Goal: Transaction & Acquisition: Purchase product/service

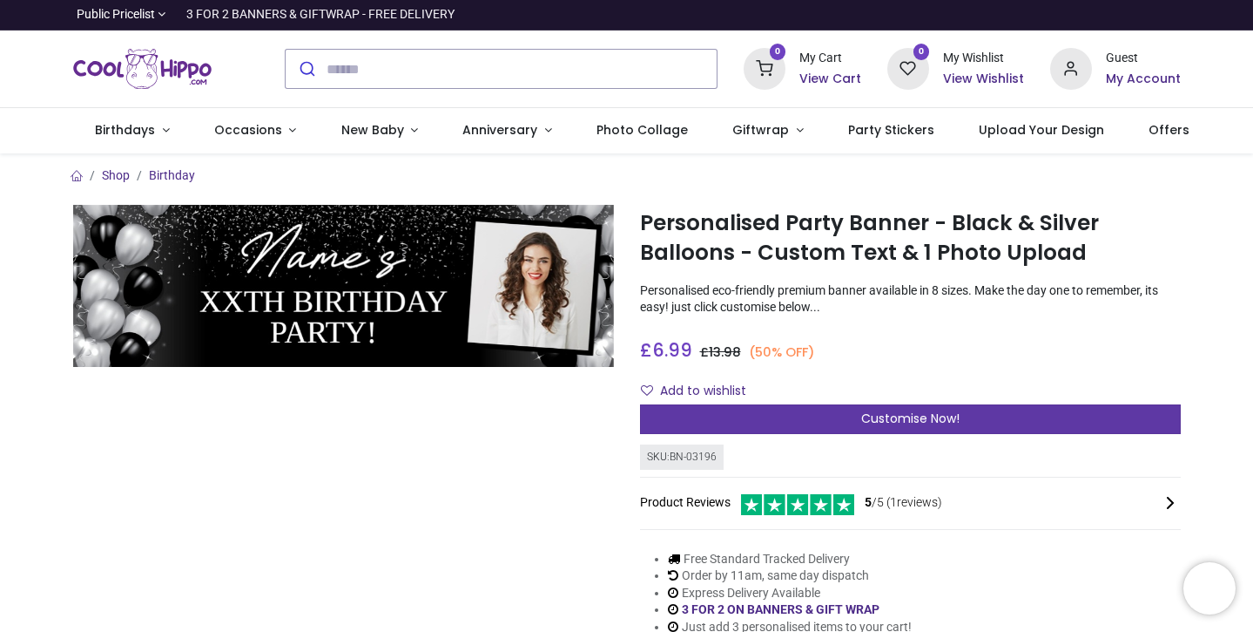
click at [875, 416] on span "Customise Now!" at bounding box center [910, 417] width 98 height 17
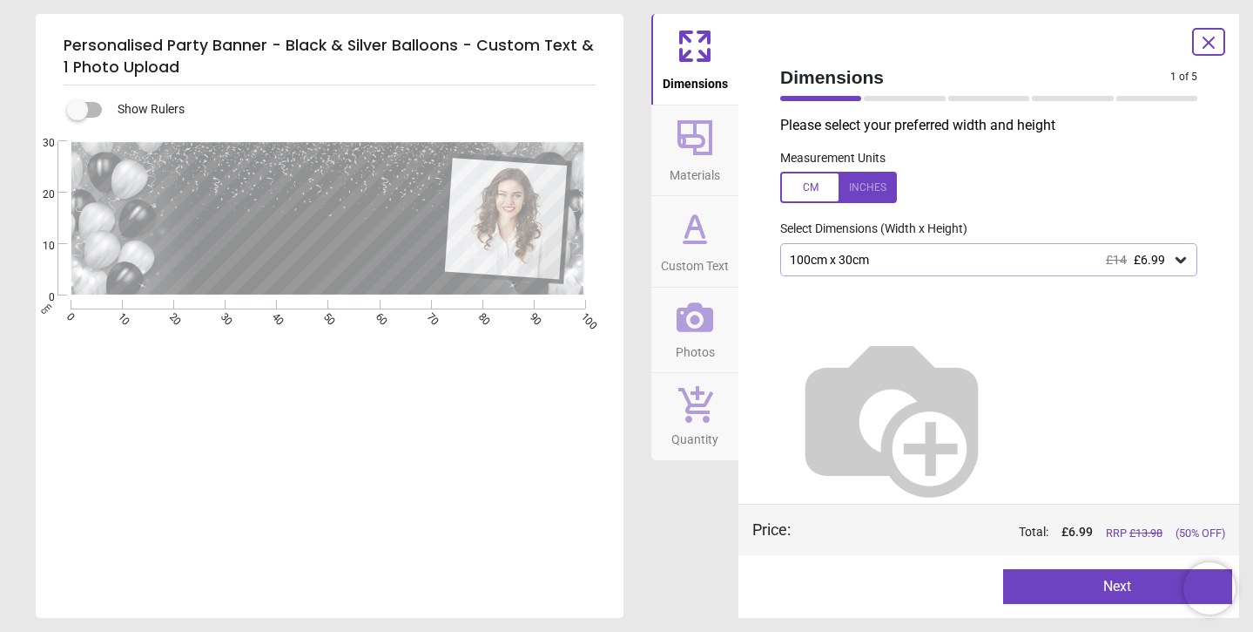
click at [1093, 582] on button "Next" at bounding box center [1118, 586] width 230 height 35
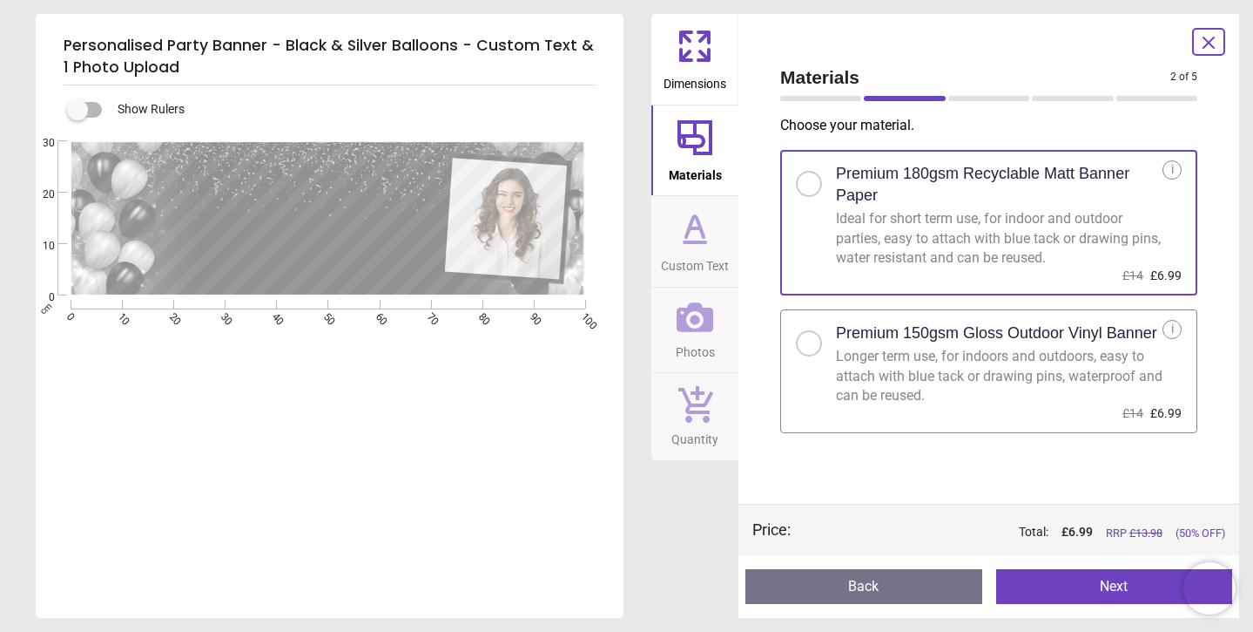
click at [1078, 578] on button "Next" at bounding box center [1115, 586] width 237 height 35
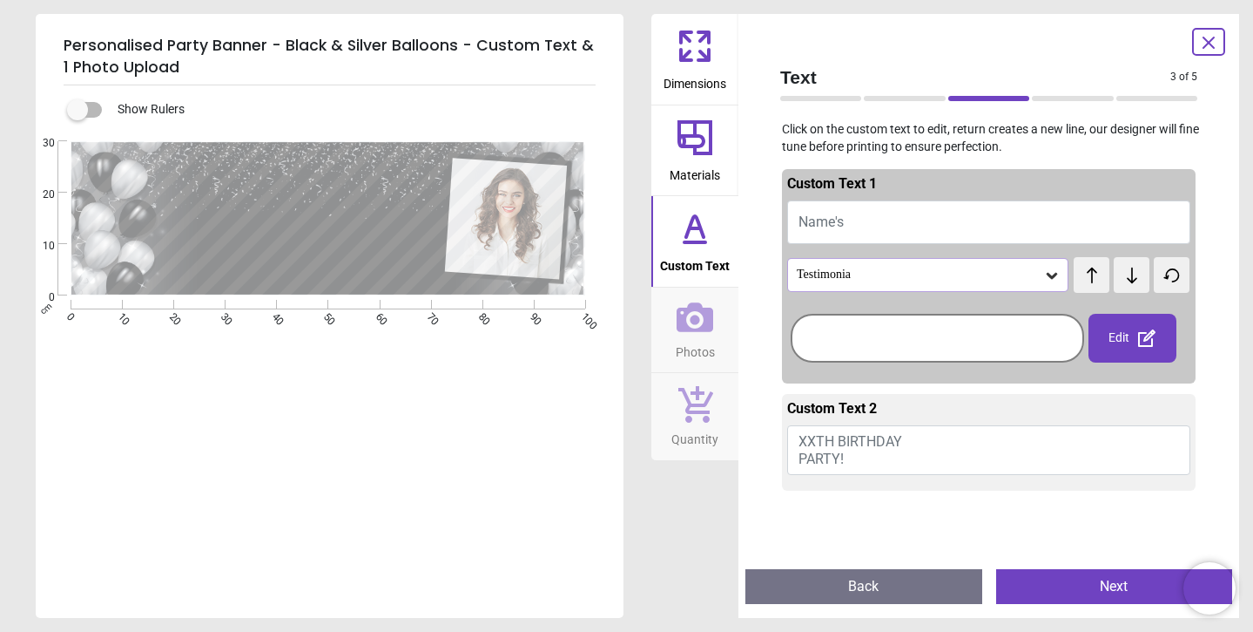
click at [358, 186] on textarea at bounding box center [310, 188] width 240 height 58
type textarea "********"
click at [356, 252] on textarea at bounding box center [309, 247] width 240 height 29
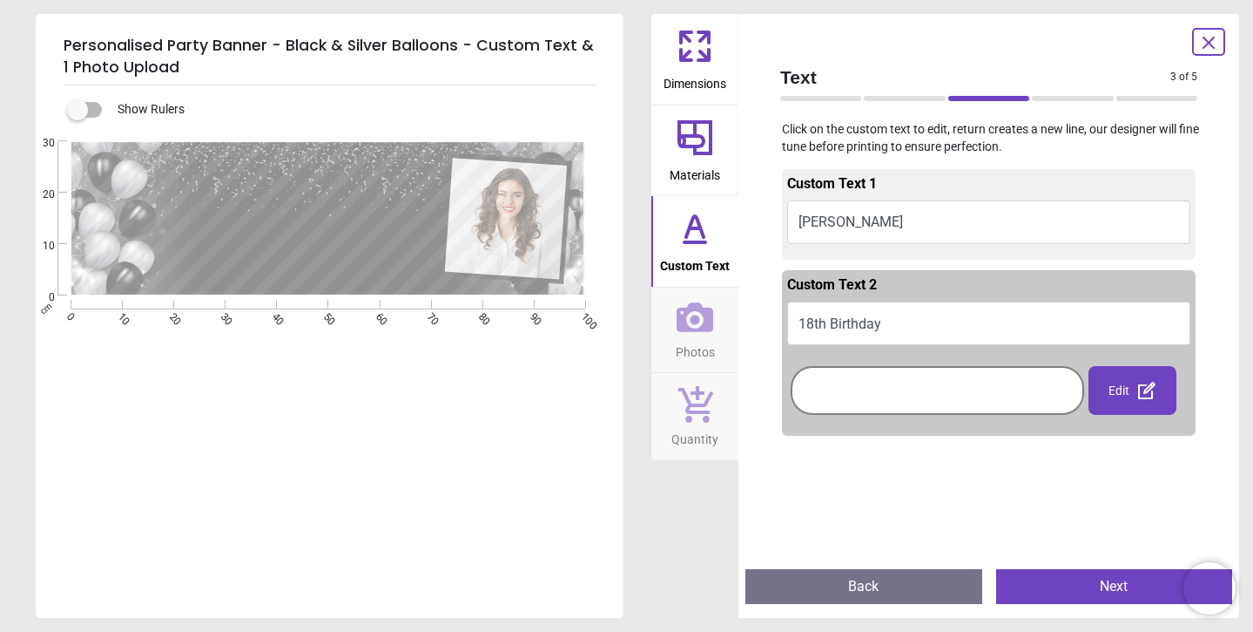
click at [397, 186] on textarea "********" at bounding box center [310, 188] width 240 height 57
type textarea "**********"
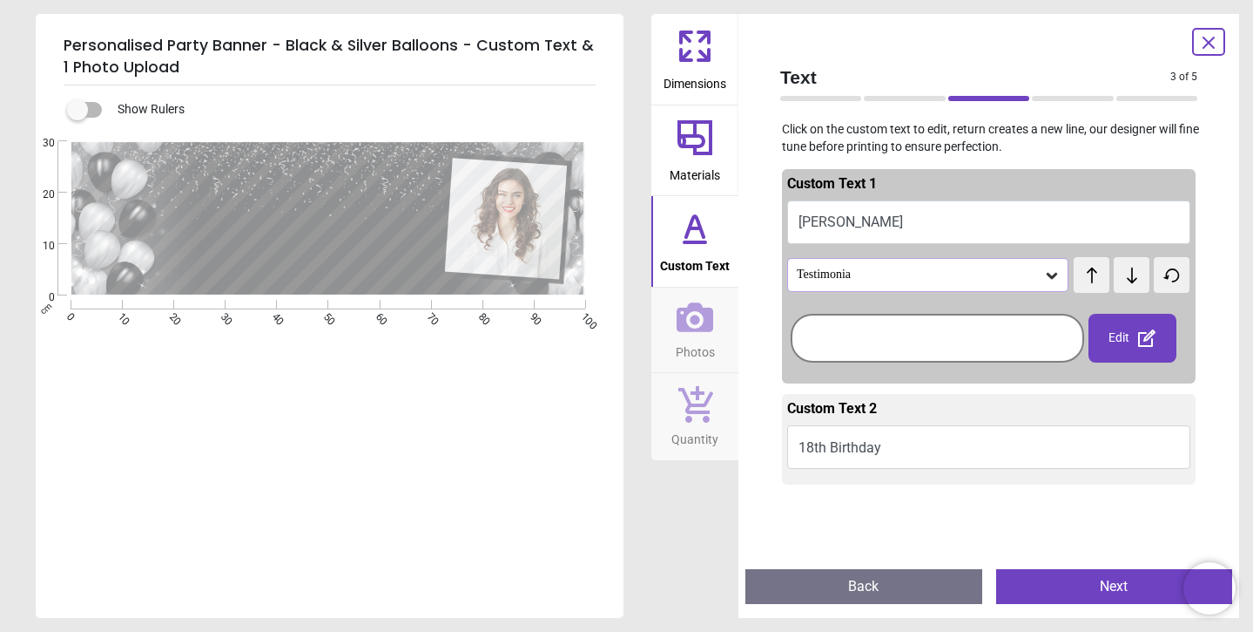
drag, startPoint x: 855, startPoint y: 225, endPoint x: 779, endPoint y: 218, distance: 77.0
click at [779, 218] on div "Custom Text 1 Brodie's Testimonia test test Edit Custom Text 2 18th Birthday Ed…" at bounding box center [989, 358] width 445 height 394
drag, startPoint x: 400, startPoint y: 193, endPoint x: 209, endPoint y: 187, distance: 190.8
click at [209, 187] on textarea "********" at bounding box center [310, 188] width 240 height 57
click at [271, 259] on textarea "**********" at bounding box center [309, 246] width 240 height 41
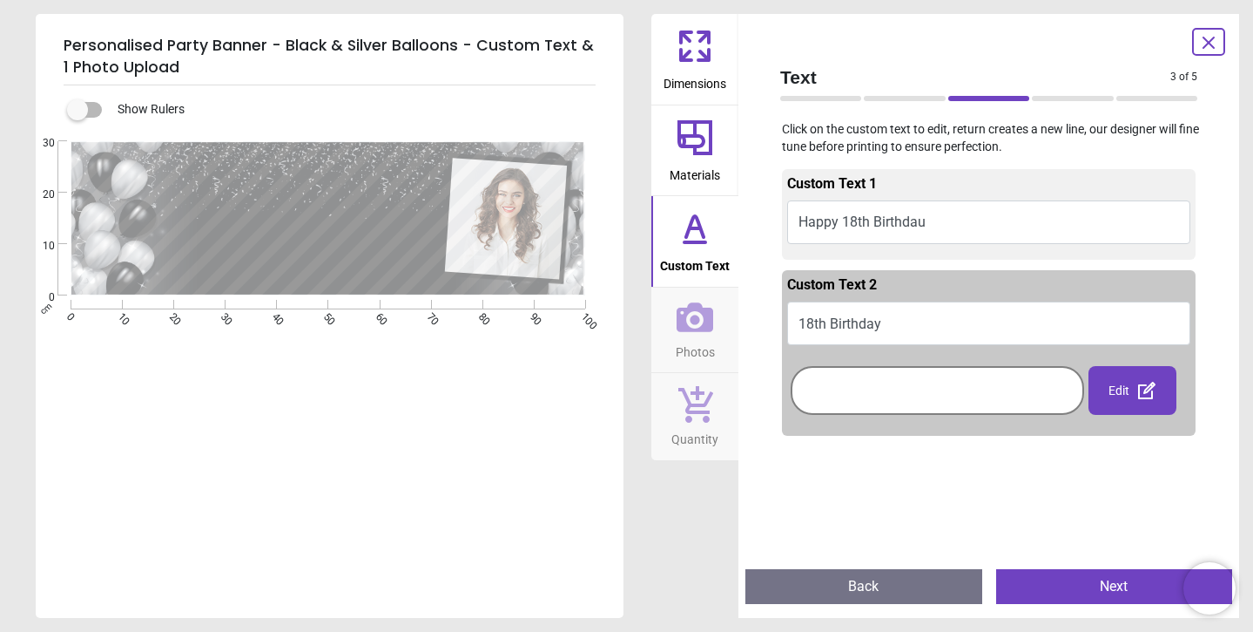
click at [417, 193] on textarea "**********" at bounding box center [310, 188] width 240 height 31
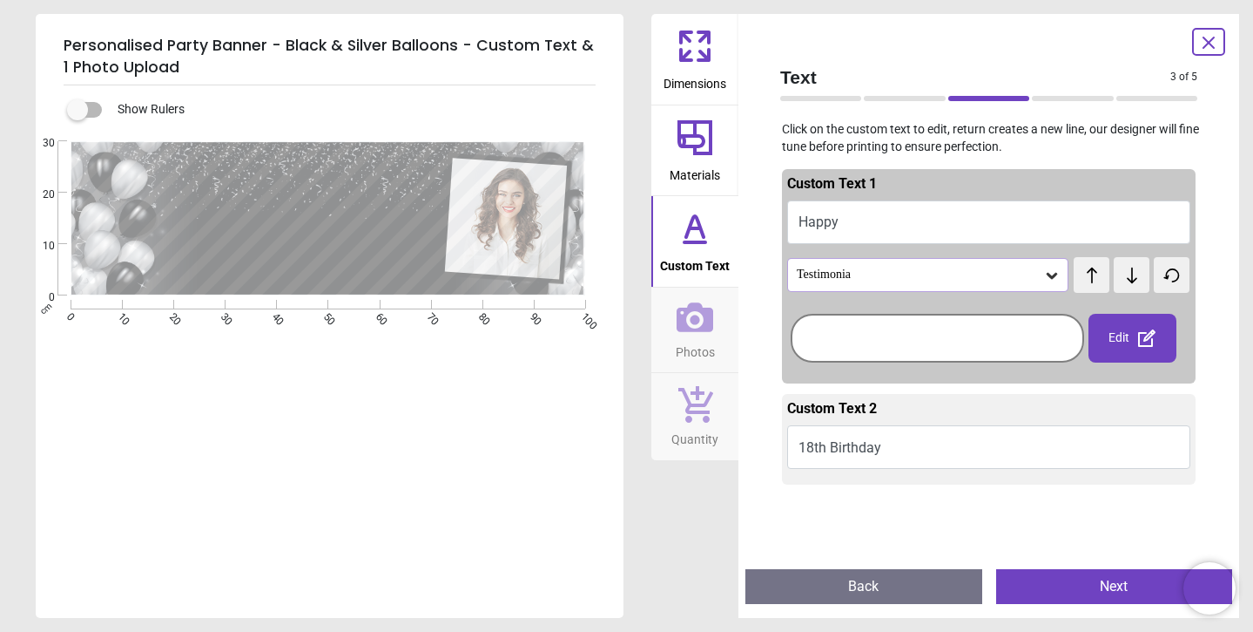
type textarea "*"
type textarea "******"
click at [426, 247] on textarea "**********" at bounding box center [309, 246] width 240 height 41
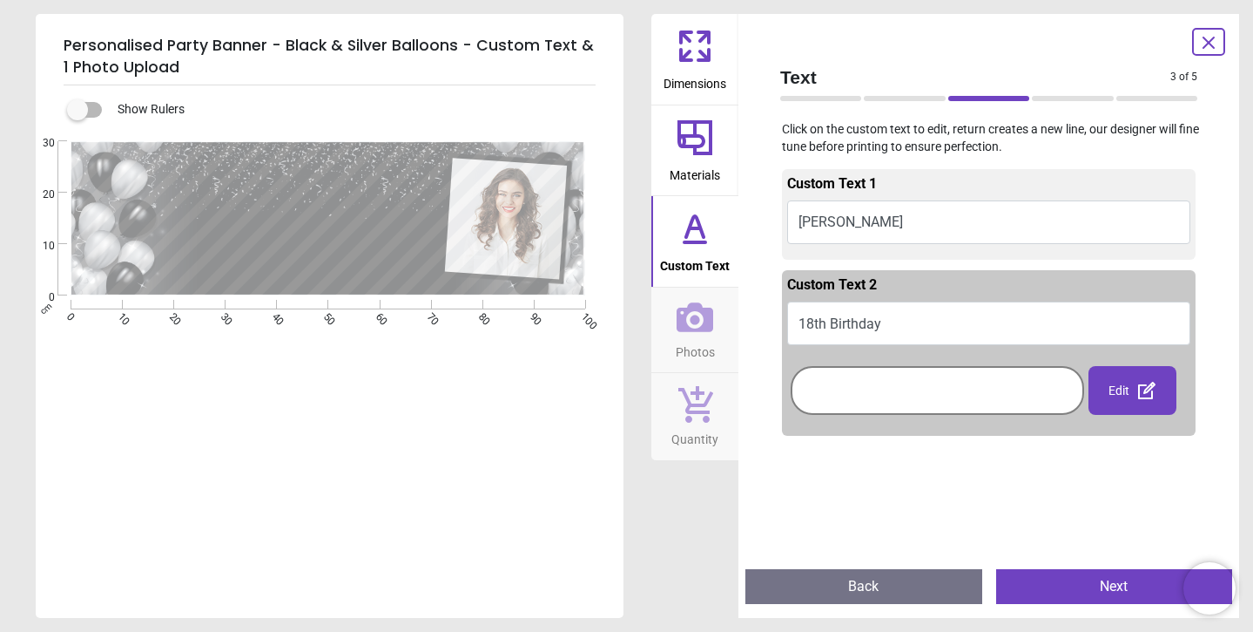
click at [188, 237] on div "**********" at bounding box center [328, 218] width 514 height 154
click at [418, 250] on textarea "**********" at bounding box center [309, 246] width 240 height 41
type textarea "*"
type textarea "**********"
click at [426, 485] on div "**********" at bounding box center [328, 457] width 584 height 632
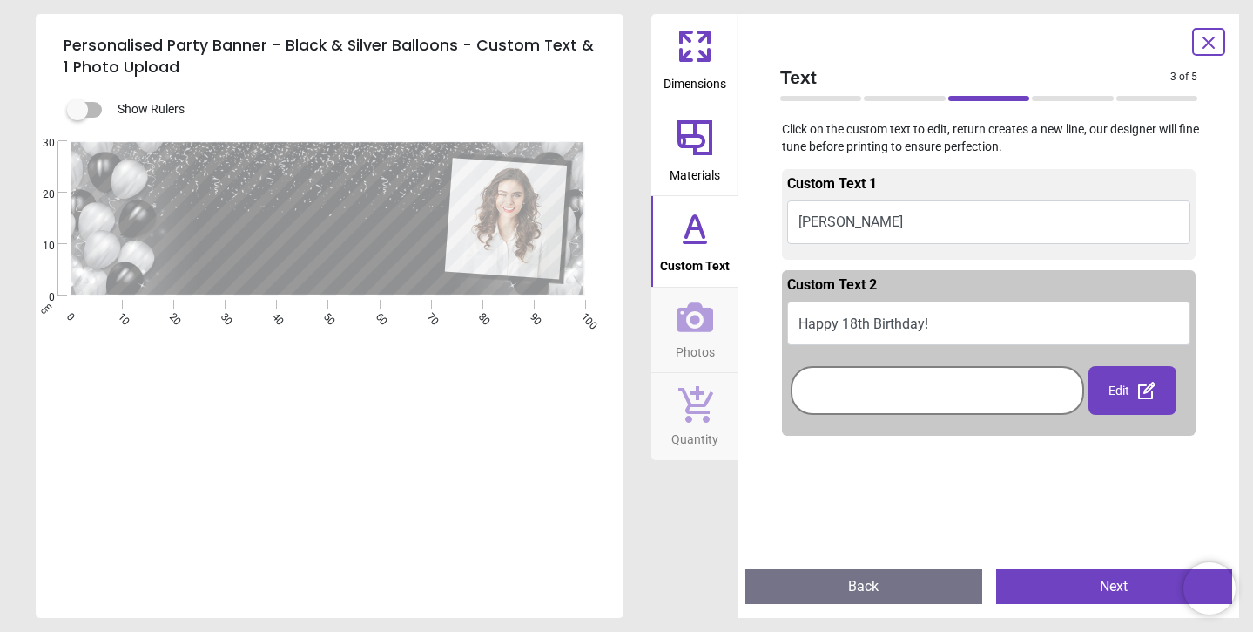
click at [707, 329] on icon at bounding box center [695, 317] width 37 height 30
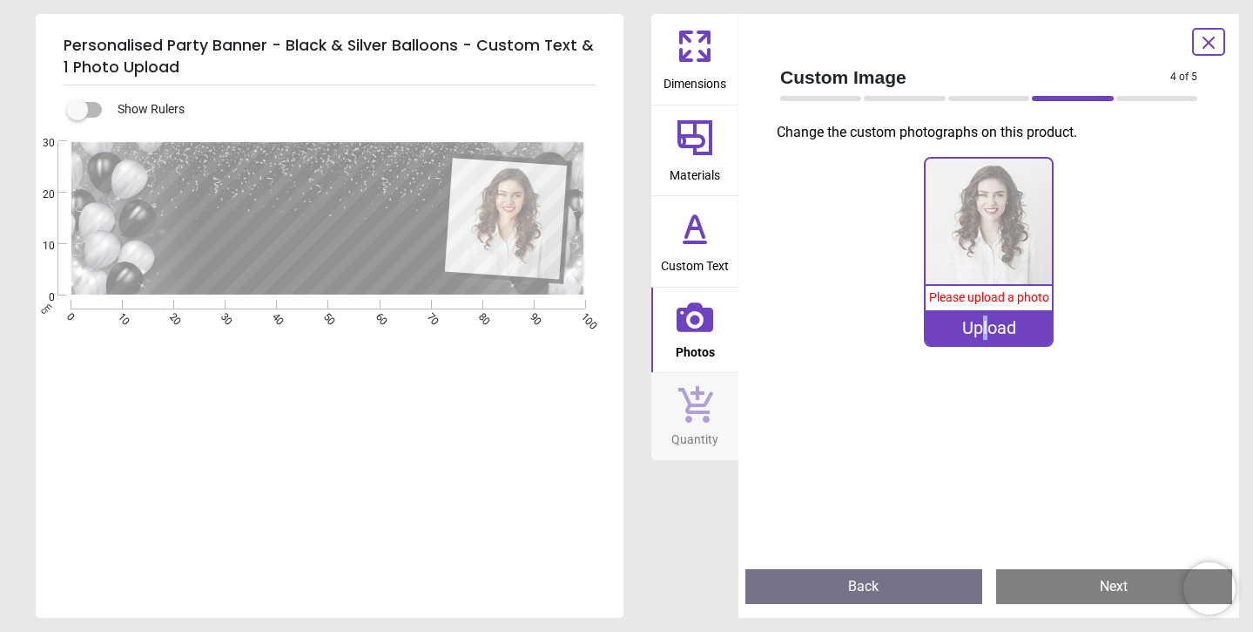
click at [986, 331] on div "Upload" at bounding box center [988, 327] width 125 height 35
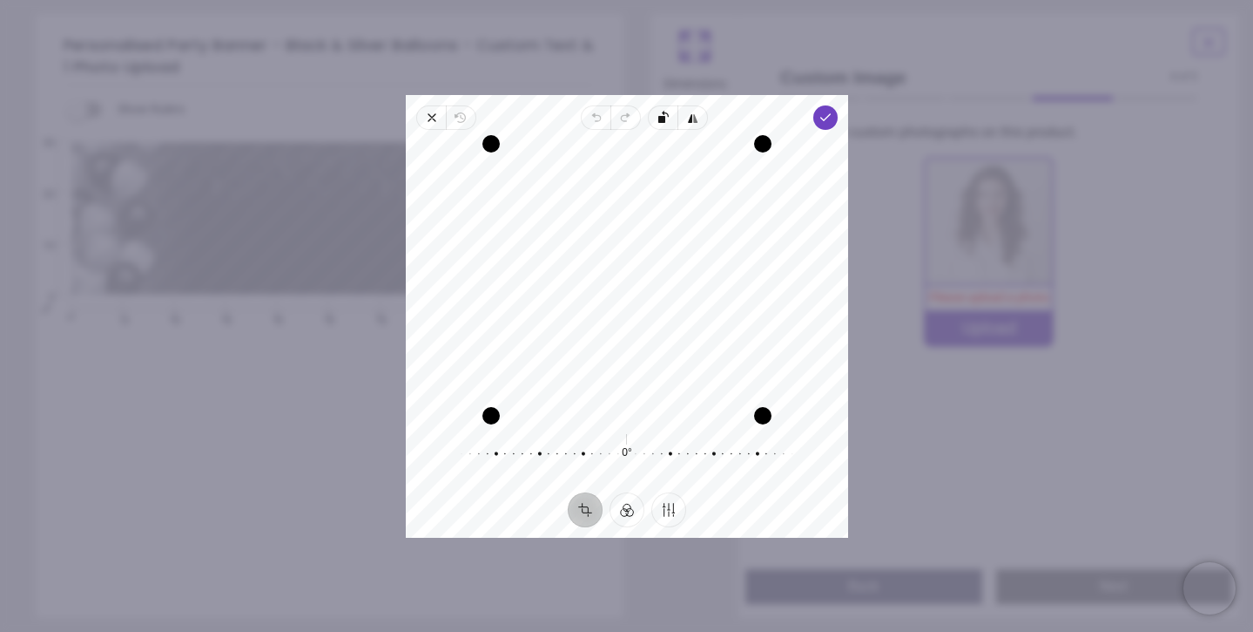
drag, startPoint x: 660, startPoint y: 234, endPoint x: 668, endPoint y: 248, distance: 16.0
click at [670, 250] on div "Recenter" at bounding box center [627, 280] width 415 height 272
drag, startPoint x: 671, startPoint y: 251, endPoint x: 682, endPoint y: 266, distance: 18.6
click at [682, 267] on div "Recenter" at bounding box center [627, 280] width 415 height 272
click at [683, 271] on div "Recenter" at bounding box center [627, 280] width 415 height 272
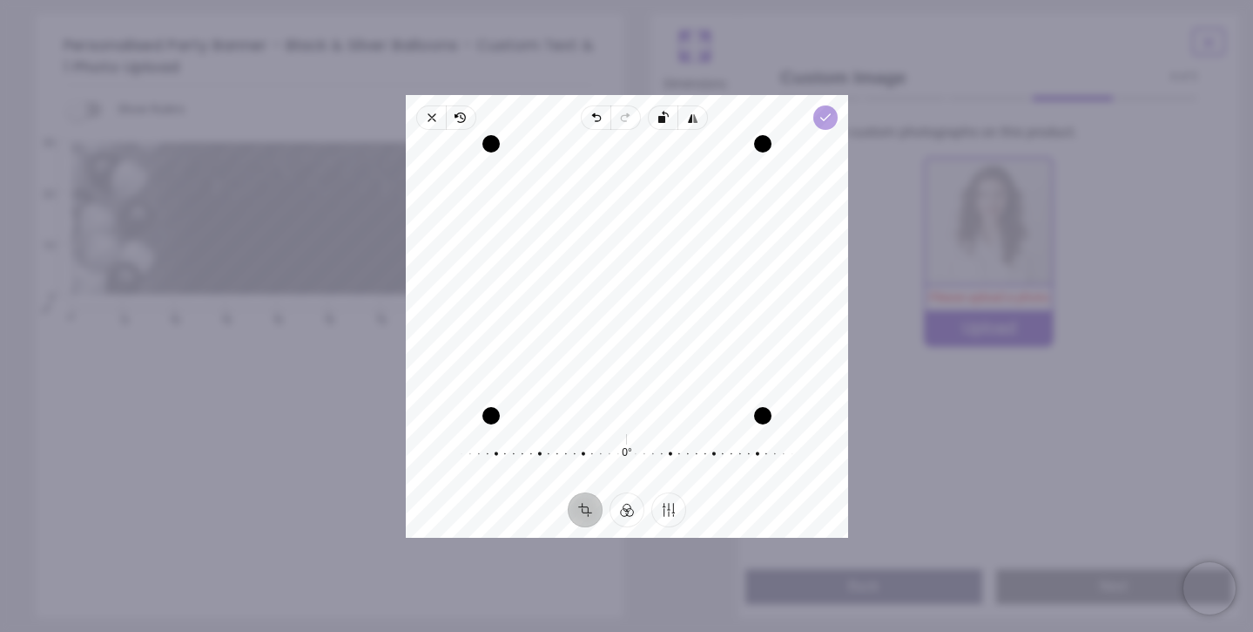
click at [826, 115] on icon "button" at bounding box center [825, 118] width 14 height 14
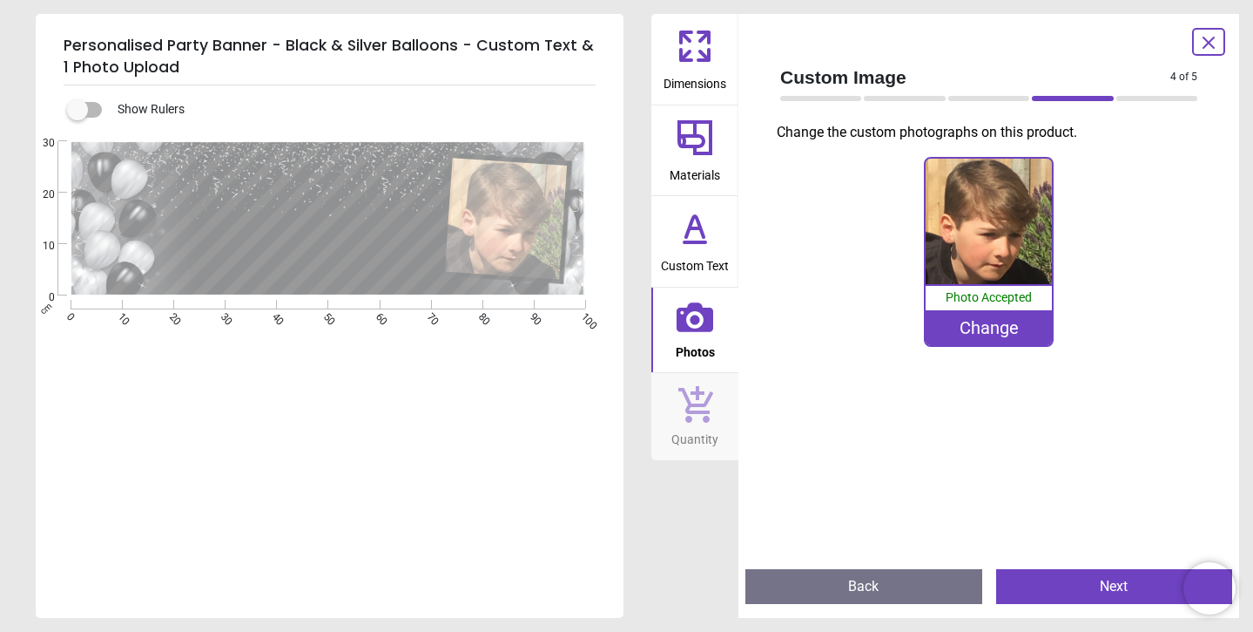
click at [1001, 330] on div "Change" at bounding box center [988, 327] width 125 height 35
click at [993, 332] on div "Change" at bounding box center [988, 327] width 125 height 35
click at [983, 337] on div "Change" at bounding box center [988, 327] width 125 height 35
click at [989, 324] on div "Change" at bounding box center [988, 327] width 125 height 35
click at [976, 330] on div "Change" at bounding box center [988, 327] width 125 height 35
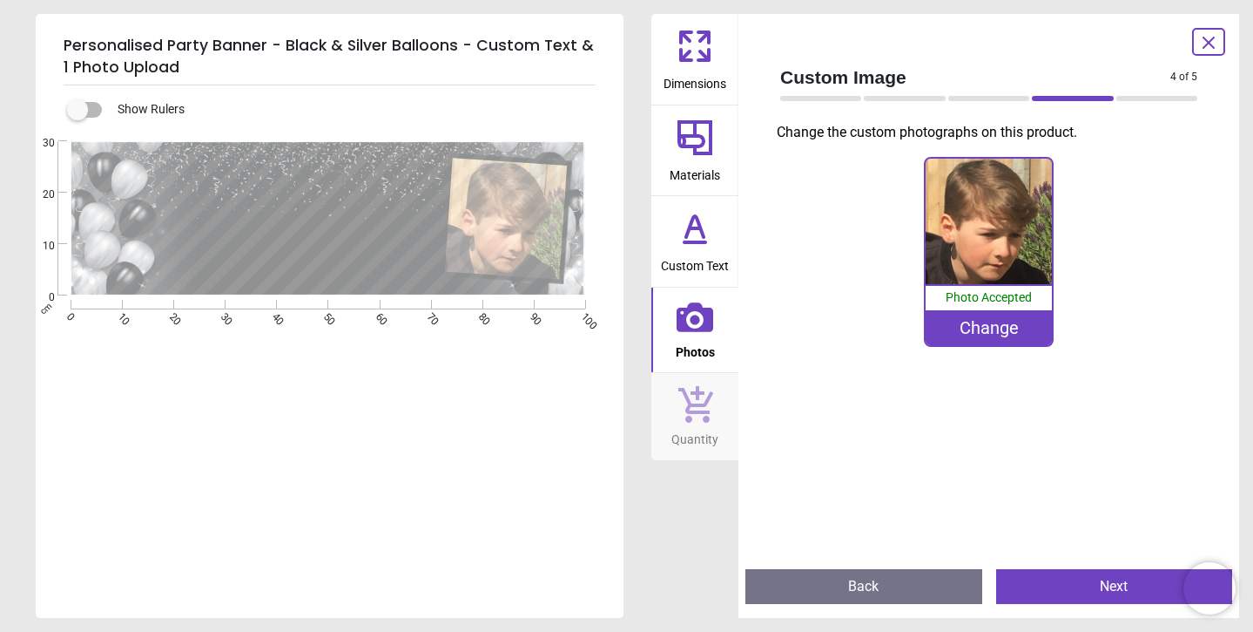
click at [984, 307] on div "Photo Accepted" at bounding box center [988, 298] width 125 height 24
click at [862, 588] on button "Back" at bounding box center [864, 586] width 237 height 35
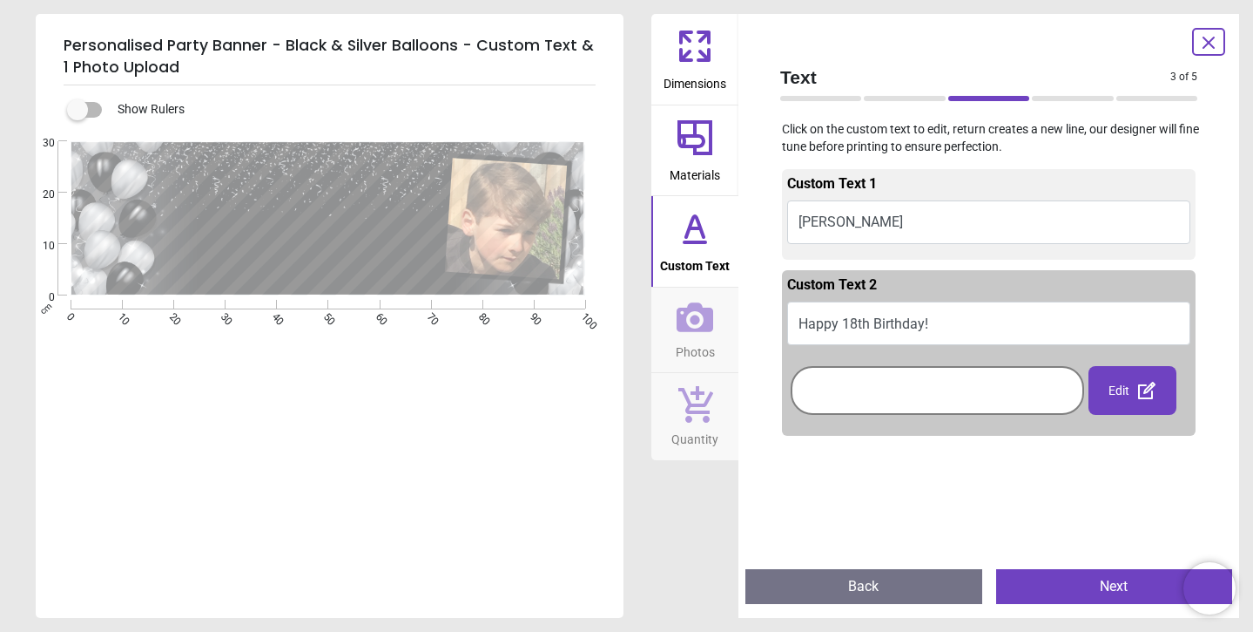
click at [1098, 588] on button "Next" at bounding box center [1115, 586] width 237 height 35
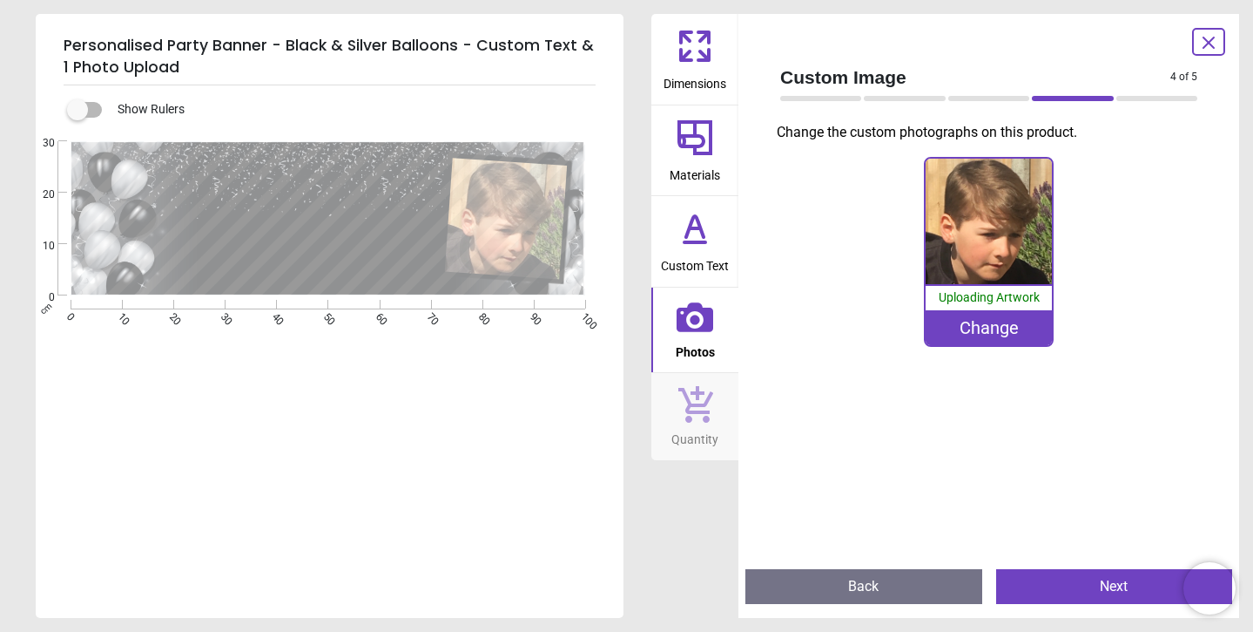
click at [1000, 324] on div "Change" at bounding box center [988, 327] width 125 height 35
click at [515, 201] on image at bounding box center [506, 218] width 122 height 121
click at [510, 222] on image at bounding box center [506, 218] width 122 height 121
click at [529, 193] on image at bounding box center [506, 218] width 122 height 121
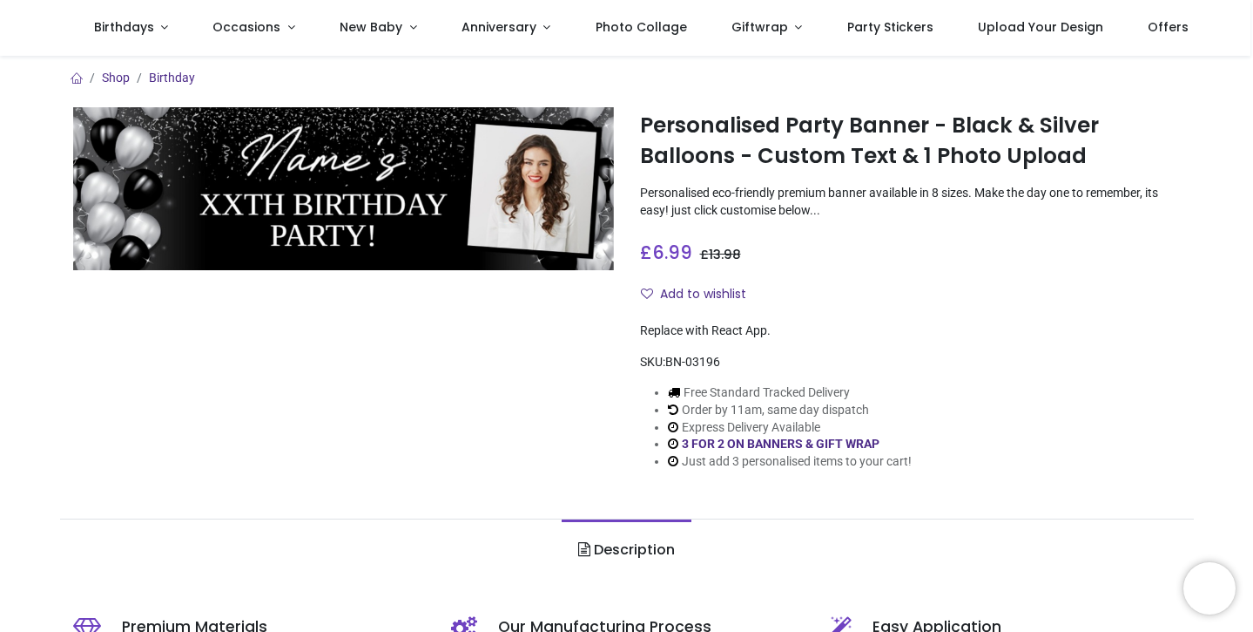
scroll to position [205, 0]
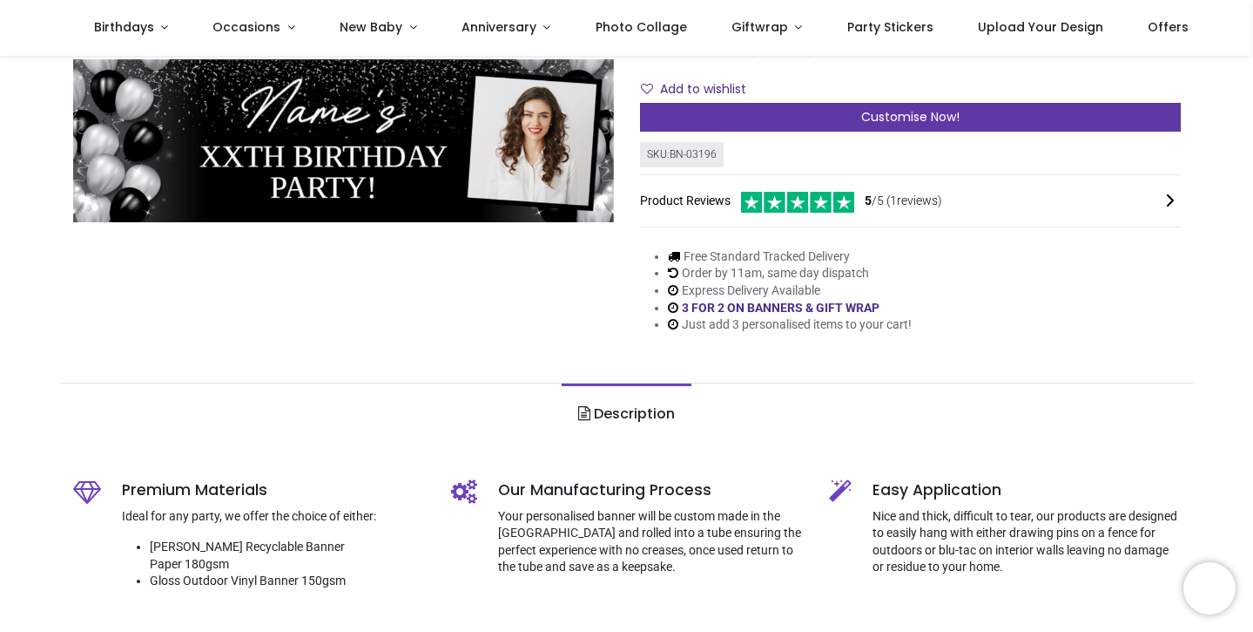
click at [901, 112] on span "Customise Now!" at bounding box center [910, 116] width 98 height 17
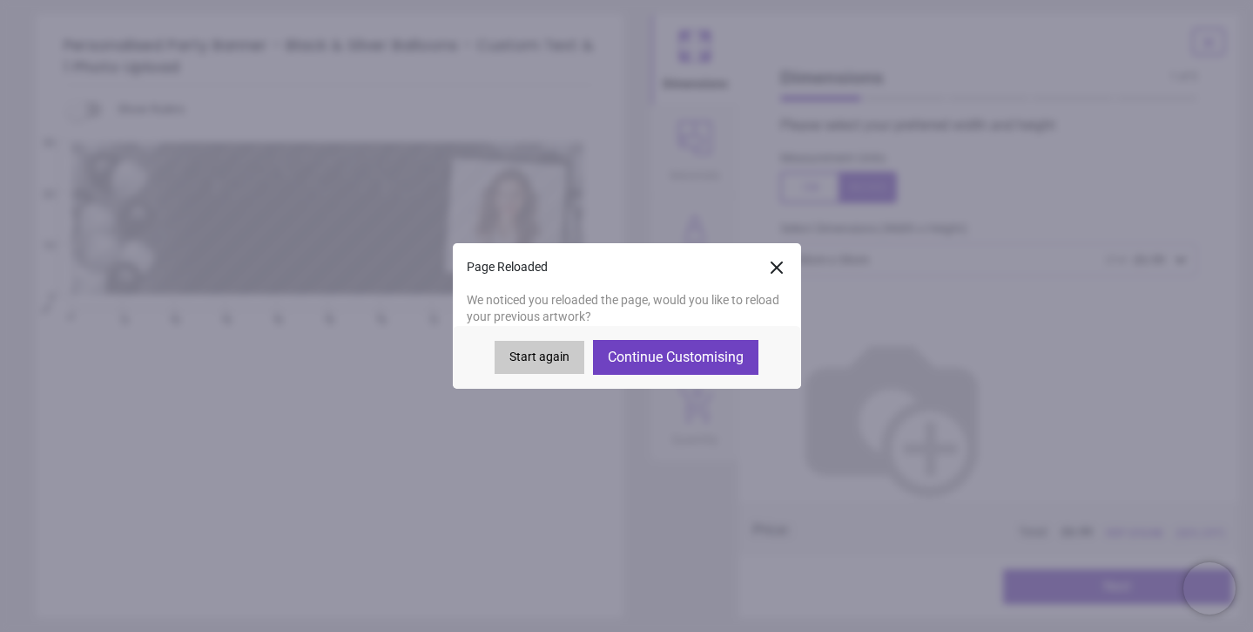
click at [541, 359] on button "Start again" at bounding box center [540, 357] width 90 height 33
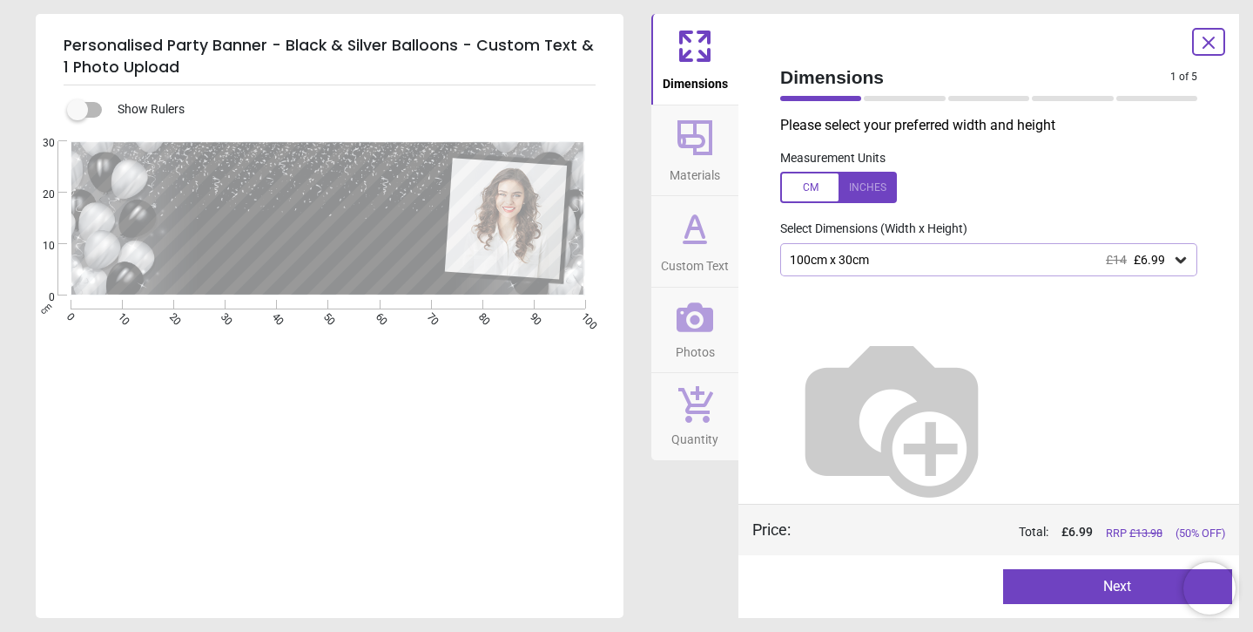
click at [1104, 586] on button "Next" at bounding box center [1118, 586] width 230 height 35
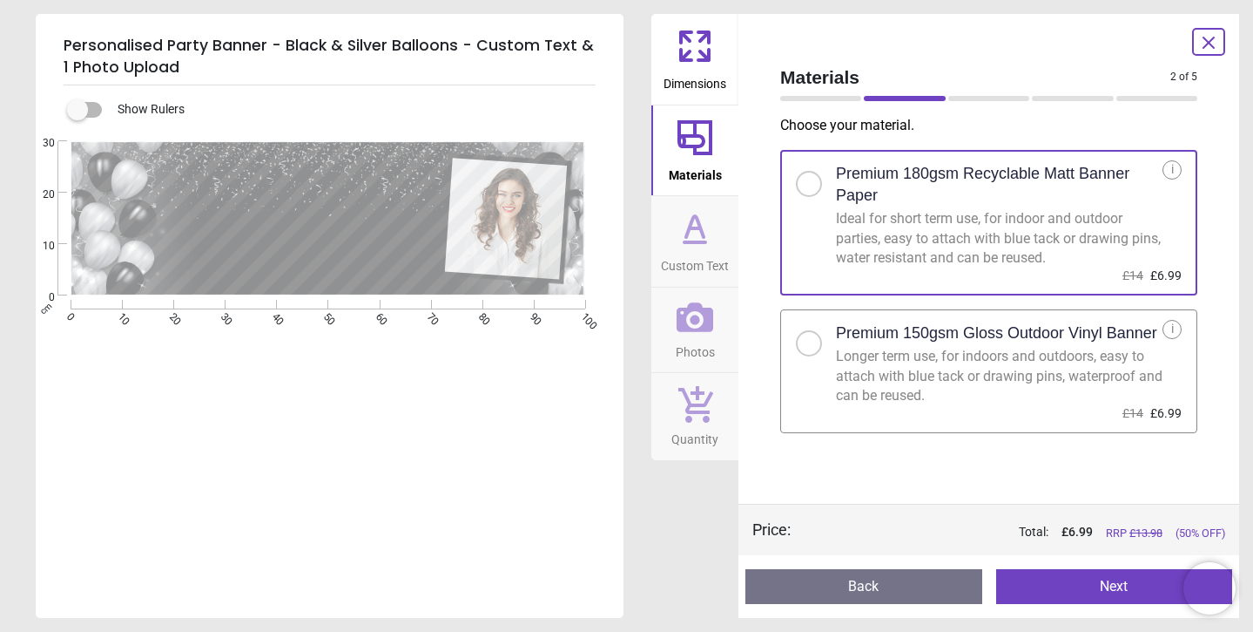
click at [1090, 585] on button "Next" at bounding box center [1115, 586] width 237 height 35
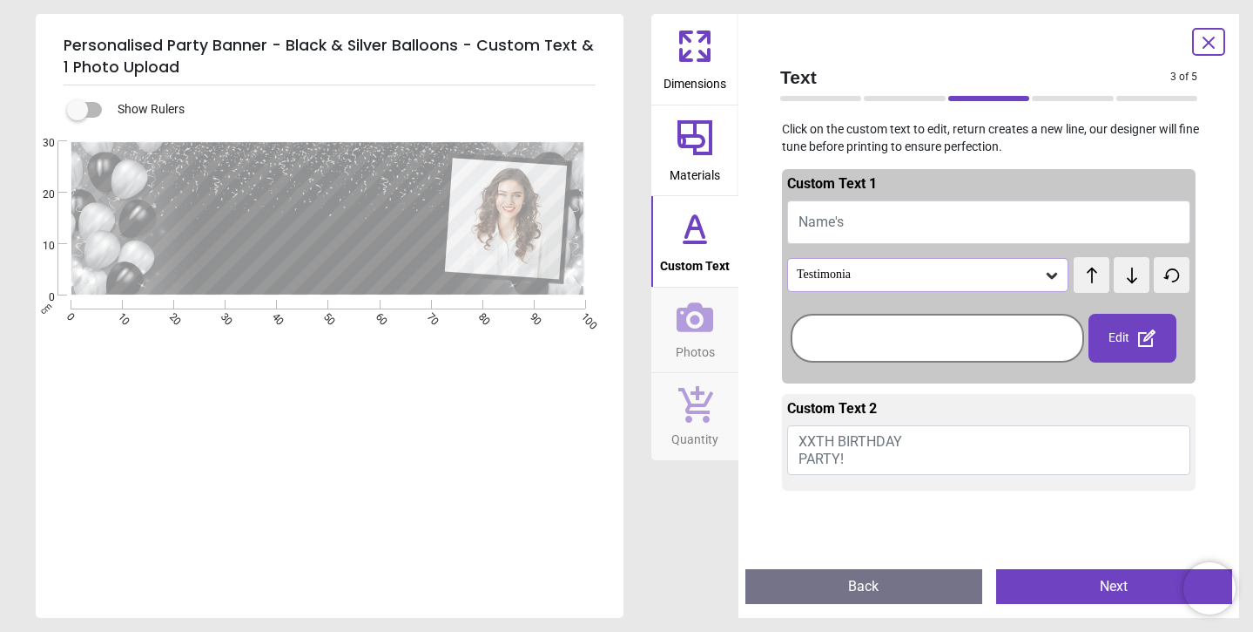
click at [869, 219] on button "Name's" at bounding box center [988, 222] width 403 height 44
type textarea "******"
drag, startPoint x: 368, startPoint y: 265, endPoint x: 219, endPoint y: 229, distance: 153.2
click at [219, 229] on div at bounding box center [309, 247] width 240 height 78
click at [296, 246] on textarea at bounding box center [309, 247] width 240 height 29
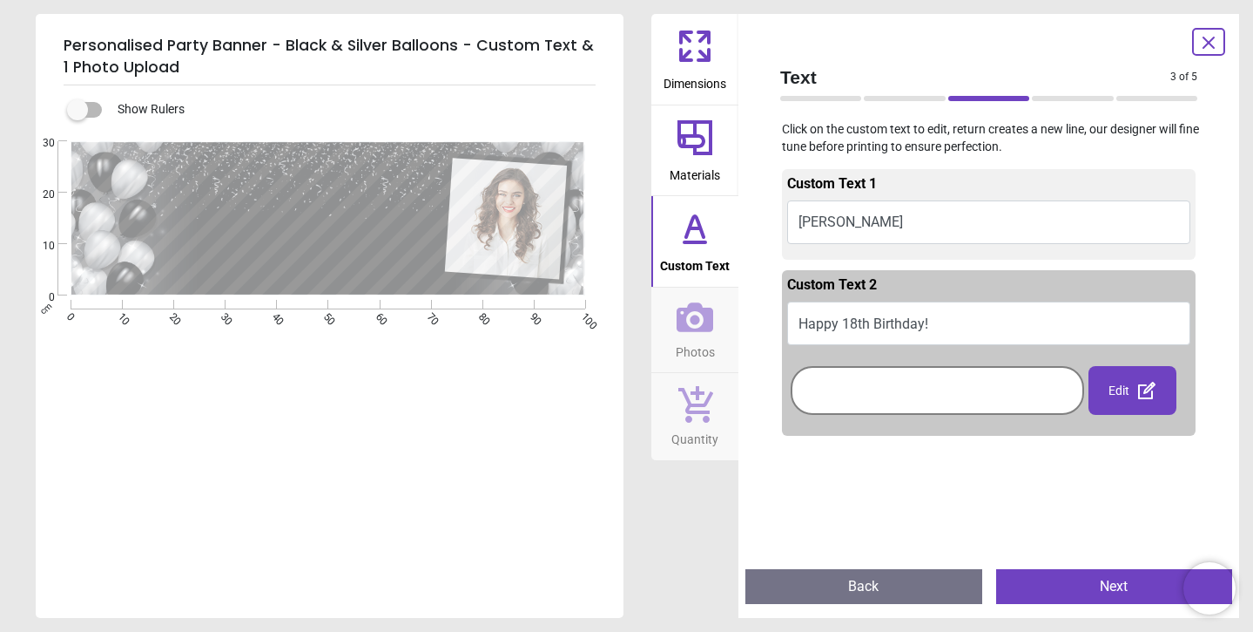
type textarea "**********"
click at [334, 450] on div "**********" at bounding box center [328, 457] width 584 height 632
click at [684, 315] on icon at bounding box center [695, 317] width 37 height 30
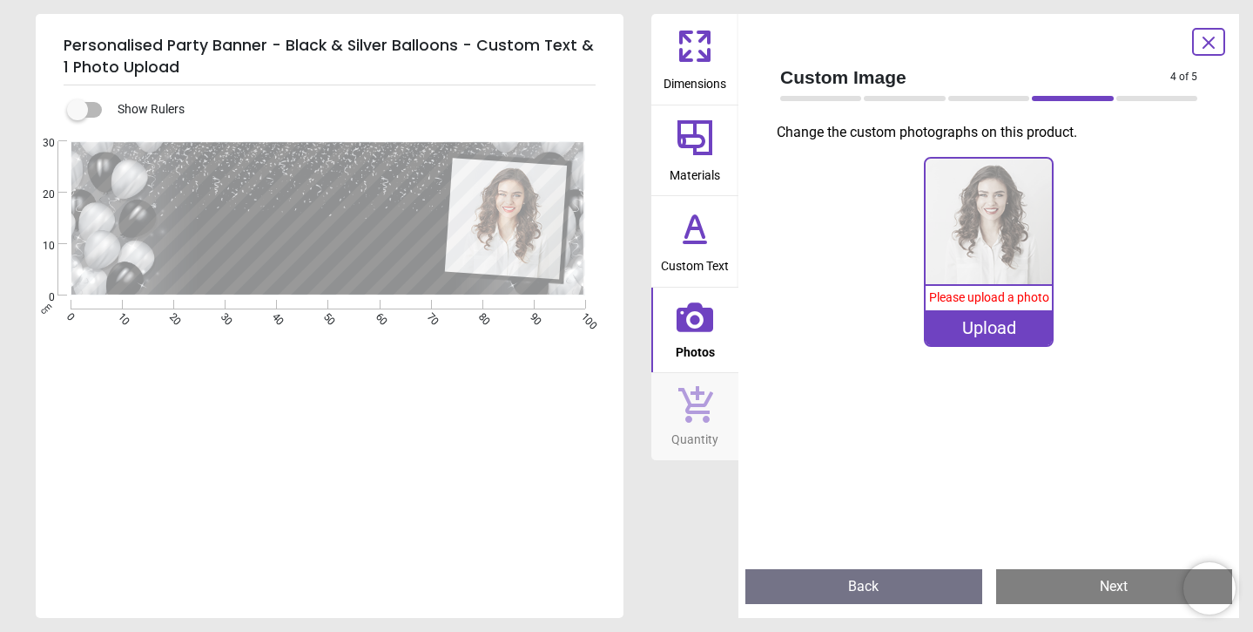
click at [1000, 327] on div "Upload" at bounding box center [988, 327] width 125 height 35
click at [983, 328] on div "Upload" at bounding box center [988, 327] width 125 height 35
click at [998, 328] on div "Upload" at bounding box center [988, 327] width 125 height 35
click at [974, 297] on span "Please upload a photo" at bounding box center [989, 297] width 120 height 14
click at [1033, 332] on div "Upload" at bounding box center [988, 327] width 125 height 35
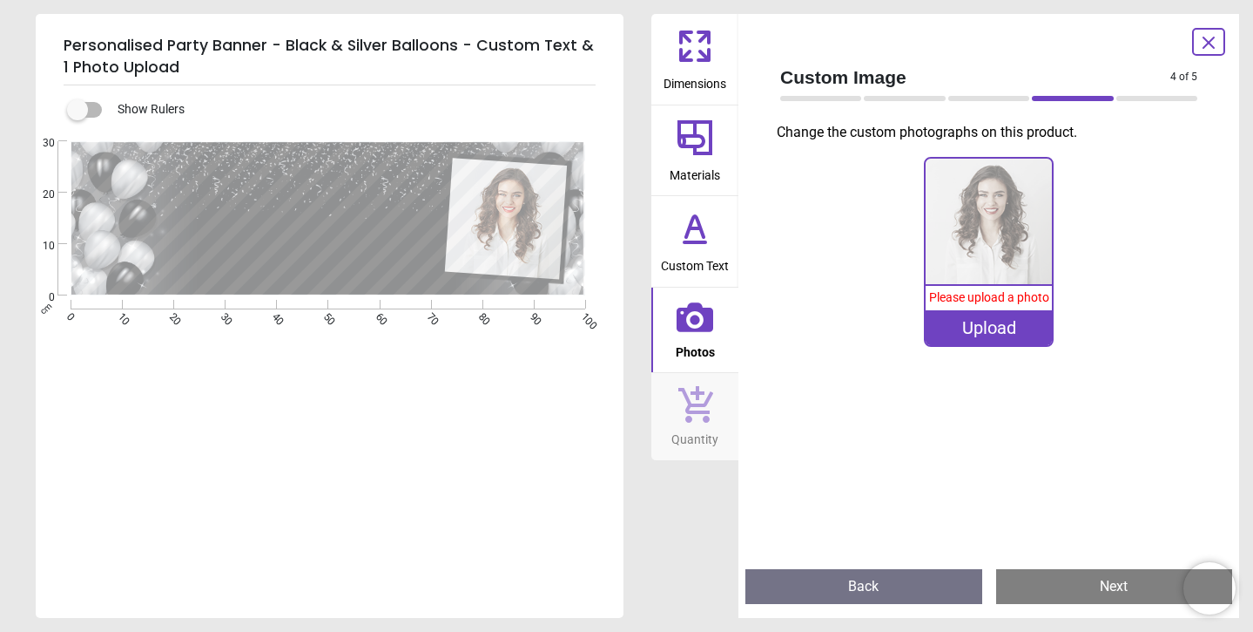
click at [692, 333] on button "Photos" at bounding box center [695, 329] width 87 height 85
click at [1011, 325] on div "Upload" at bounding box center [988, 327] width 125 height 35
click at [699, 318] on icon at bounding box center [695, 317] width 37 height 30
click at [691, 322] on icon at bounding box center [695, 317] width 37 height 37
click at [974, 334] on div "Upload" at bounding box center [988, 327] width 125 height 35
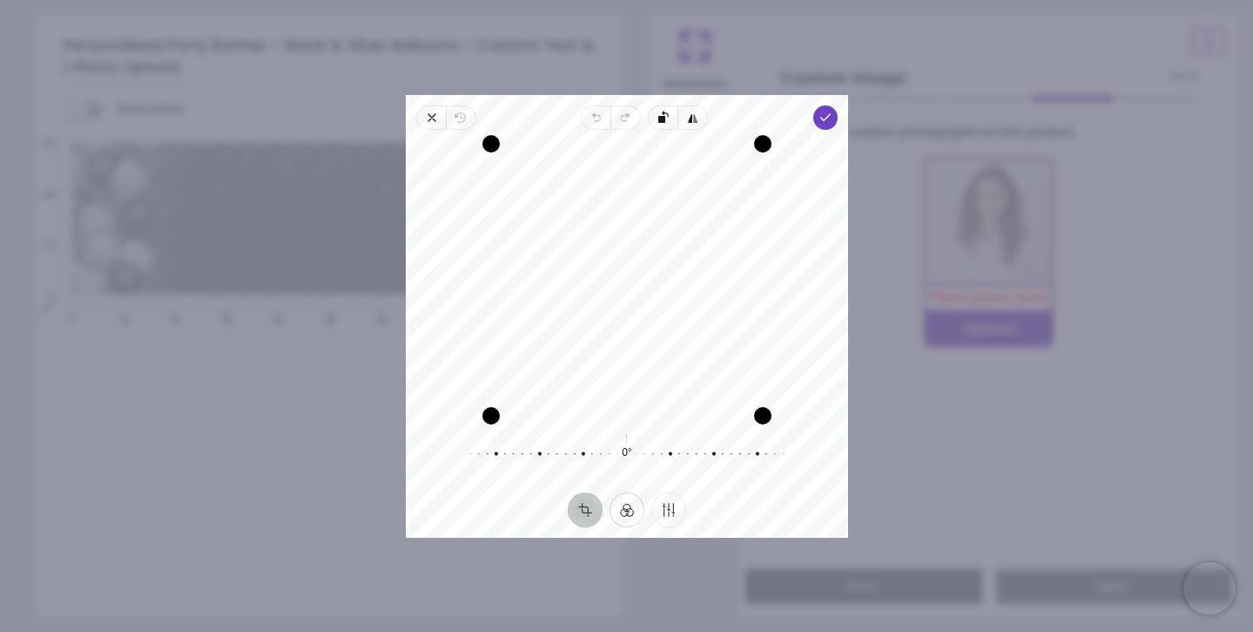
click at [625, 509] on button "Filter" at bounding box center [627, 508] width 35 height 35
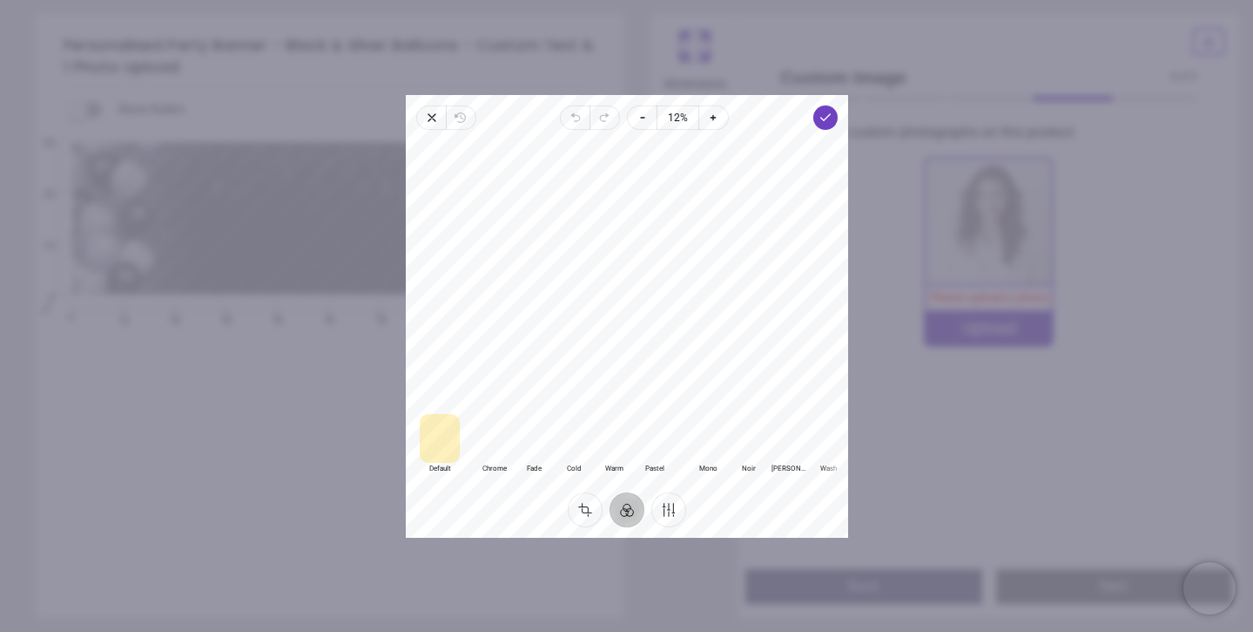
click at [717, 444] on div at bounding box center [708, 437] width 40 height 49
click at [752, 448] on div at bounding box center [748, 437] width 40 height 49
click at [775, 449] on div at bounding box center [788, 437] width 40 height 49
click at [833, 449] on div at bounding box center [828, 437] width 40 height 49
click at [785, 444] on div at bounding box center [788, 437] width 40 height 49
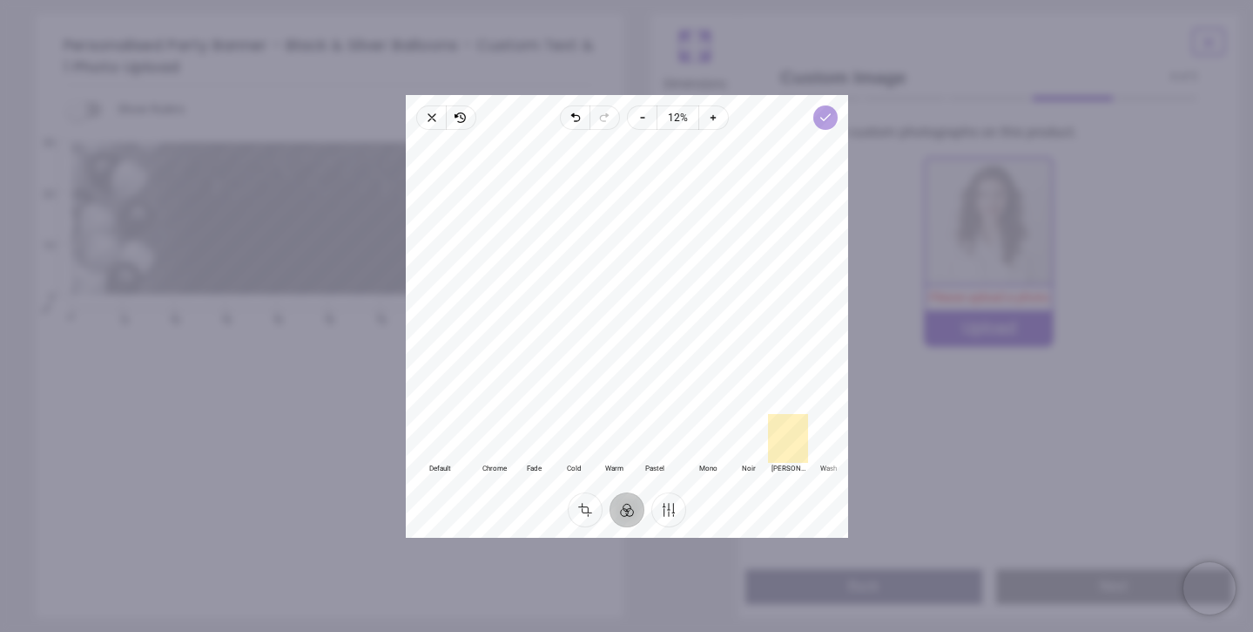
click at [818, 119] on icon "button" at bounding box center [825, 118] width 14 height 14
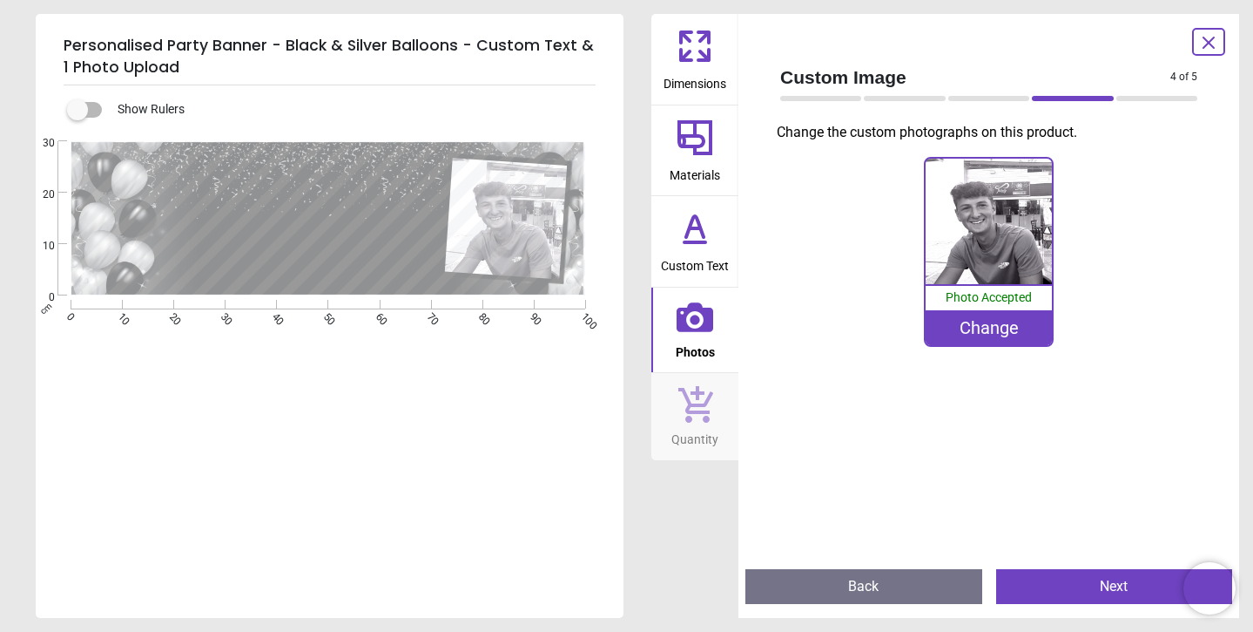
click at [998, 322] on div "Change" at bounding box center [988, 327] width 125 height 35
click at [989, 327] on div "Change" at bounding box center [988, 327] width 125 height 35
click at [1213, 40] on icon at bounding box center [1209, 42] width 10 height 10
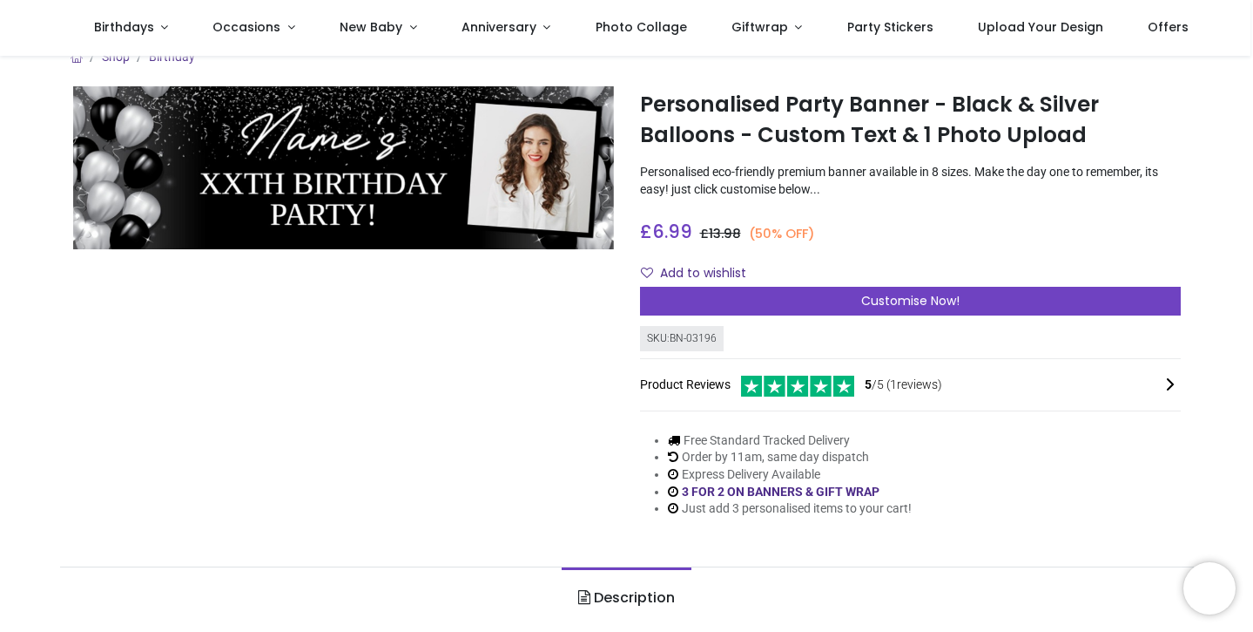
scroll to position [8, 0]
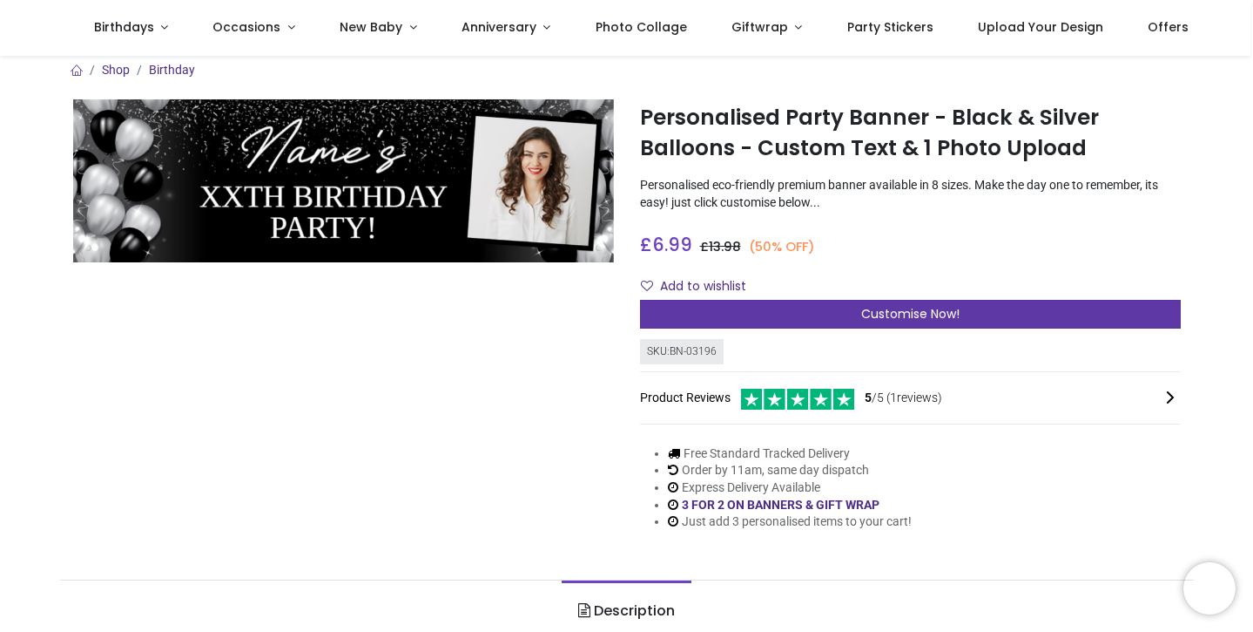
click at [920, 308] on span "Customise Now!" at bounding box center [910, 313] width 98 height 17
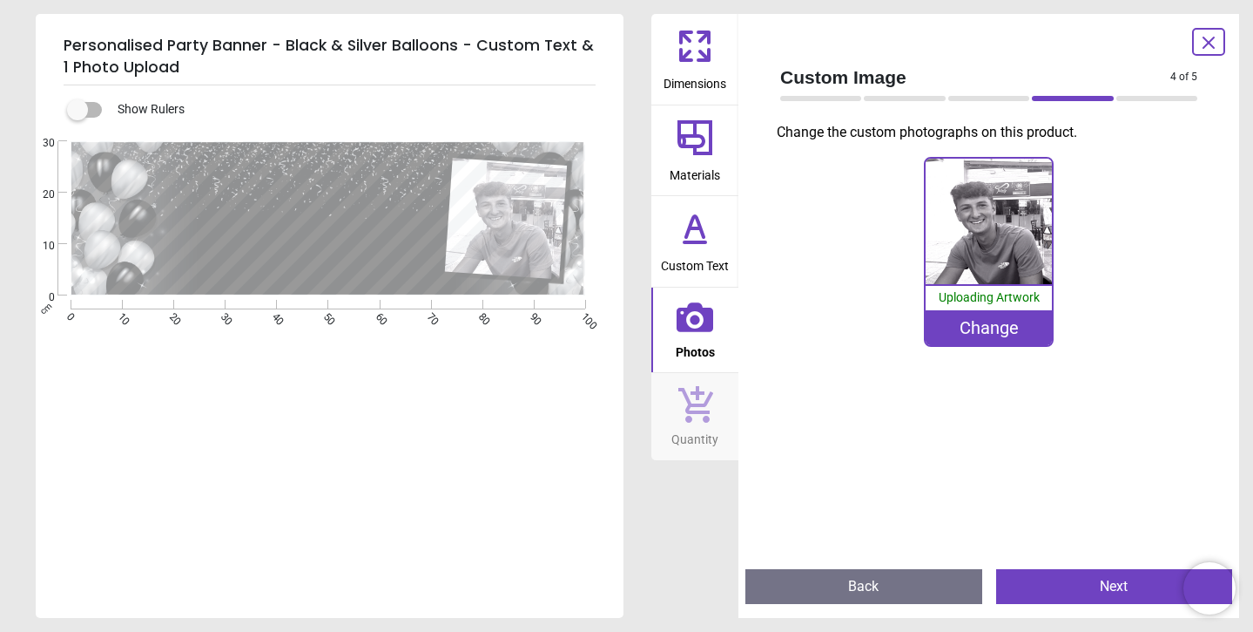
click at [976, 327] on div "Change" at bounding box center [988, 327] width 125 height 35
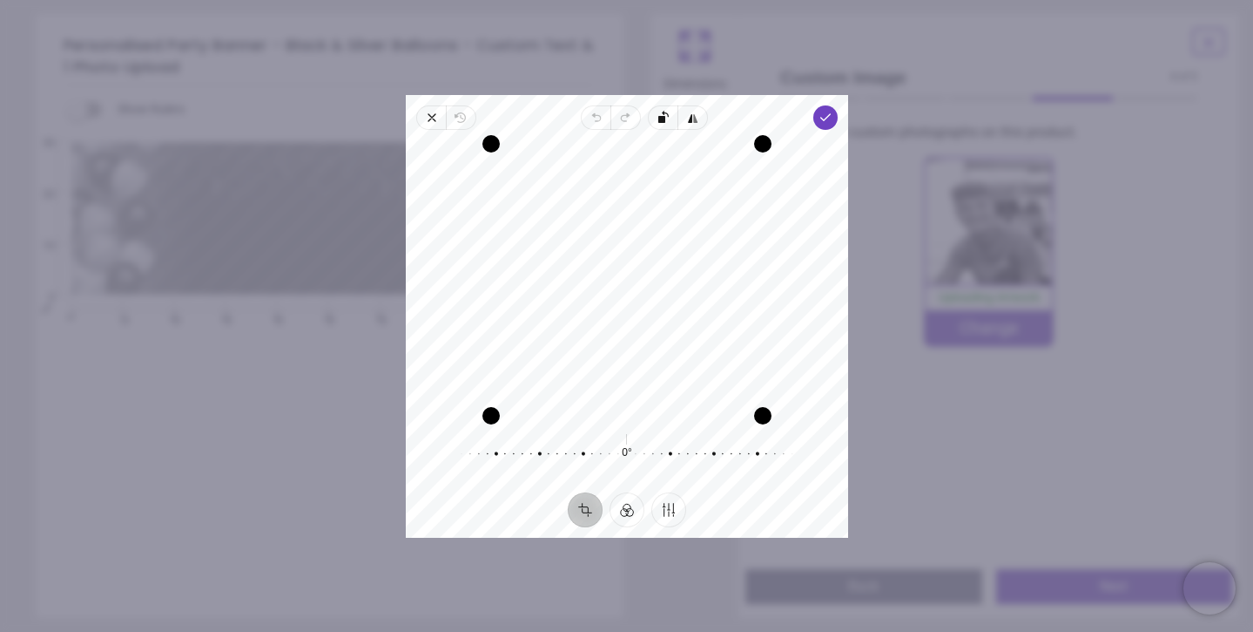
drag, startPoint x: 618, startPoint y: 239, endPoint x: 693, endPoint y: 292, distance: 92.6
click at [693, 292] on div "Recenter" at bounding box center [627, 280] width 415 height 272
drag, startPoint x: 616, startPoint y: 270, endPoint x: 682, endPoint y: 267, distance: 66.3
click at [683, 267] on div "Recenter" at bounding box center [627, 280] width 415 height 272
drag, startPoint x: 763, startPoint y: 412, endPoint x: 692, endPoint y: 527, distance: 135.4
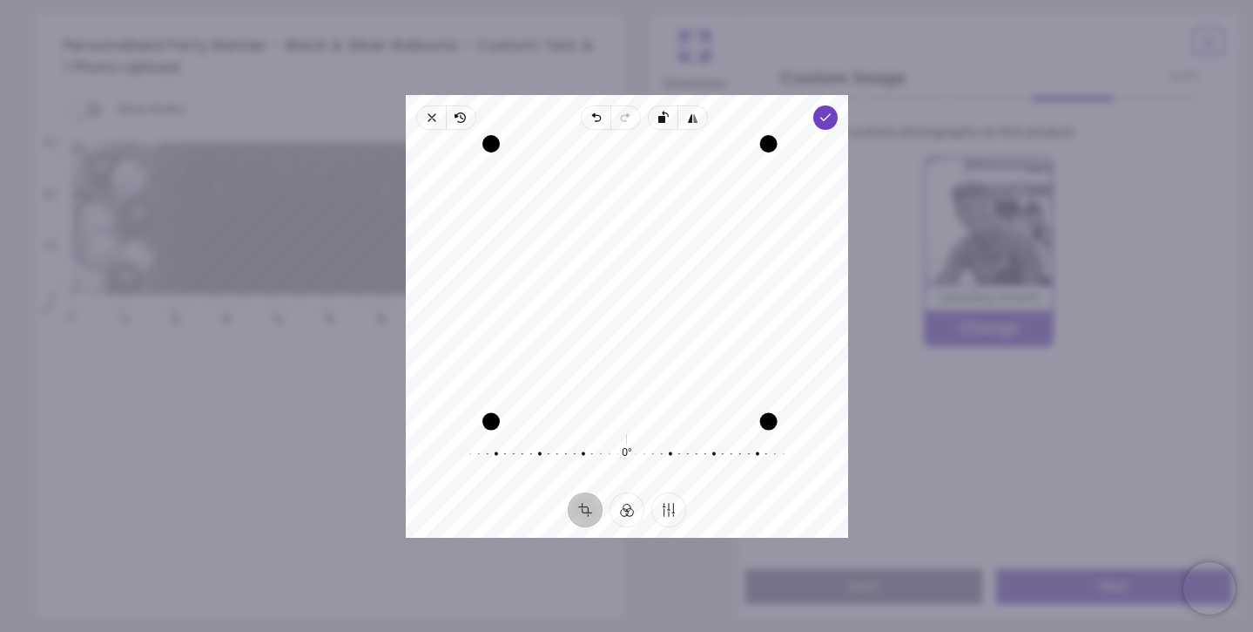
click at [690, 524] on div "Close Revert Undo Redo Rotate left Flip horizontal Done Crop Filter Finetune Re…" at bounding box center [627, 316] width 443 height 443
click at [627, 280] on circle "button" at bounding box center [627, 279] width 6 height 6
drag, startPoint x: 603, startPoint y: 282, endPoint x: 657, endPoint y: 268, distance: 55.8
click at [657, 268] on div "Recenter" at bounding box center [627, 280] width 415 height 272
click at [583, 517] on button "Crop" at bounding box center [585, 508] width 35 height 35
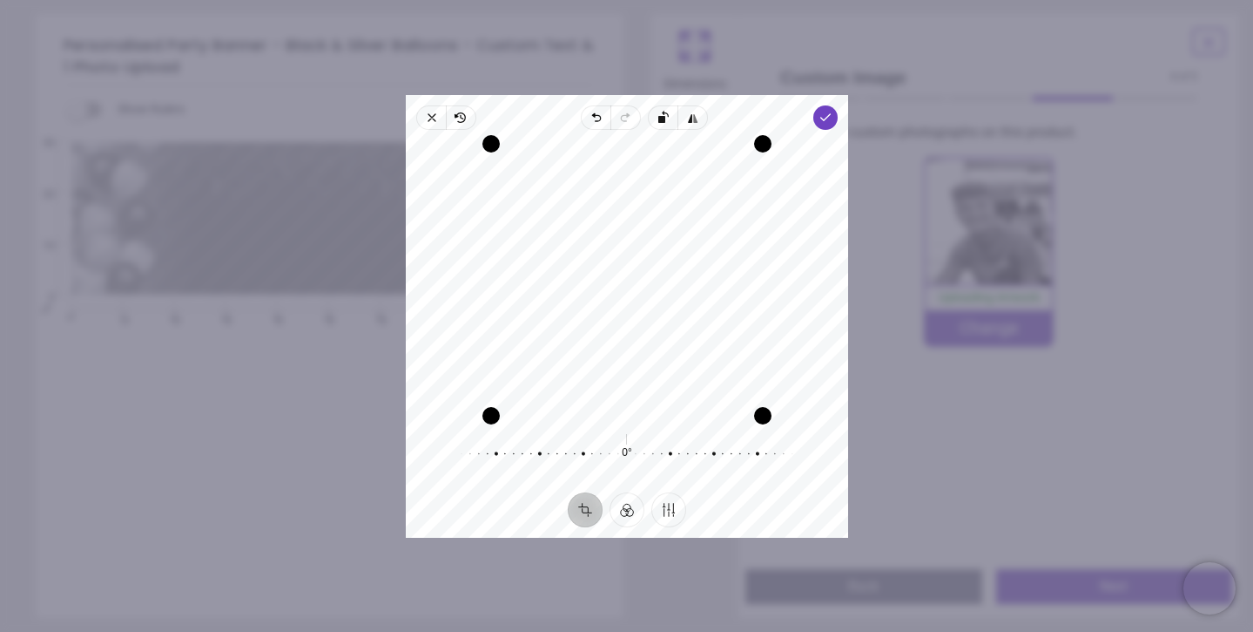
drag, startPoint x: 619, startPoint y: 298, endPoint x: 634, endPoint y: 303, distance: 15.7
click at [634, 303] on div "Recenter" at bounding box center [627, 280] width 415 height 272
drag, startPoint x: 578, startPoint y: 260, endPoint x: 646, endPoint y: 212, distance: 83.1
click at [658, 220] on div "Recenter" at bounding box center [627, 280] width 415 height 272
click at [665, 510] on button "Finetune" at bounding box center [669, 508] width 35 height 35
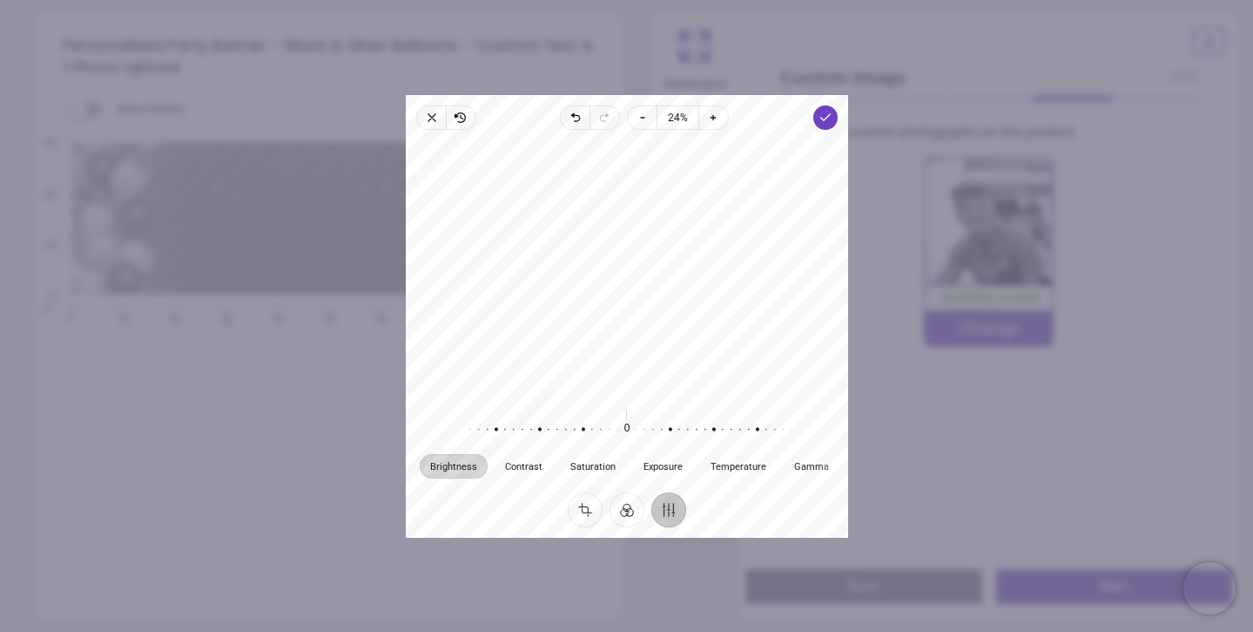
click at [660, 506] on button "Finetune" at bounding box center [669, 508] width 35 height 35
click at [632, 512] on button "Filter" at bounding box center [627, 508] width 35 height 35
drag, startPoint x: 654, startPoint y: 265, endPoint x: 658, endPoint y: 278, distance: 13.5
click at [658, 279] on div at bounding box center [627, 272] width 443 height 270
click at [746, 443] on div at bounding box center [748, 437] width 40 height 49
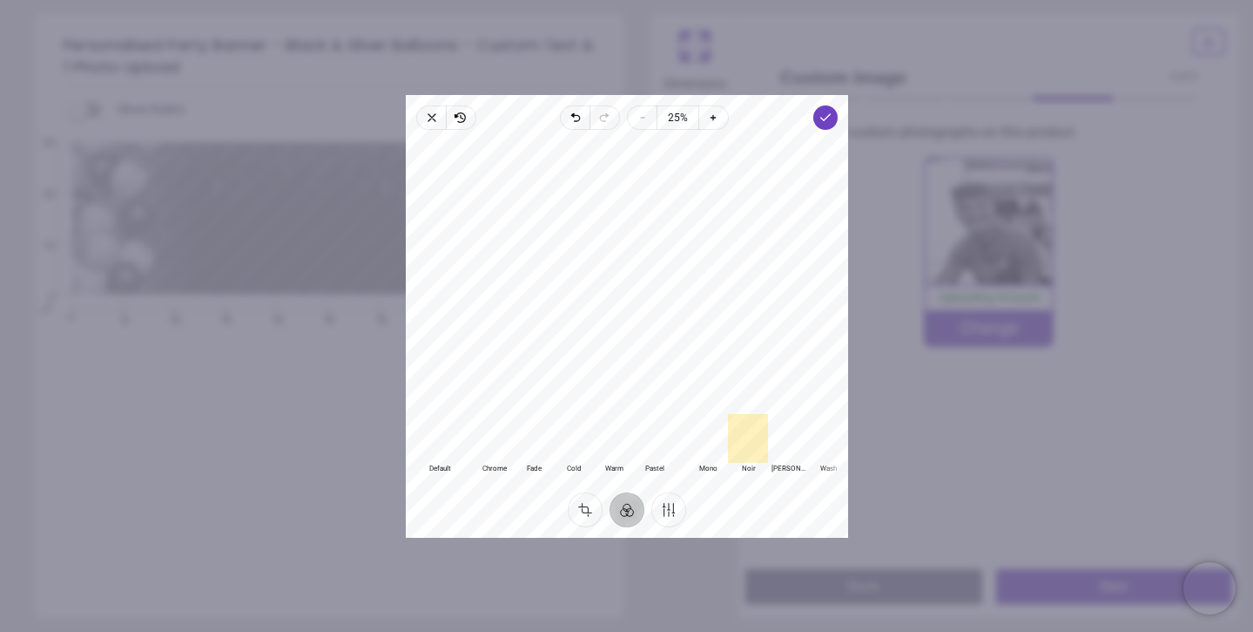
click at [798, 452] on div at bounding box center [788, 437] width 40 height 49
click at [821, 447] on div at bounding box center [828, 437] width 40 height 49
click at [800, 443] on div at bounding box center [788, 437] width 40 height 49
click at [822, 117] on polyline "button" at bounding box center [826, 117] width 10 height 6
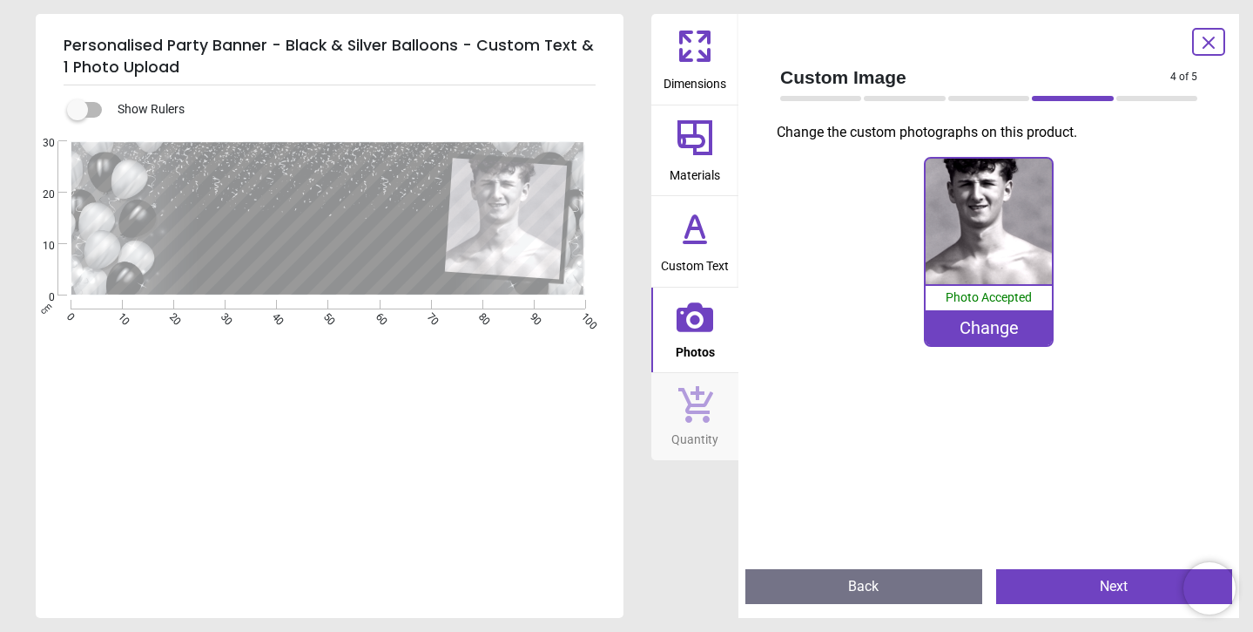
scroll to position [8, 0]
click at [1092, 584] on button "Next" at bounding box center [1115, 586] width 237 height 35
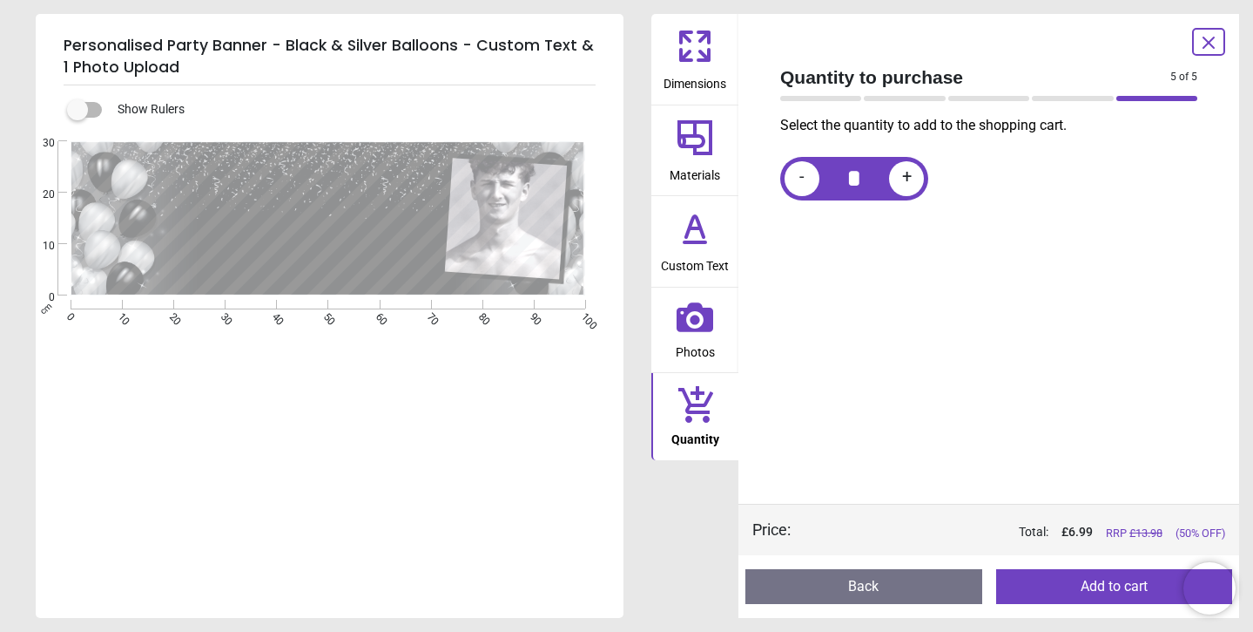
click at [1098, 588] on button "Add to cart" at bounding box center [1115, 586] width 237 height 35
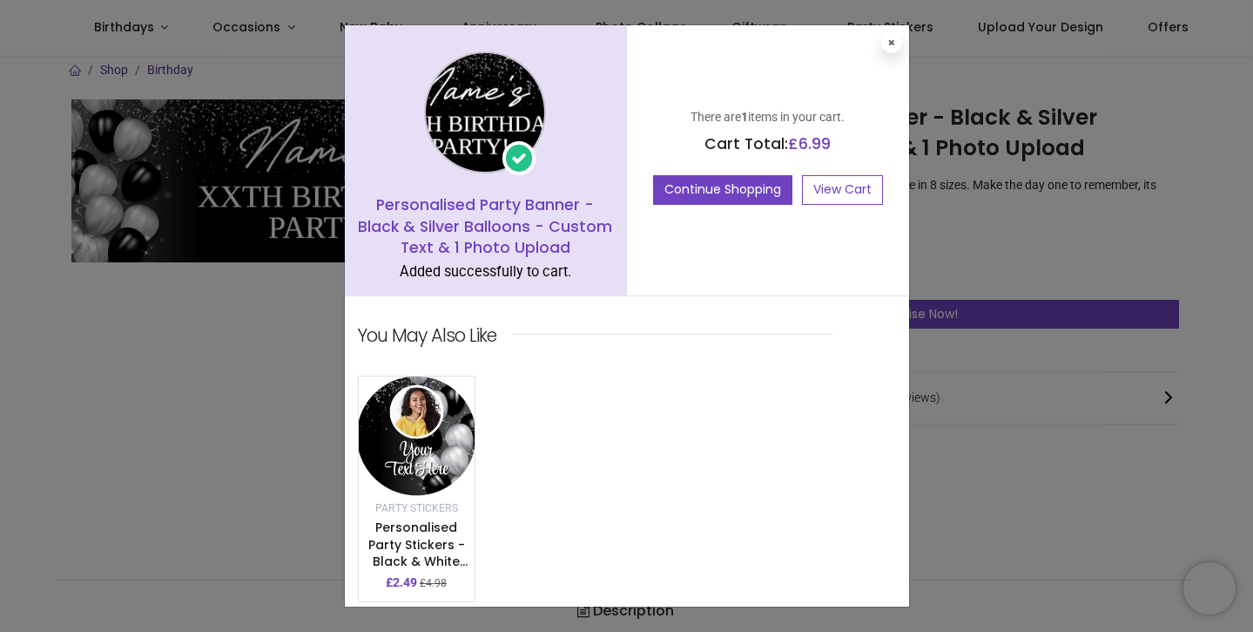
click at [699, 186] on button "Continue Shopping" at bounding box center [722, 190] width 139 height 30
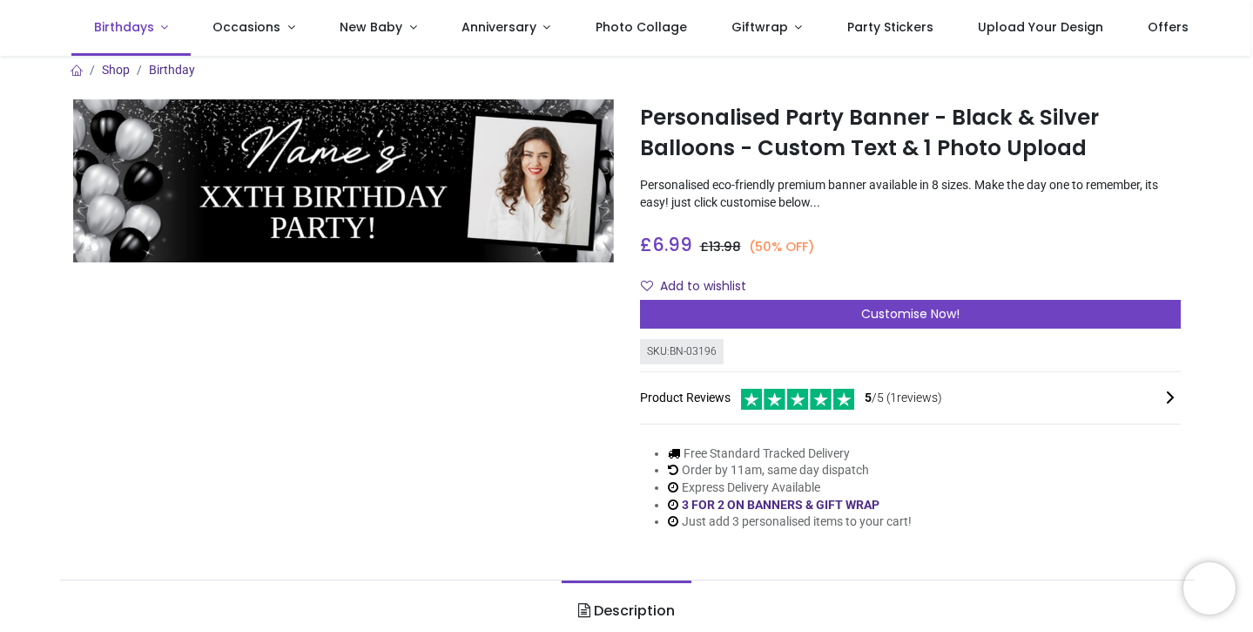
click at [160, 30] on link "Birthdays" at bounding box center [130, 28] width 119 height 56
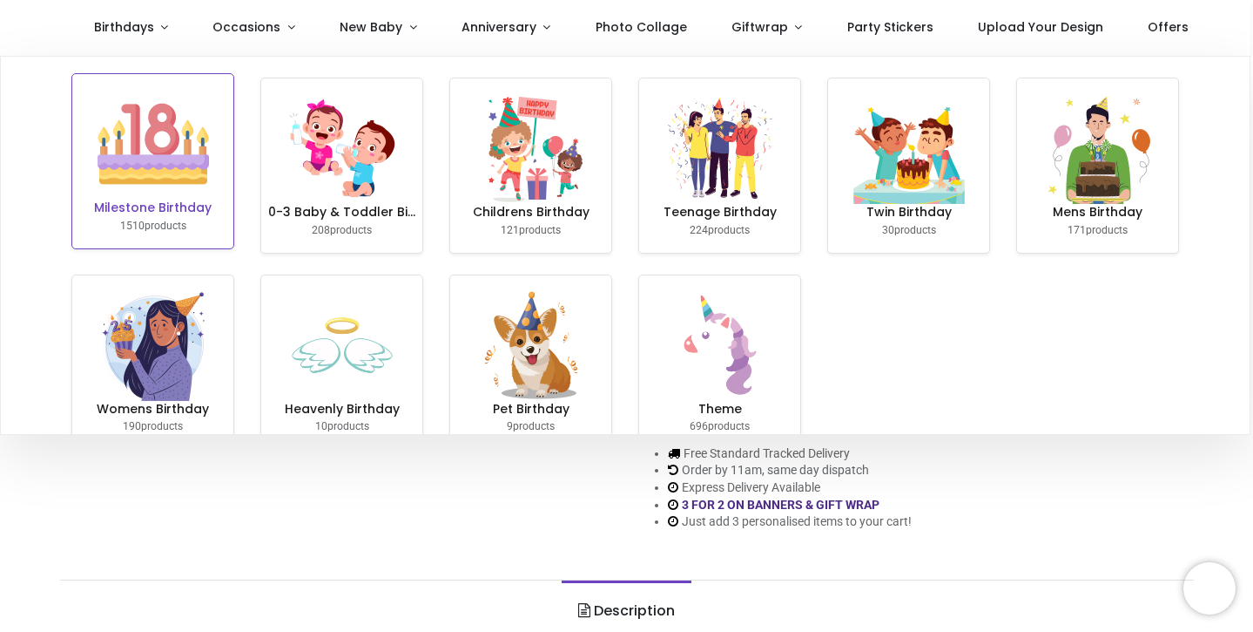
click at [156, 164] on img at bounding box center [153, 143] width 111 height 111
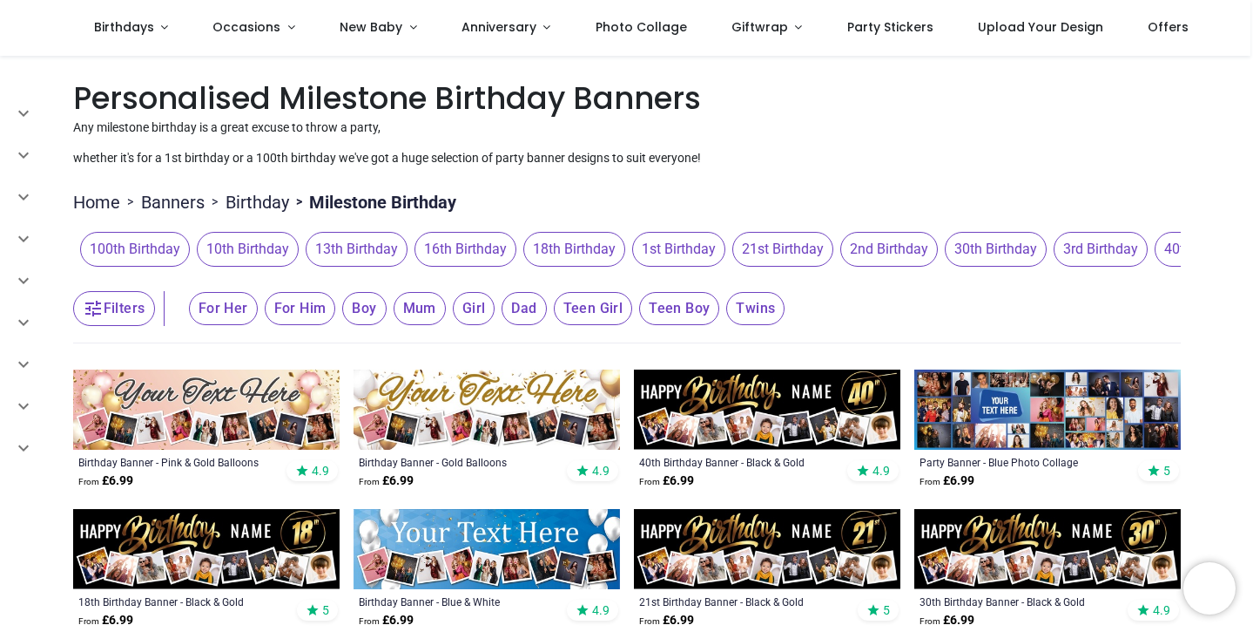
scroll to position [106, 0]
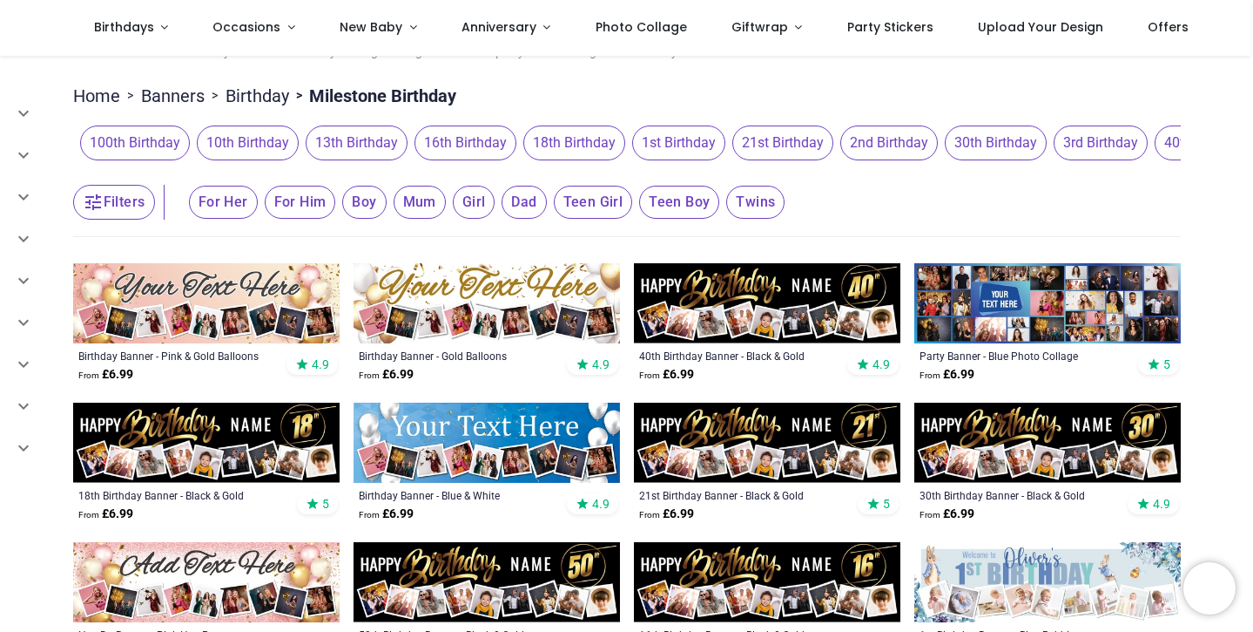
scroll to position [18, 0]
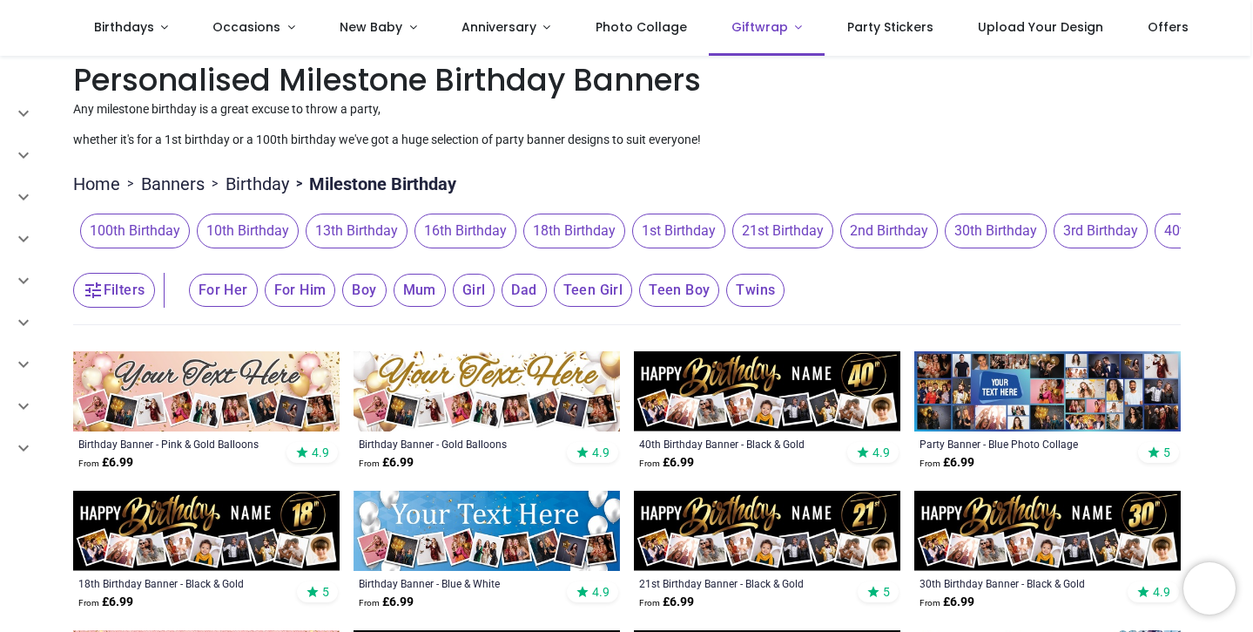
click at [778, 24] on link "Giftwrap" at bounding box center [767, 28] width 116 height 56
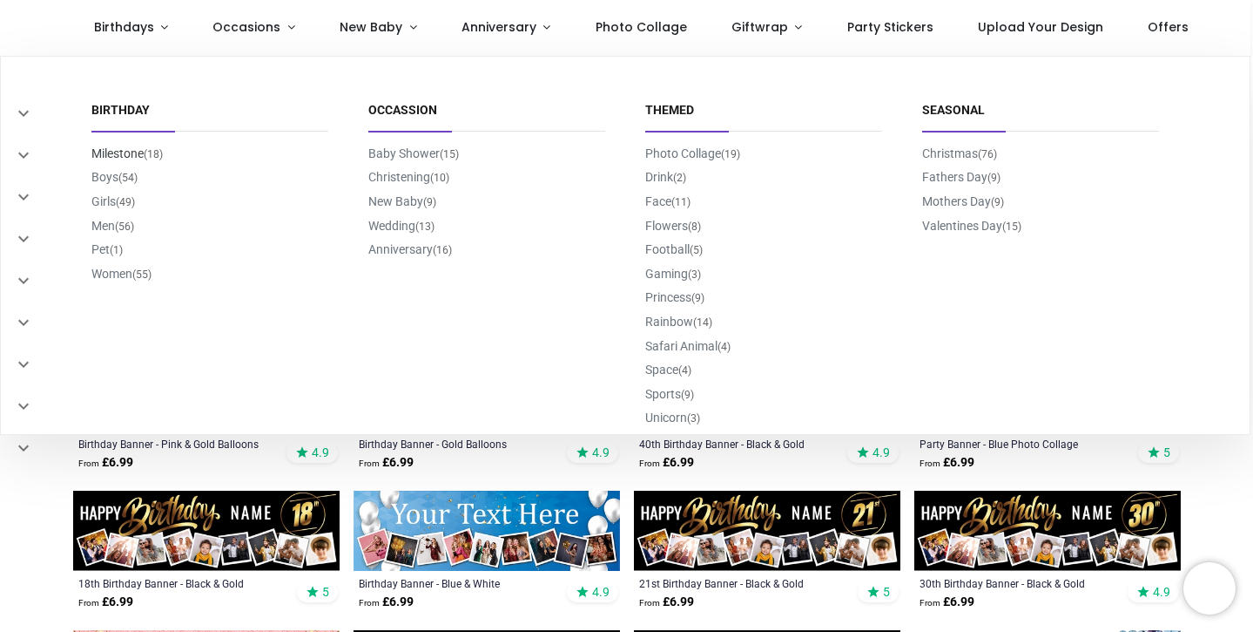
click at [126, 152] on link "Milestone (18)" at bounding box center [126, 153] width 71 height 14
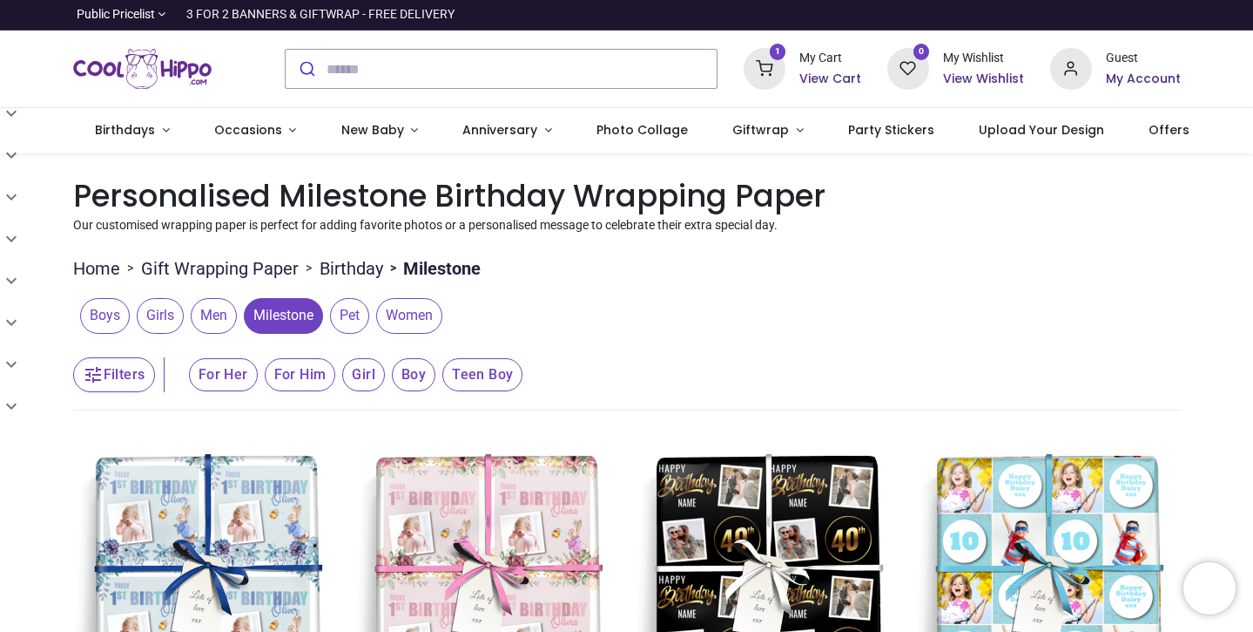
click at [824, 79] on h6 "View Cart" at bounding box center [831, 79] width 62 height 17
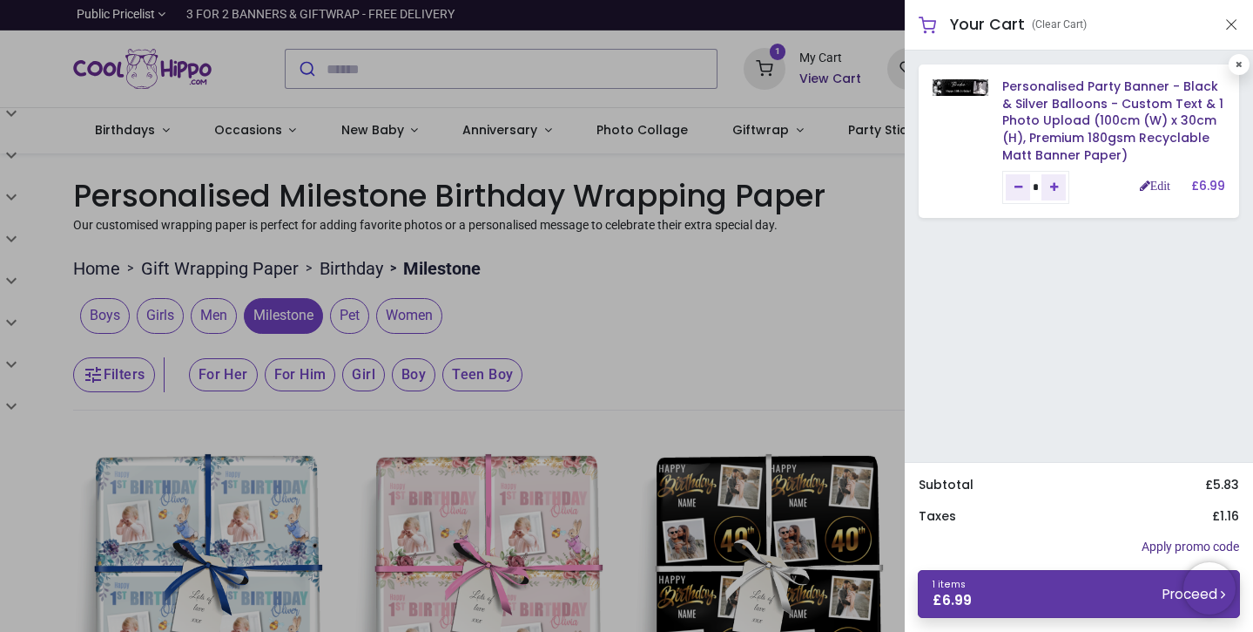
click at [957, 590] on span "1 items" at bounding box center [949, 584] width 33 height 13
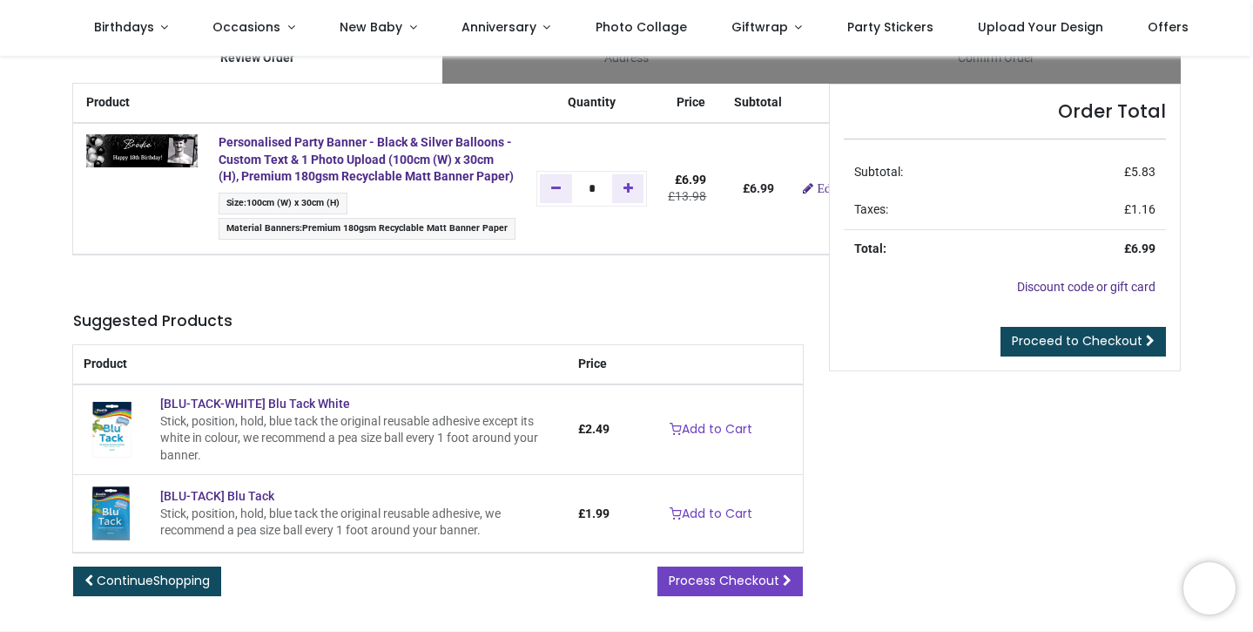
scroll to position [52, 0]
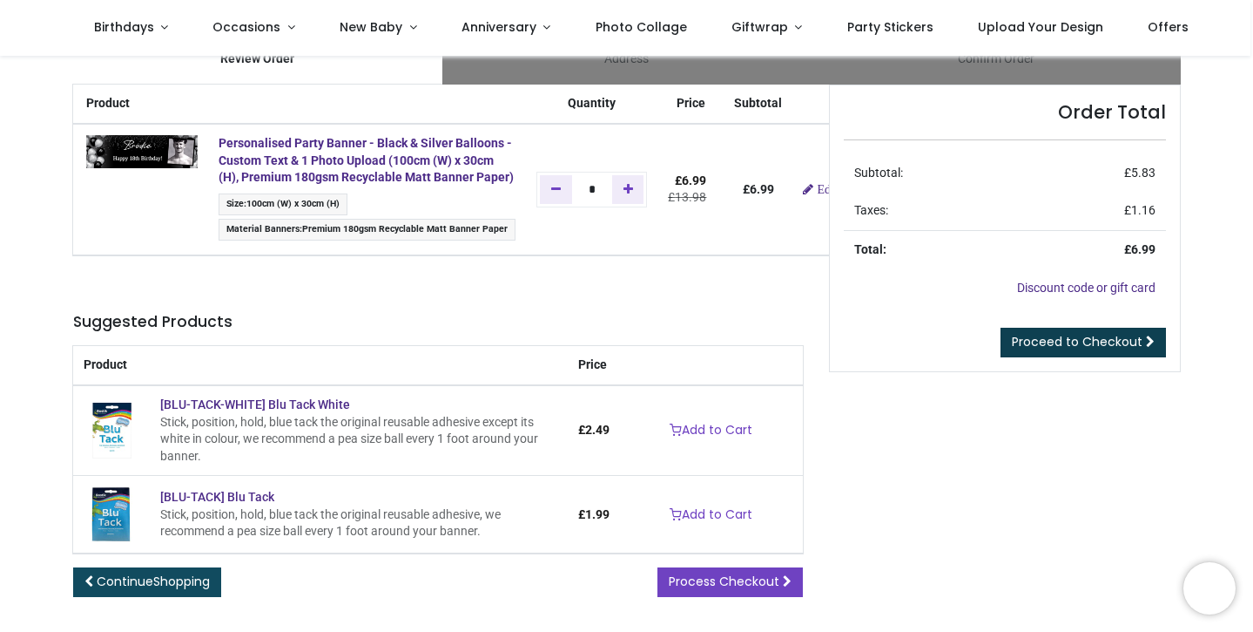
click at [1043, 340] on span "Proceed to Checkout" at bounding box center [1077, 341] width 131 height 17
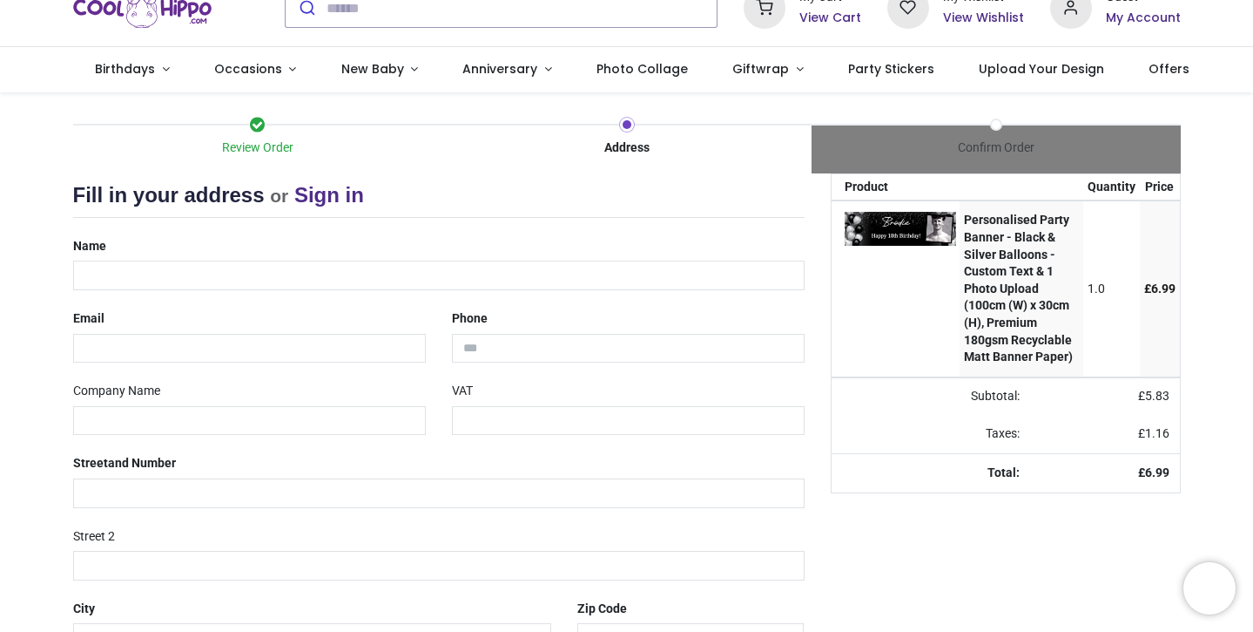
scroll to position [71, 0]
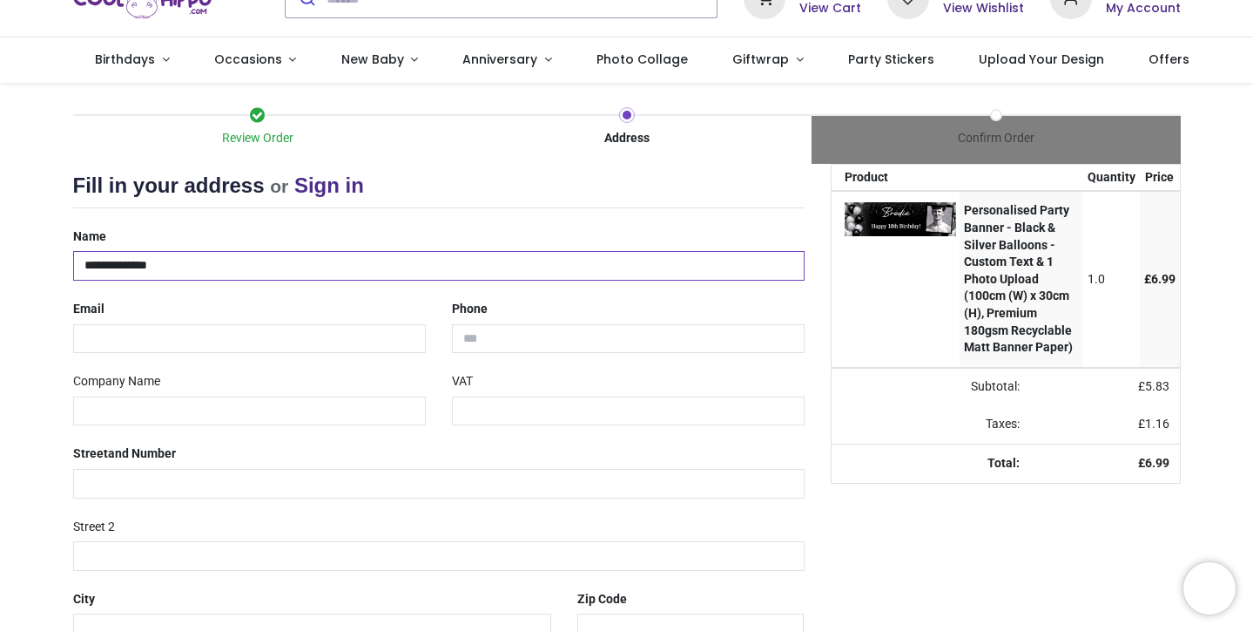
type input "**********"
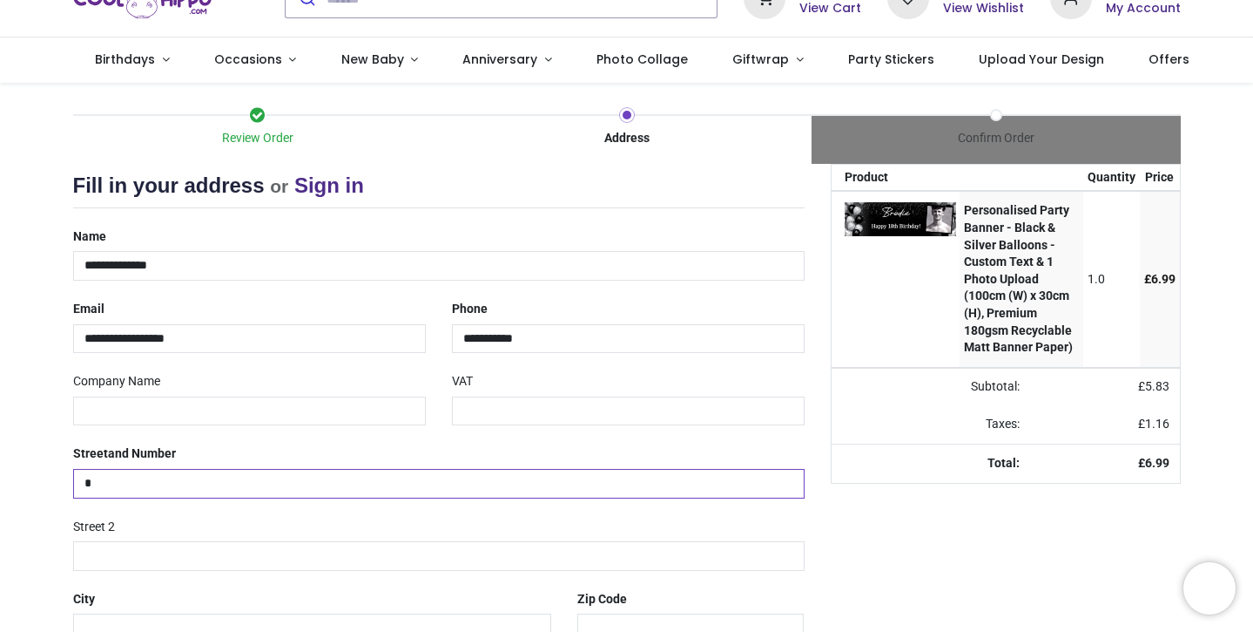
type input "*"
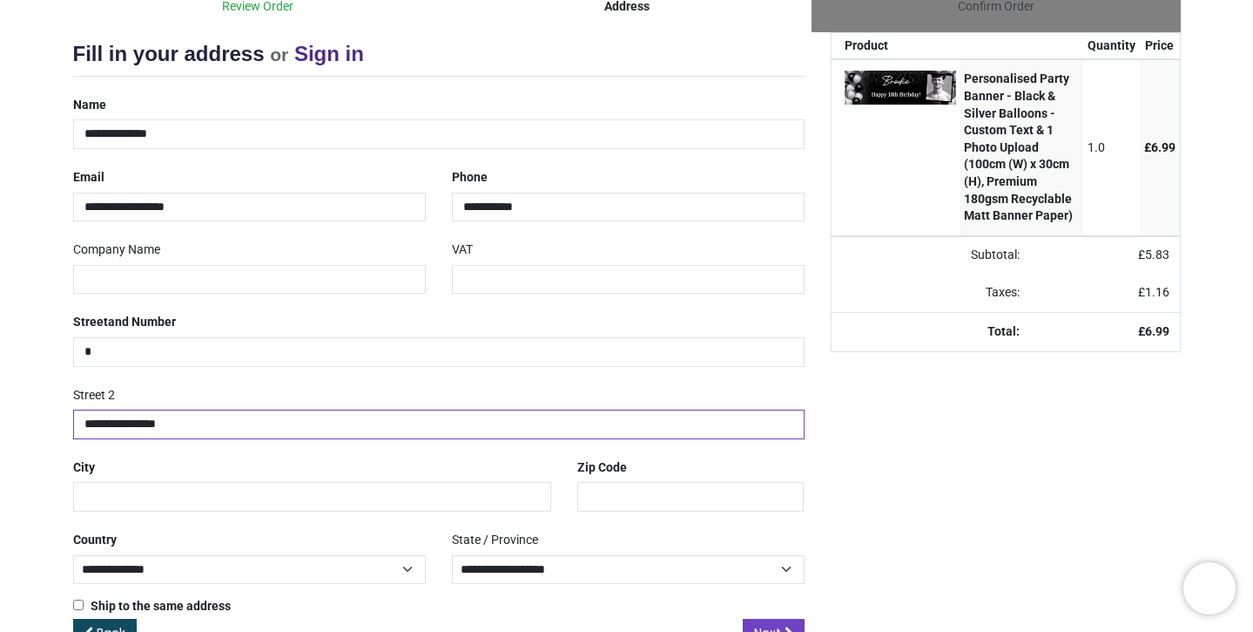
scroll to position [231, 0]
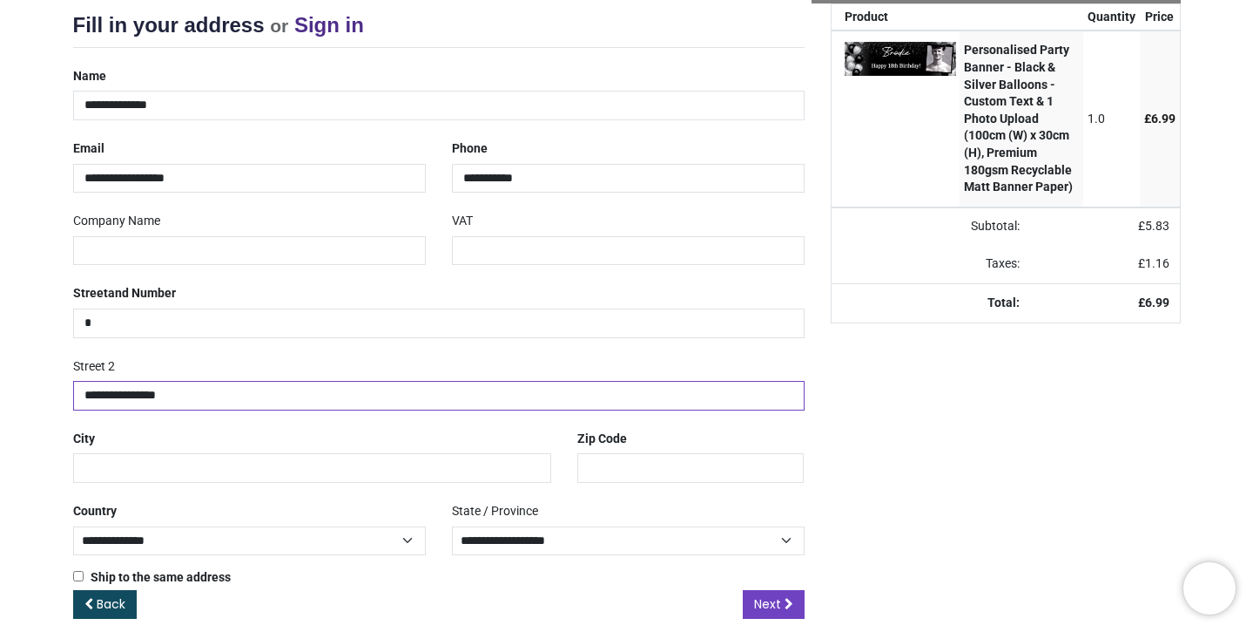
type input "**********"
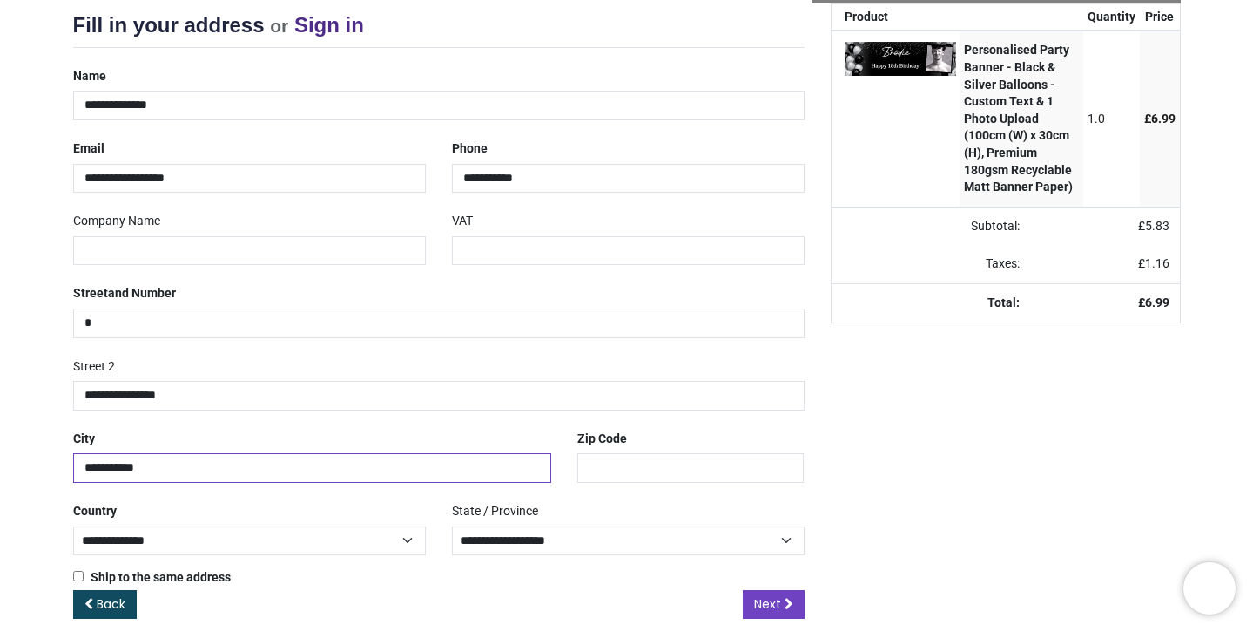
type input "**********"
type input "*******"
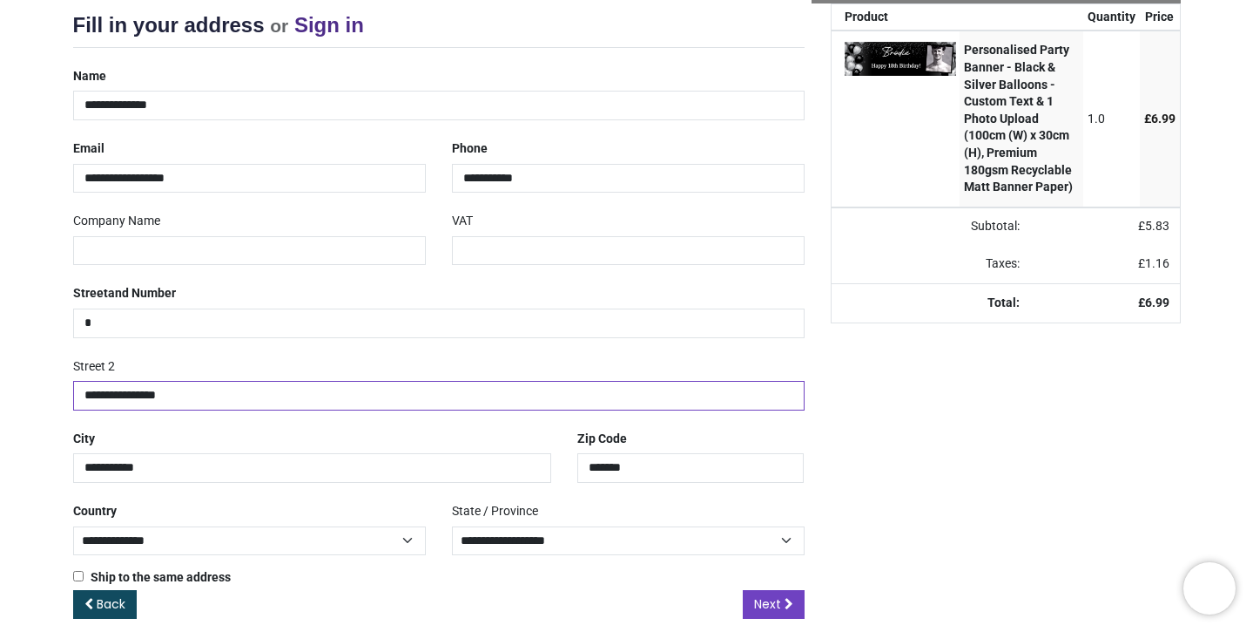
click at [708, 381] on input "**********" at bounding box center [439, 396] width 732 height 30
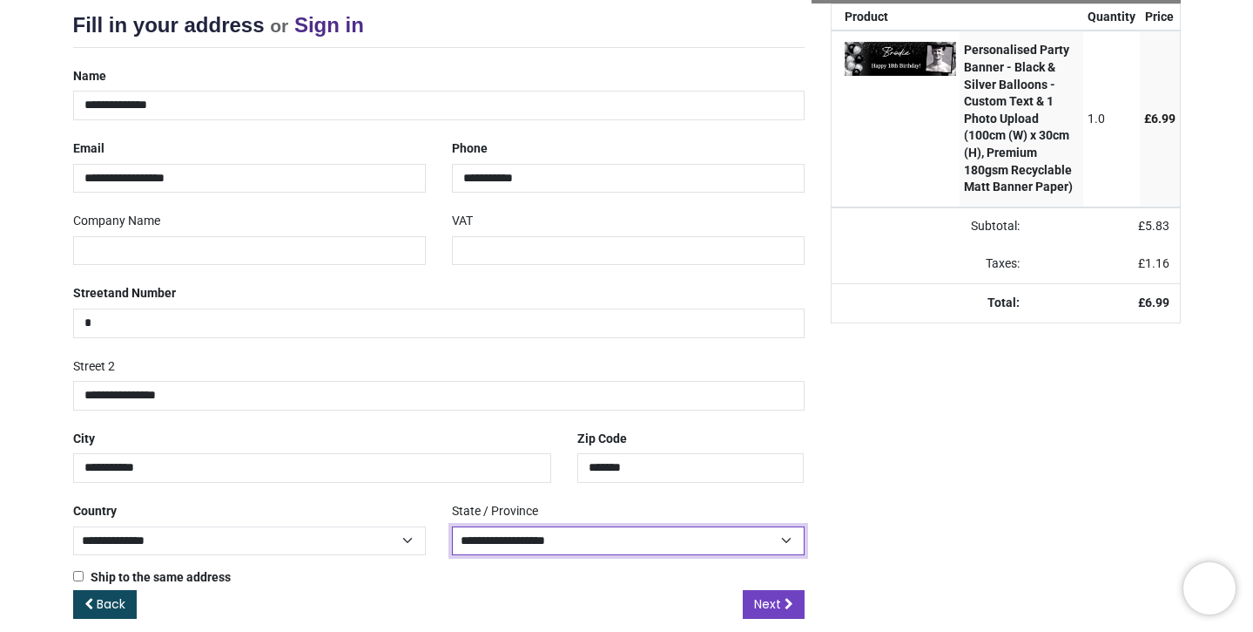
select select "***"
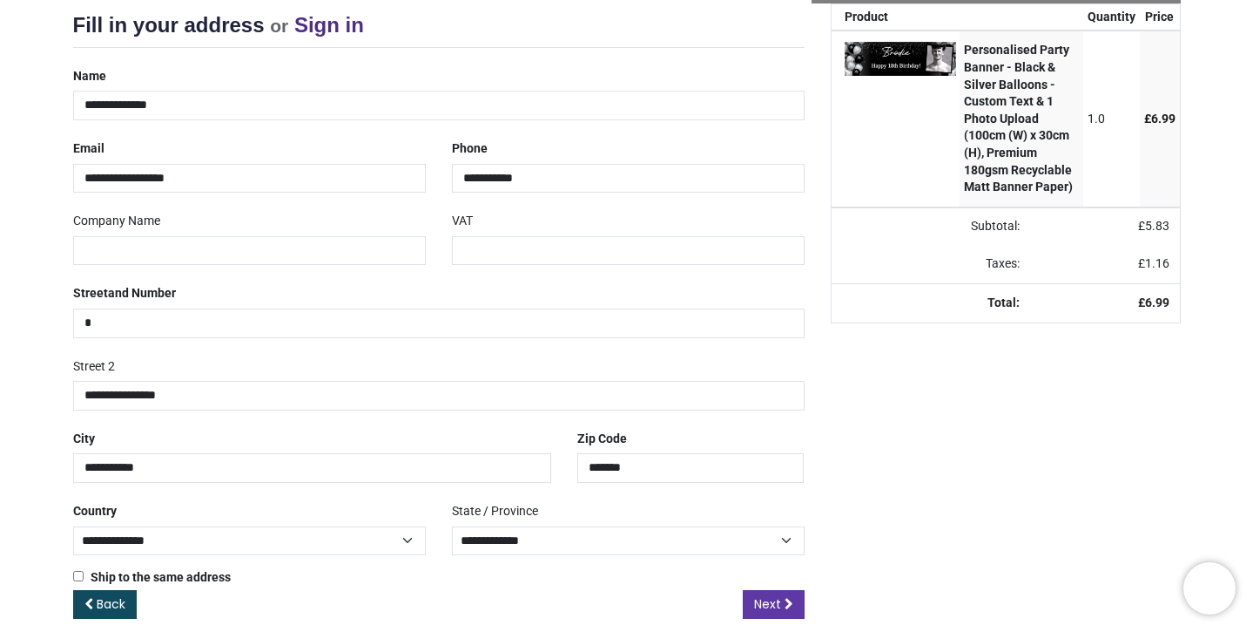
click at [770, 598] on span "Next" at bounding box center [767, 603] width 27 height 17
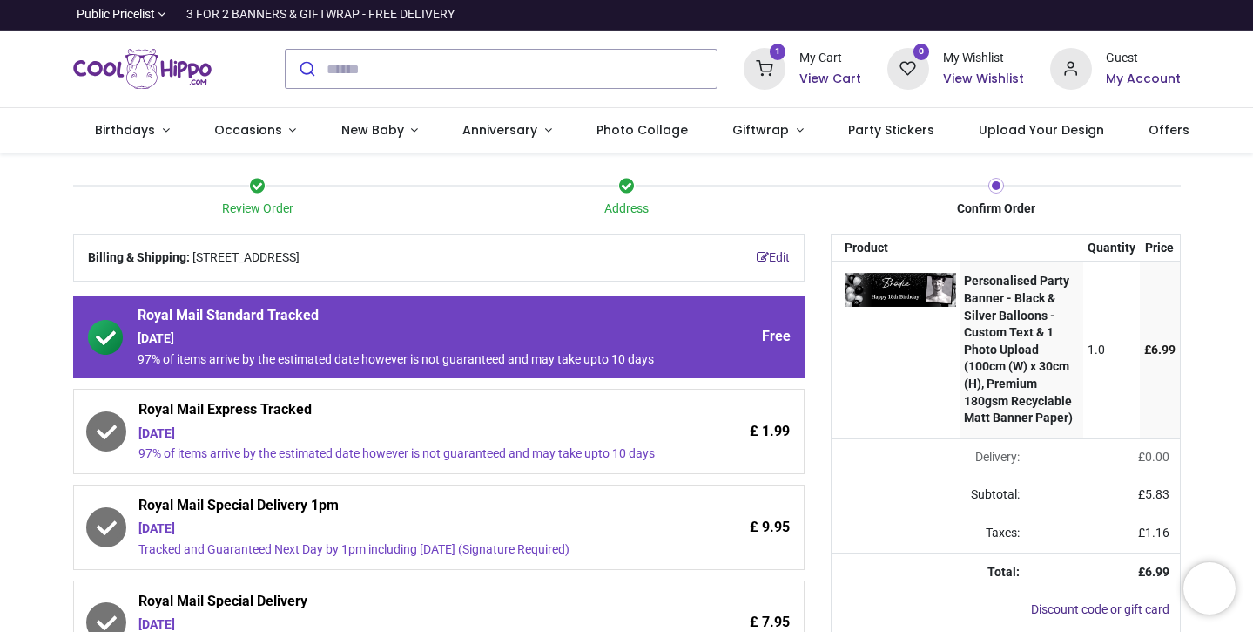
click at [348, 17] on div "3 FOR 2 BANNERS & GIFTWRAP - FREE DELIVERY" at bounding box center [320, 14] width 268 height 17
click at [149, 17] on span "Public Pricelist" at bounding box center [116, 14] width 78 height 17
click at [248, 15] on div "3 FOR 2 BANNERS & GIFTWRAP - FREE DELIVERY" at bounding box center [320, 14] width 268 height 17
click at [163, 124] on link "Birthdays" at bounding box center [132, 130] width 119 height 45
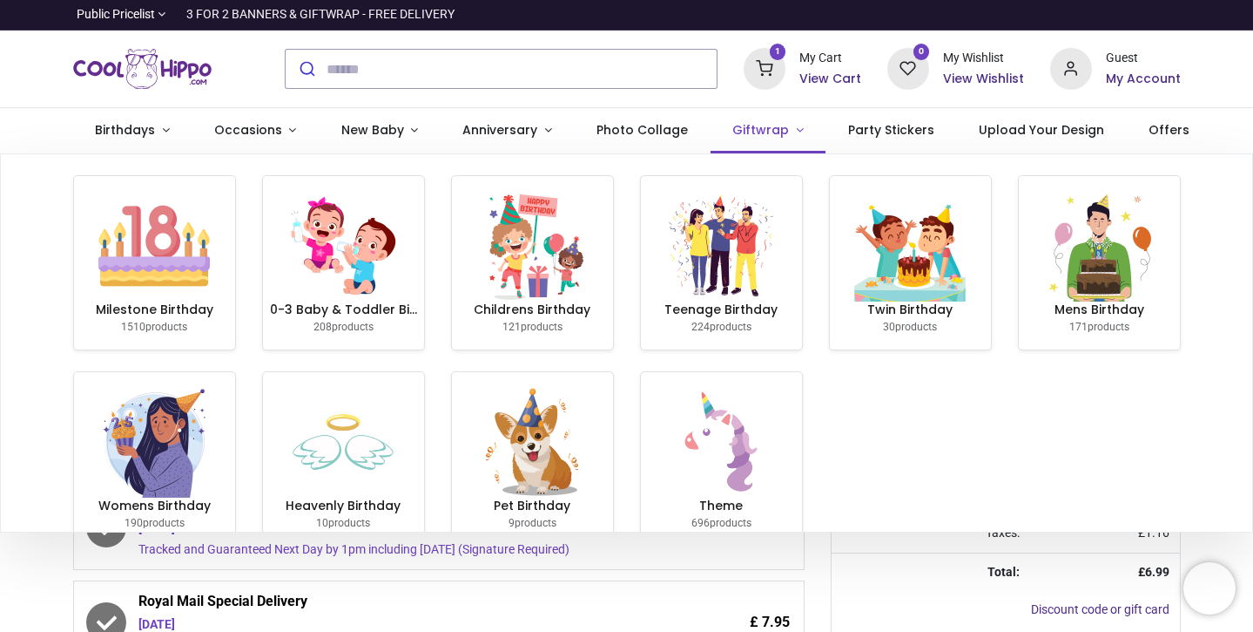
click at [770, 128] on span "Giftwrap" at bounding box center [763, 129] width 60 height 17
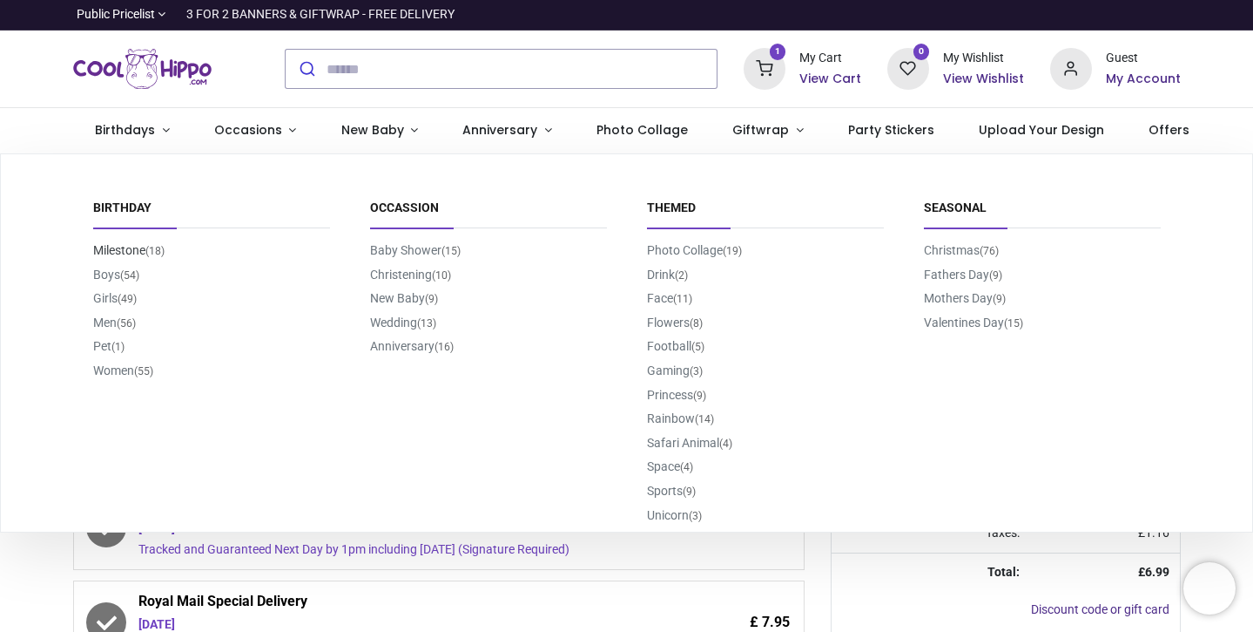
click at [127, 248] on link "Milestone (18)" at bounding box center [128, 250] width 71 height 14
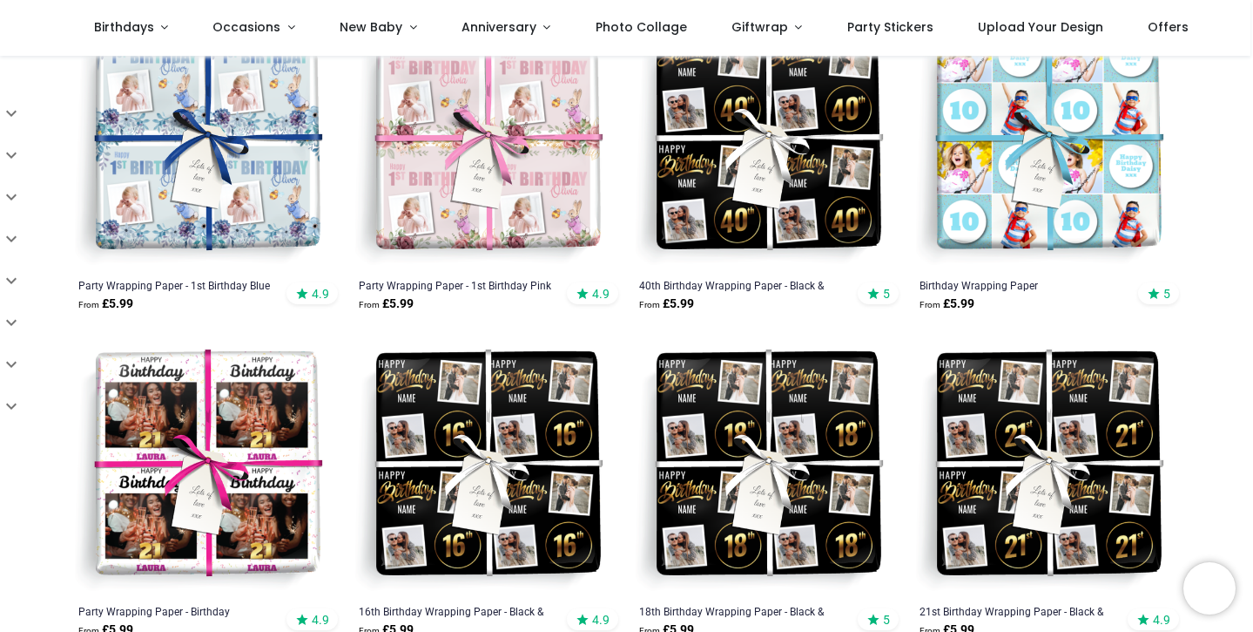
scroll to position [335, 0]
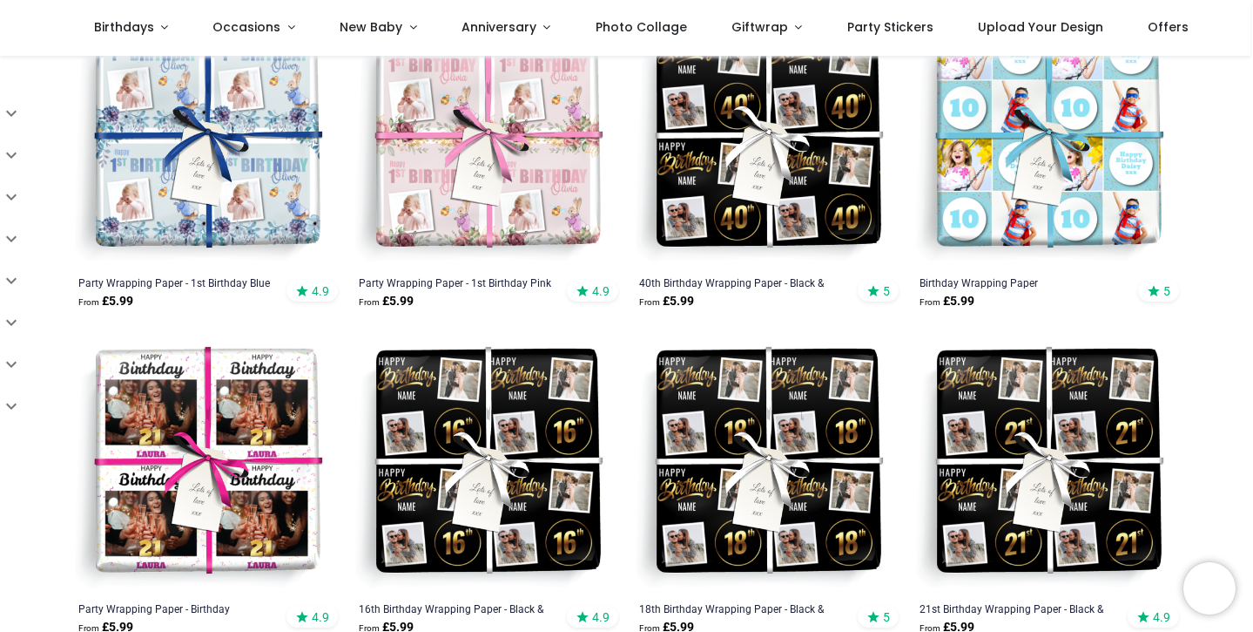
click at [782, 398] on img at bounding box center [767, 462] width 267 height 267
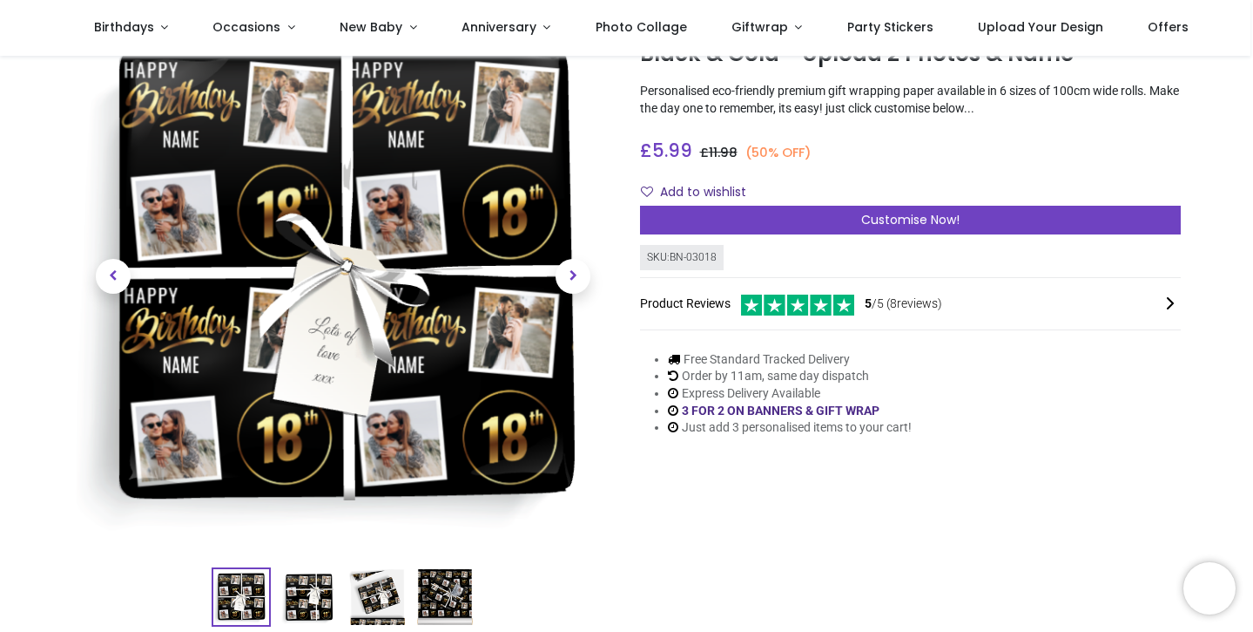
scroll to position [104, 0]
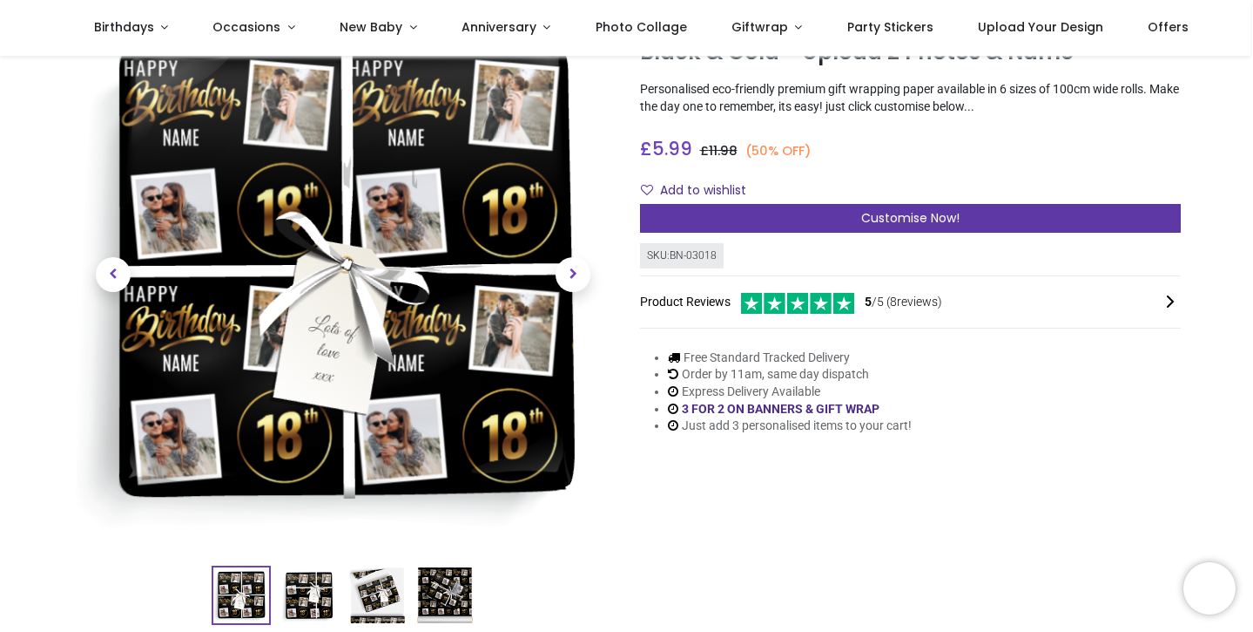
click at [780, 214] on div "Customise Now!" at bounding box center [910, 219] width 541 height 30
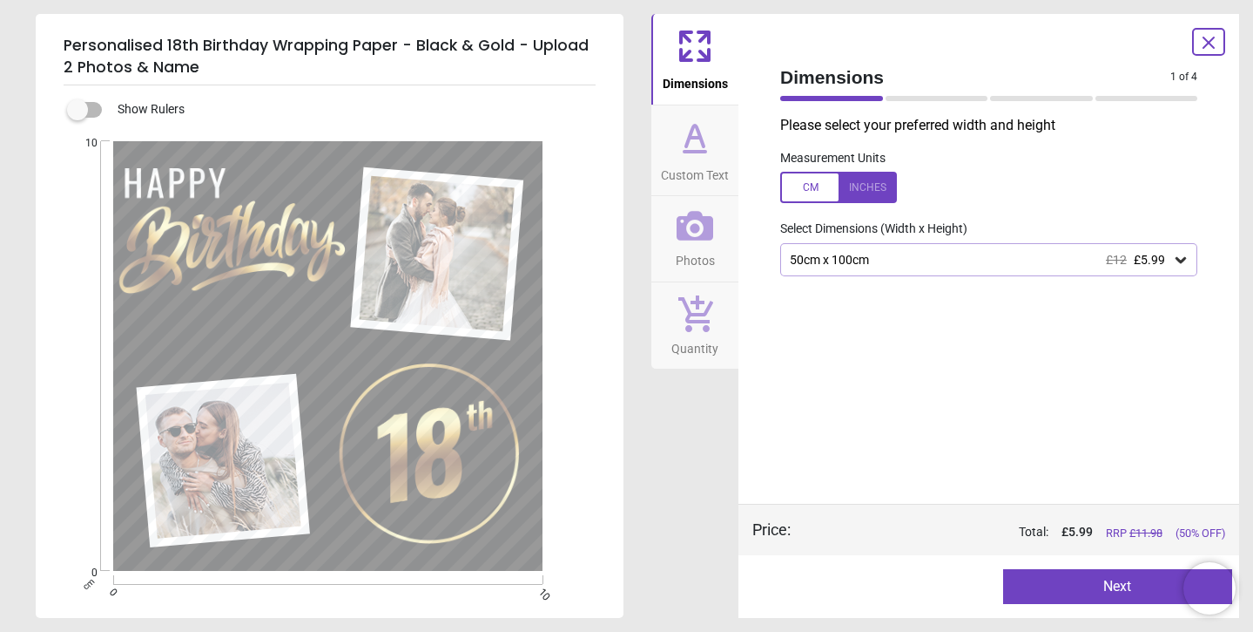
click at [1075, 586] on button "Next" at bounding box center [1118, 586] width 230 height 35
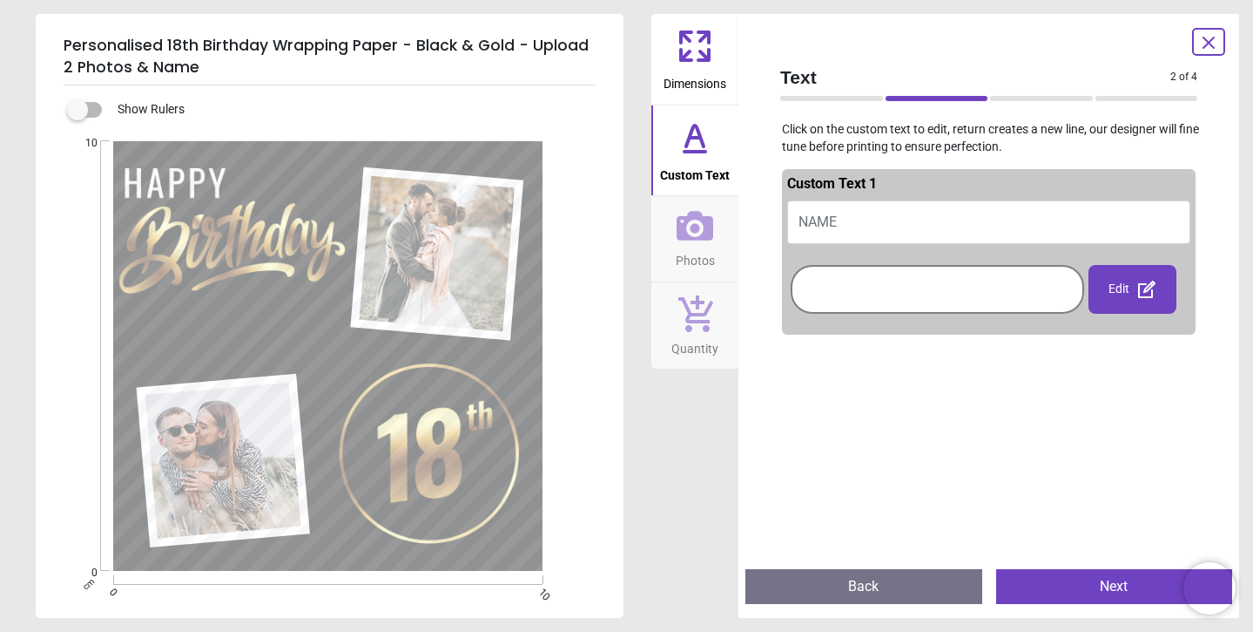
click at [852, 218] on button "NAME" at bounding box center [988, 222] width 403 height 44
type textarea "******"
click at [888, 286] on div at bounding box center [937, 289] width 285 height 40
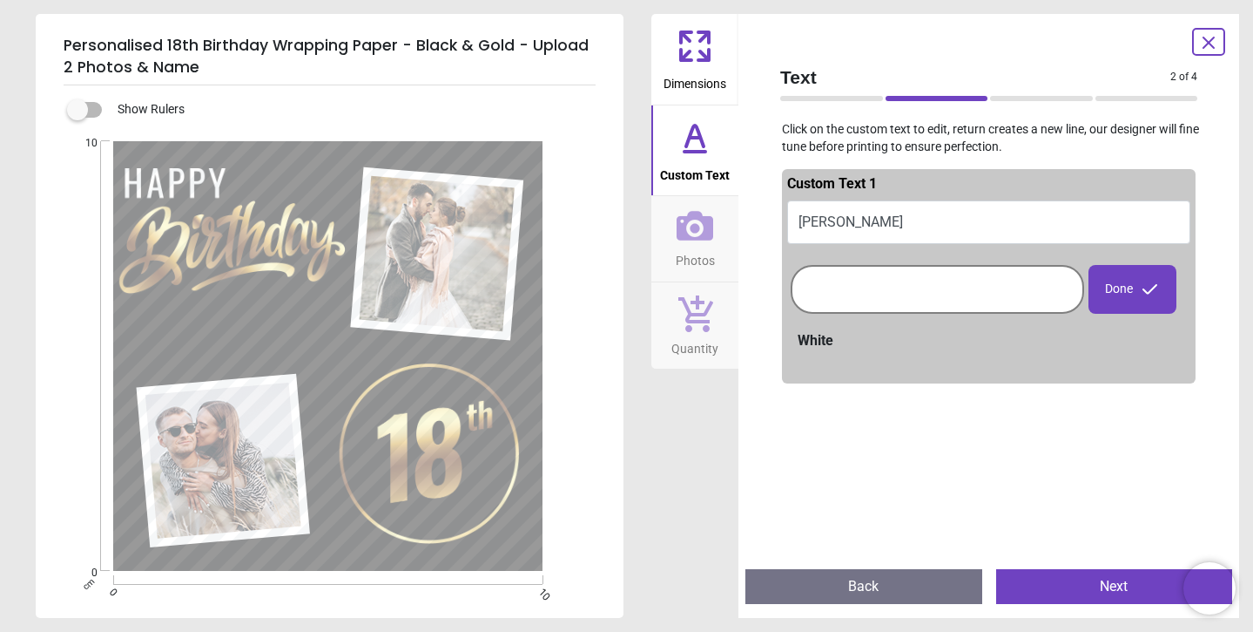
click at [824, 339] on div "White" at bounding box center [994, 340] width 393 height 19
click at [857, 299] on div at bounding box center [937, 289] width 285 height 40
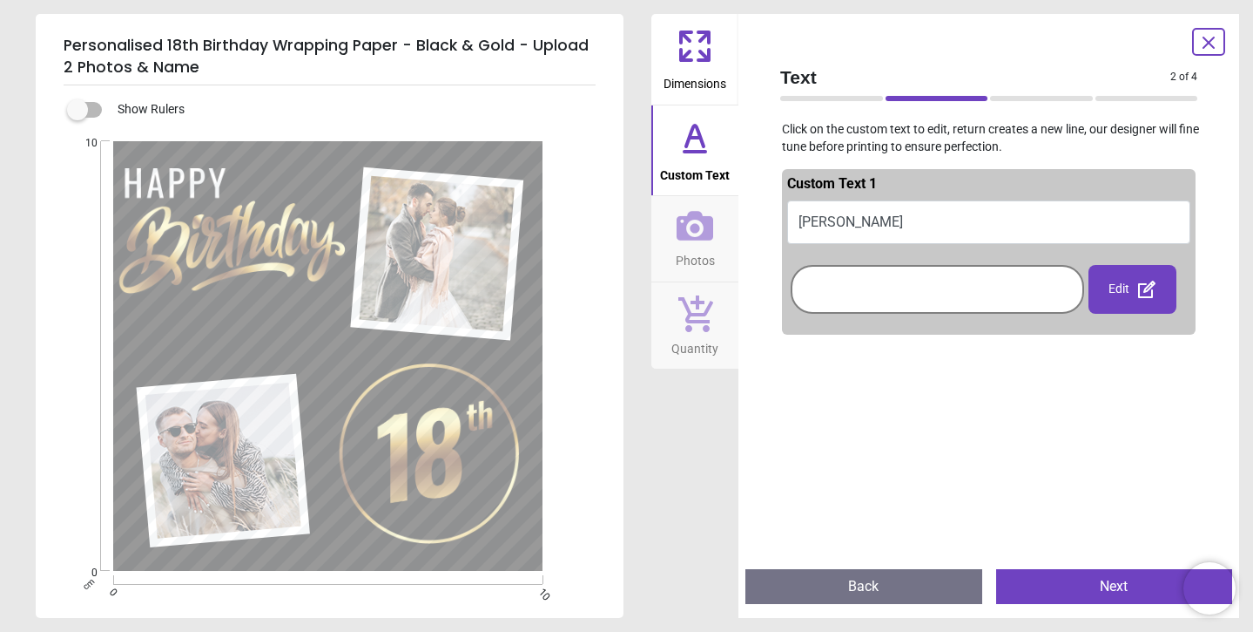
click at [1108, 285] on div "Edit" at bounding box center [1133, 289] width 88 height 49
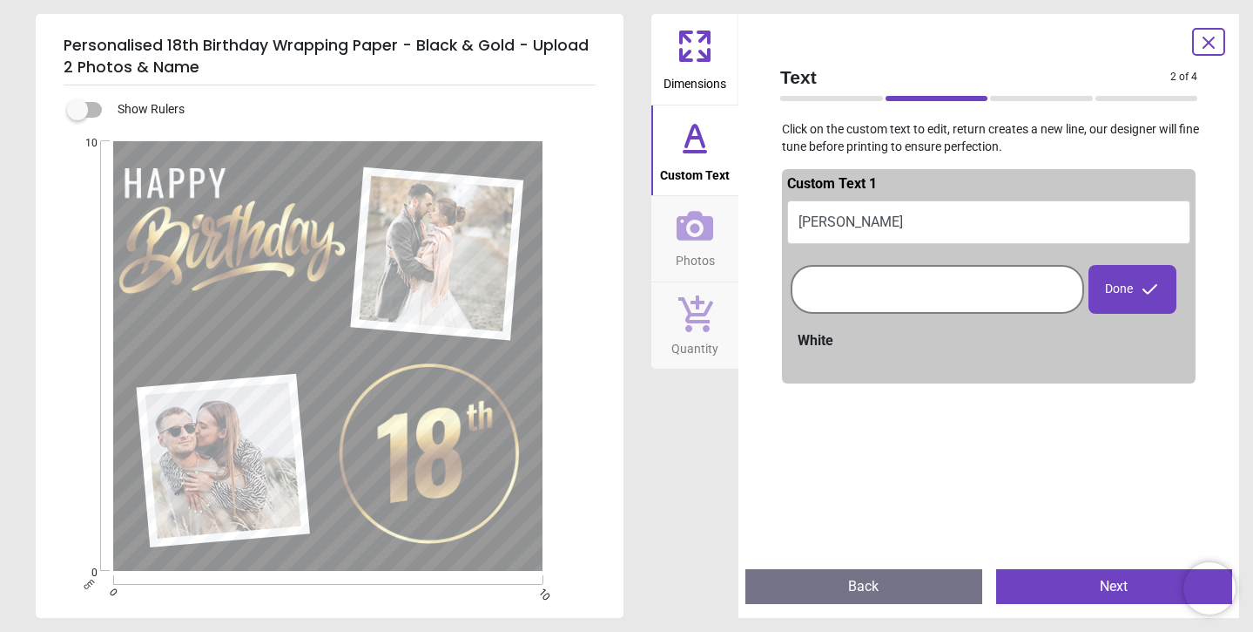
click at [1144, 295] on icon at bounding box center [1150, 289] width 21 height 21
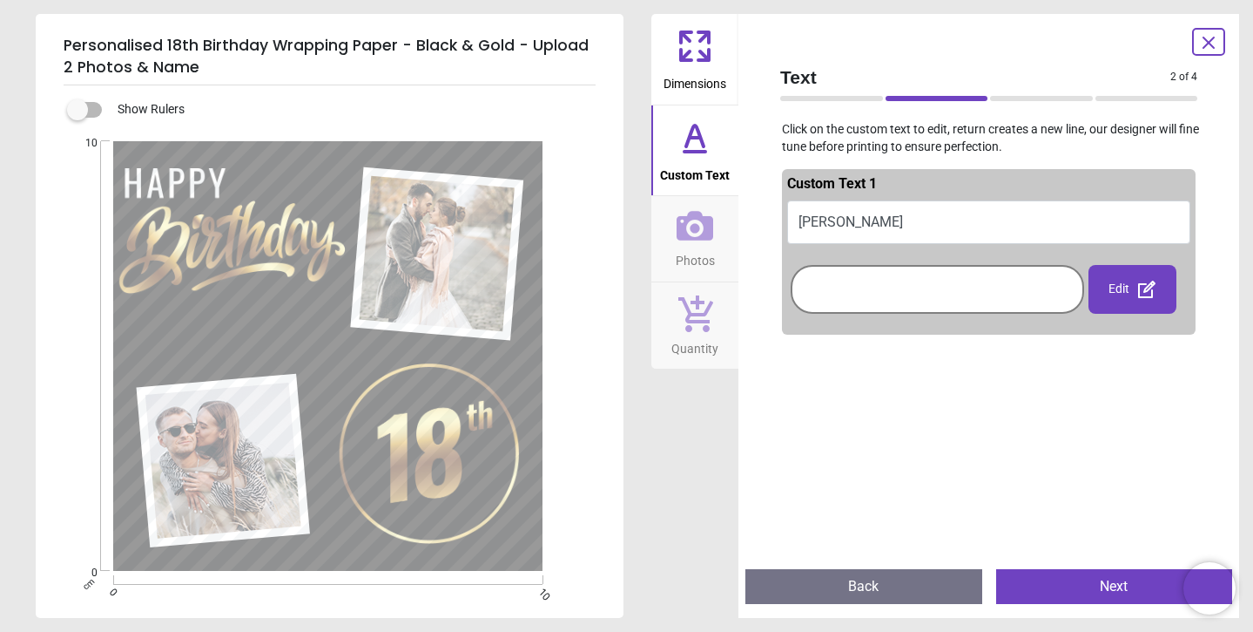
click at [1121, 285] on div "Edit" at bounding box center [1133, 289] width 88 height 49
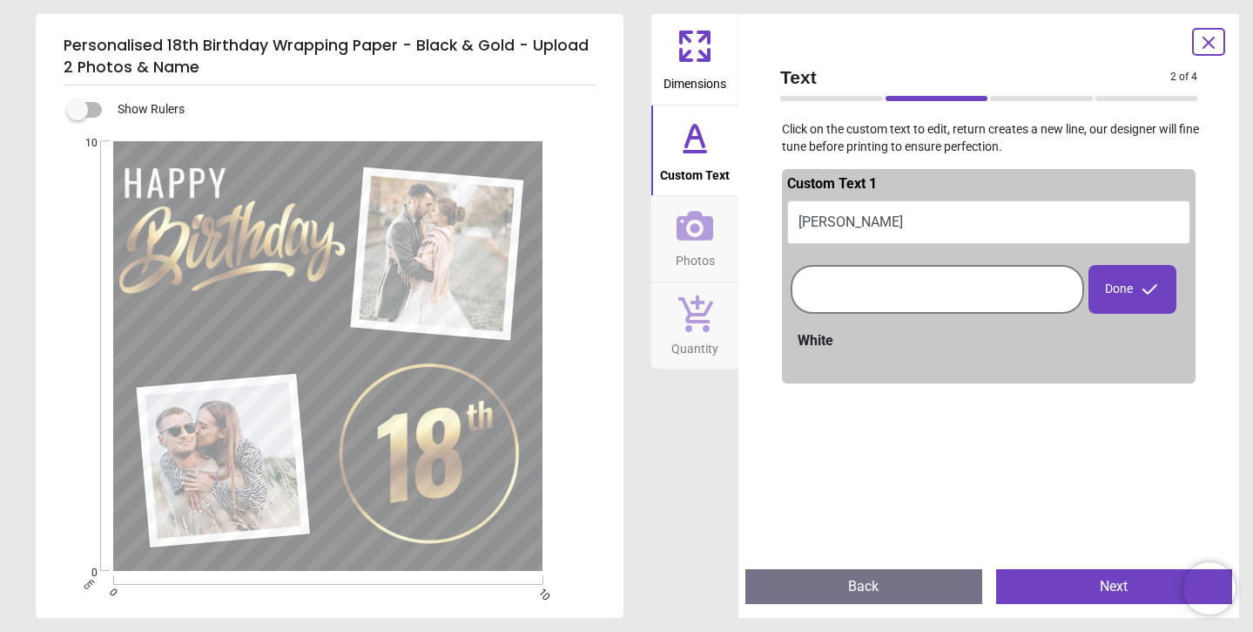
click at [905, 292] on div at bounding box center [937, 289] width 285 height 40
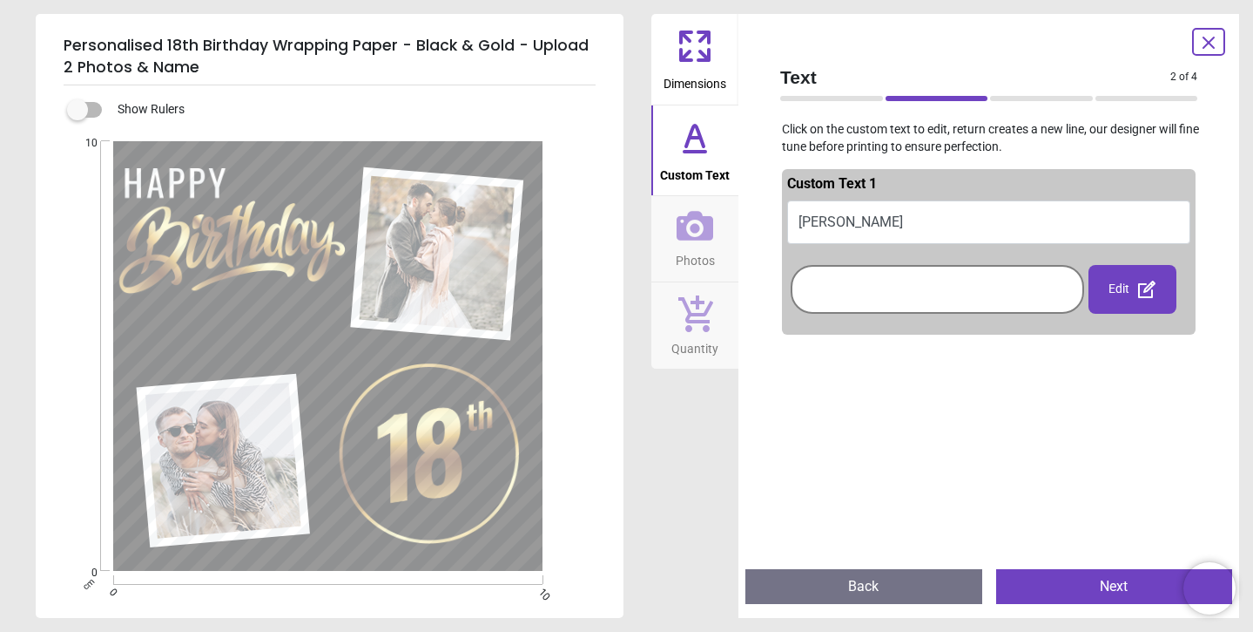
click at [1096, 599] on button "Next" at bounding box center [1115, 586] width 237 height 35
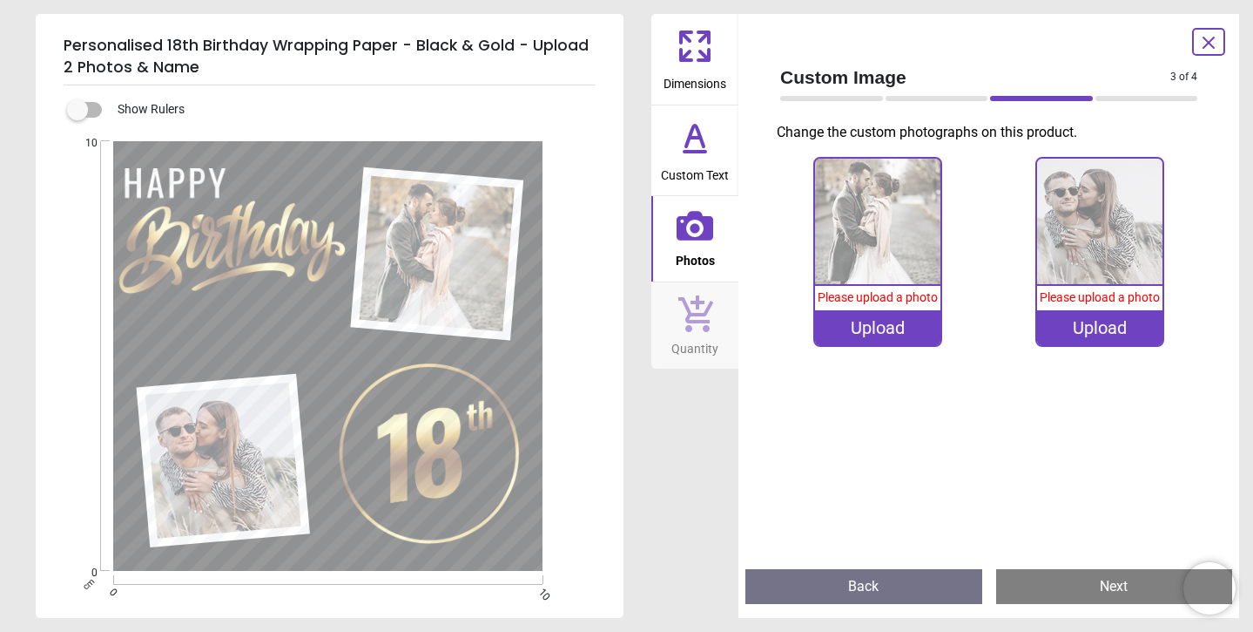
click at [868, 323] on div "Upload" at bounding box center [877, 327] width 125 height 35
click at [879, 321] on div "Upload" at bounding box center [877, 327] width 125 height 35
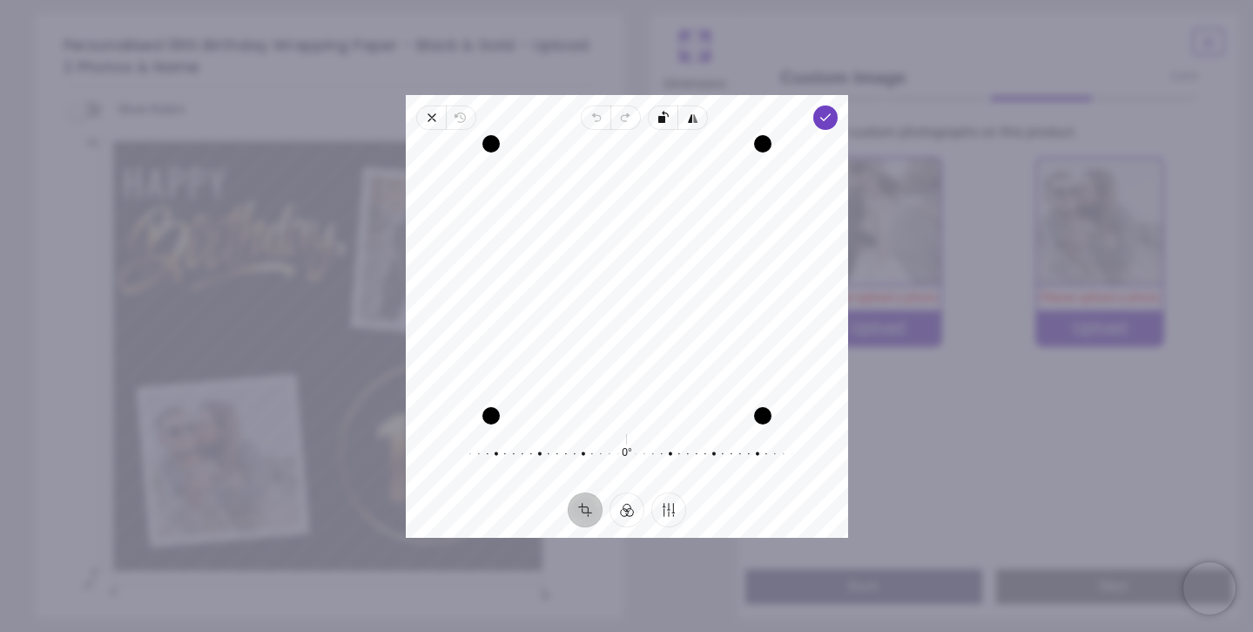
drag, startPoint x: 639, startPoint y: 251, endPoint x: 681, endPoint y: 212, distance: 57.3
click at [683, 213] on div "Recenter" at bounding box center [627, 280] width 415 height 272
click at [628, 516] on button "Filter" at bounding box center [627, 508] width 35 height 35
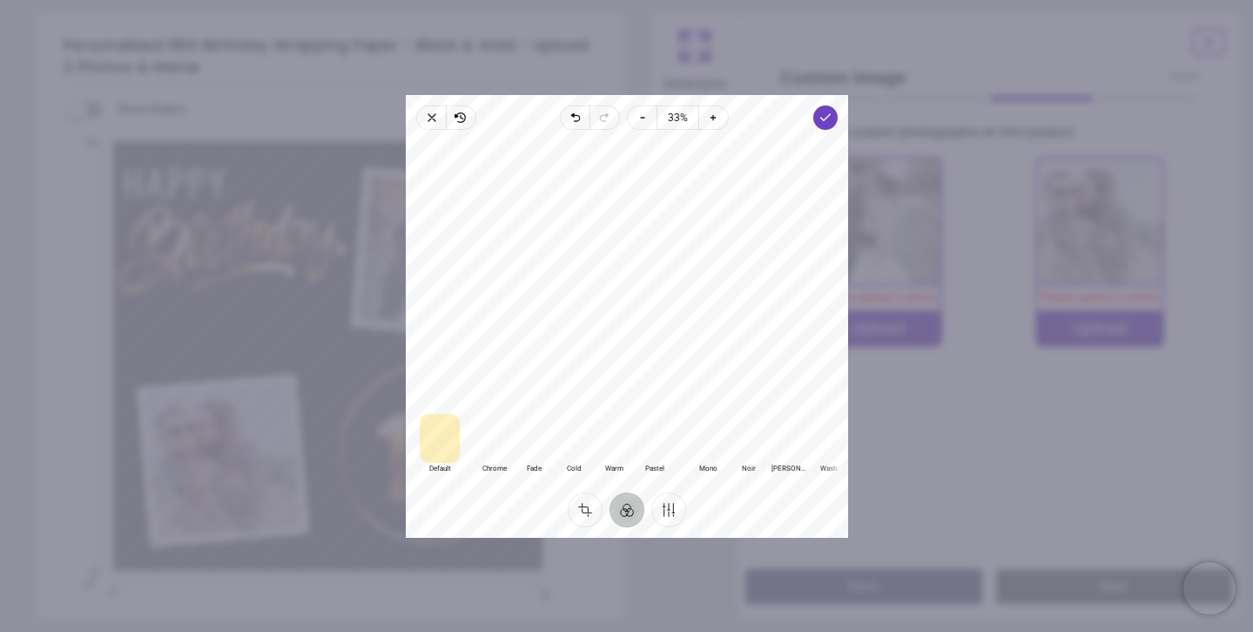
click at [784, 441] on div at bounding box center [788, 437] width 40 height 49
click at [444, 452] on div at bounding box center [440, 437] width 40 height 49
click at [825, 128] on span "Done" at bounding box center [825, 117] width 24 height 24
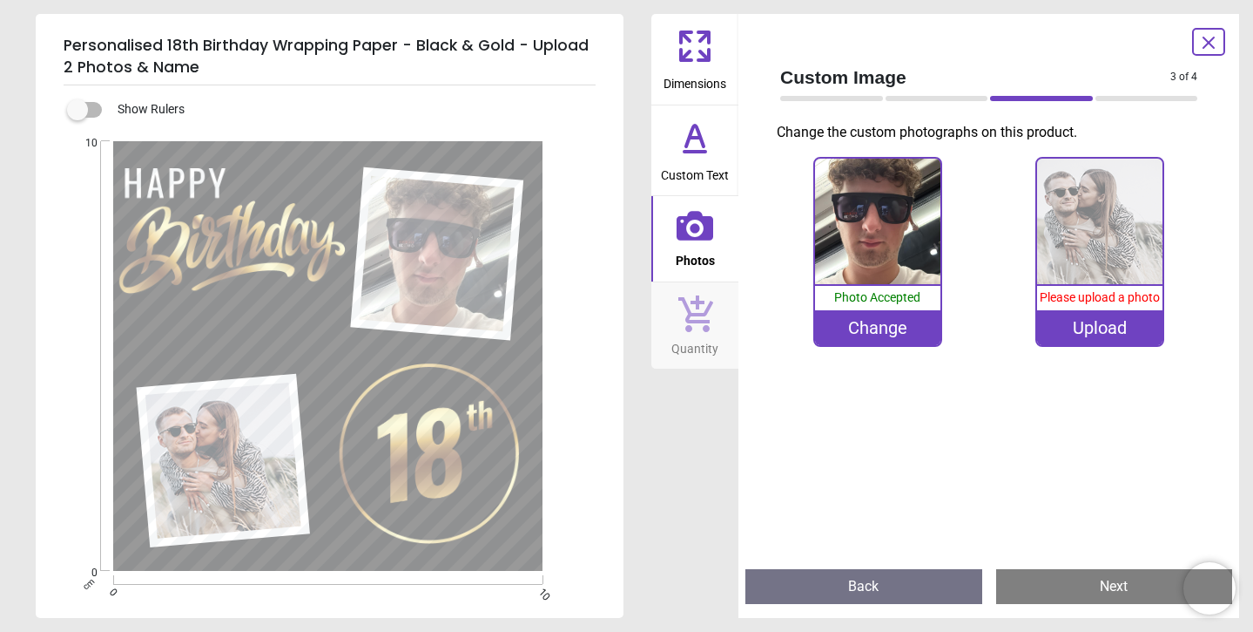
click at [197, 463] on image at bounding box center [223, 460] width 156 height 156
click at [1121, 323] on div "Upload" at bounding box center [1099, 327] width 125 height 35
click at [1102, 329] on div "Upload" at bounding box center [1099, 327] width 125 height 35
click at [1104, 327] on div "Upload" at bounding box center [1099, 327] width 125 height 35
click at [1095, 322] on div "Upload" at bounding box center [1099, 327] width 125 height 35
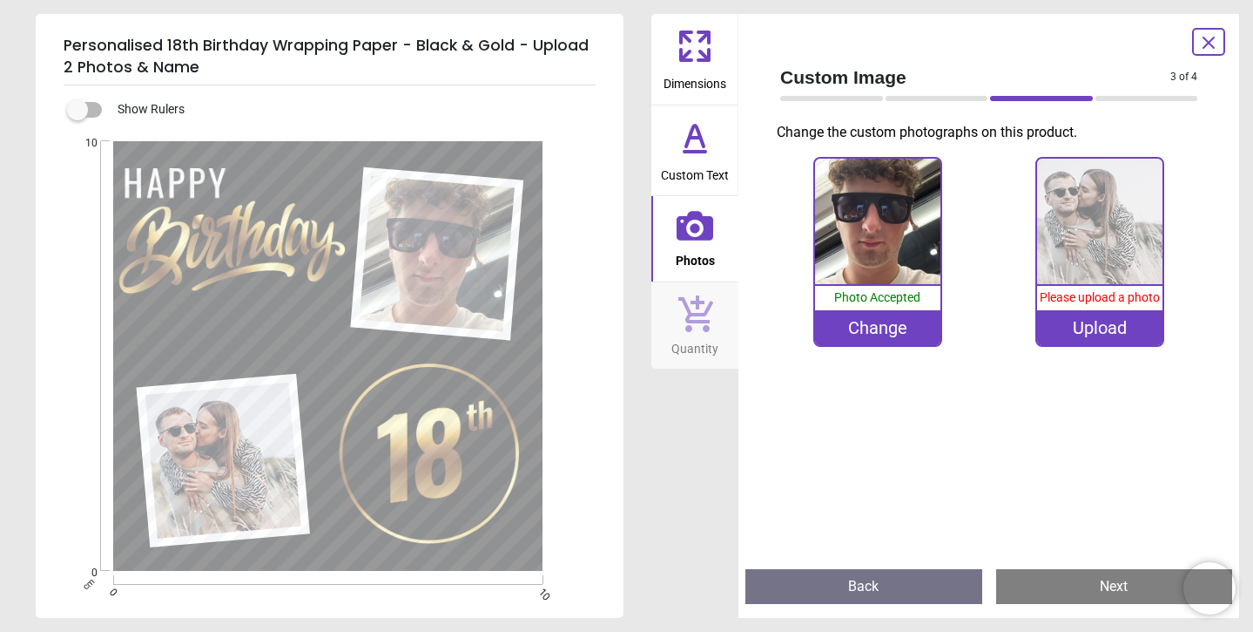
click at [1083, 300] on span "Please upload a photo" at bounding box center [1100, 297] width 120 height 14
click at [692, 139] on icon at bounding box center [695, 138] width 42 height 42
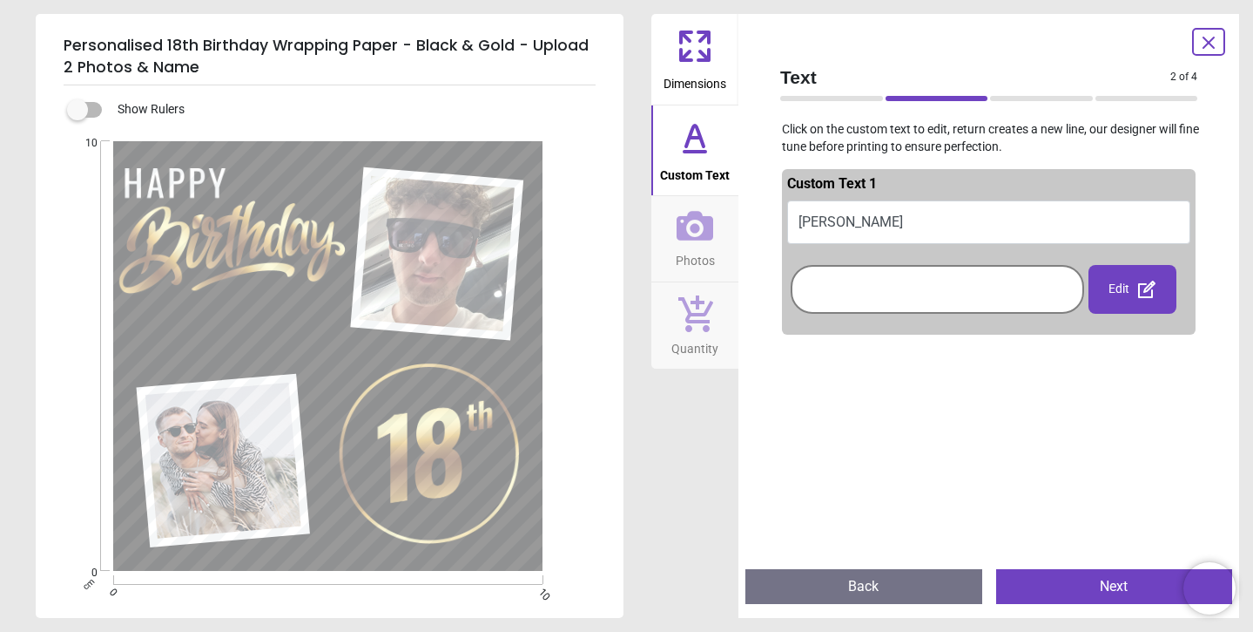
click at [691, 64] on icon at bounding box center [695, 46] width 42 height 42
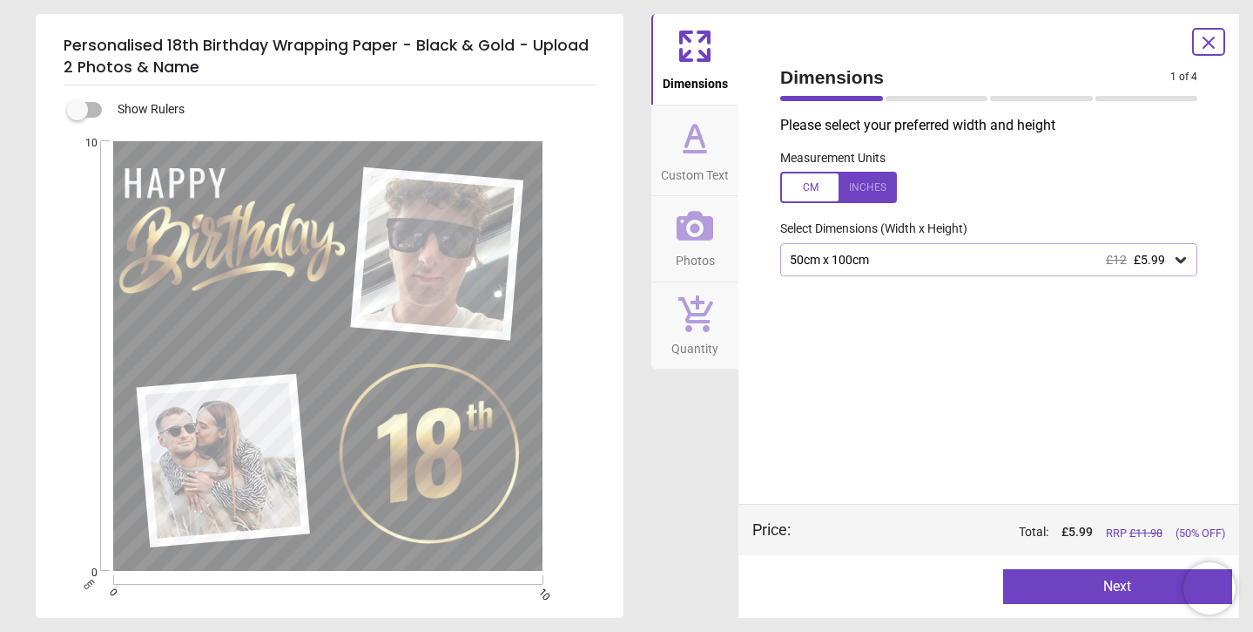
click at [690, 240] on icon at bounding box center [695, 225] width 37 height 37
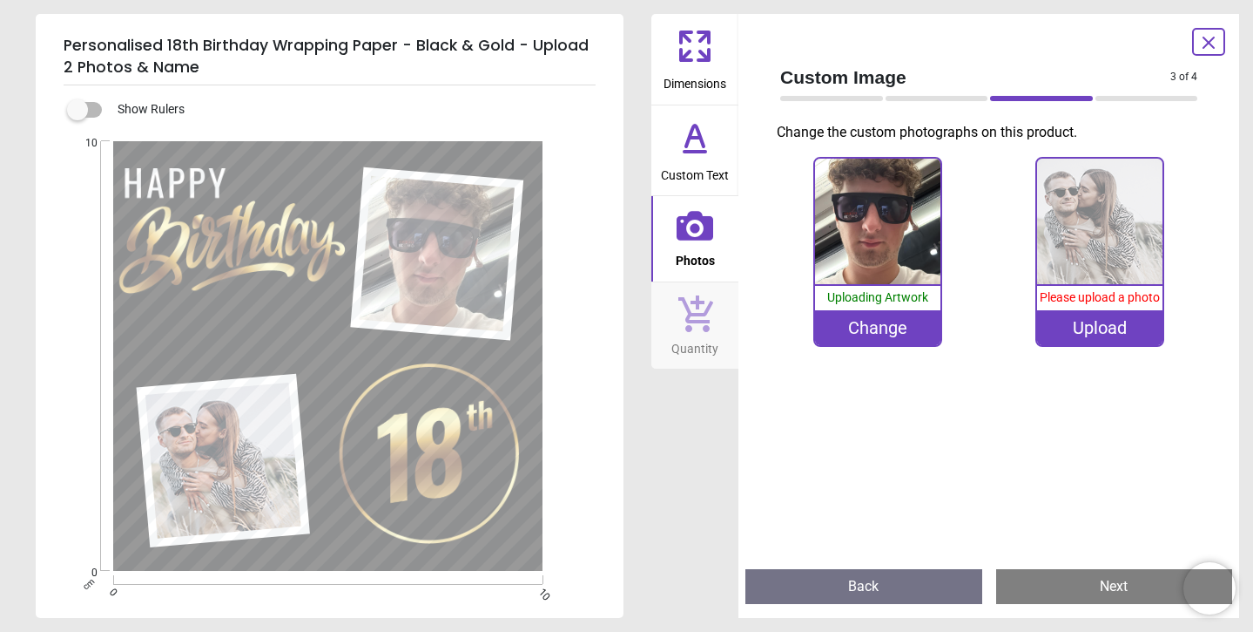
click at [1099, 326] on div "Upload" at bounding box center [1099, 327] width 125 height 35
click at [1106, 320] on div "Upload" at bounding box center [1099, 327] width 125 height 35
click at [1087, 329] on div "Upload" at bounding box center [1099, 327] width 125 height 35
click at [1091, 328] on div "Upload" at bounding box center [1099, 327] width 125 height 35
click at [1108, 316] on div "Upload" at bounding box center [1099, 327] width 125 height 35
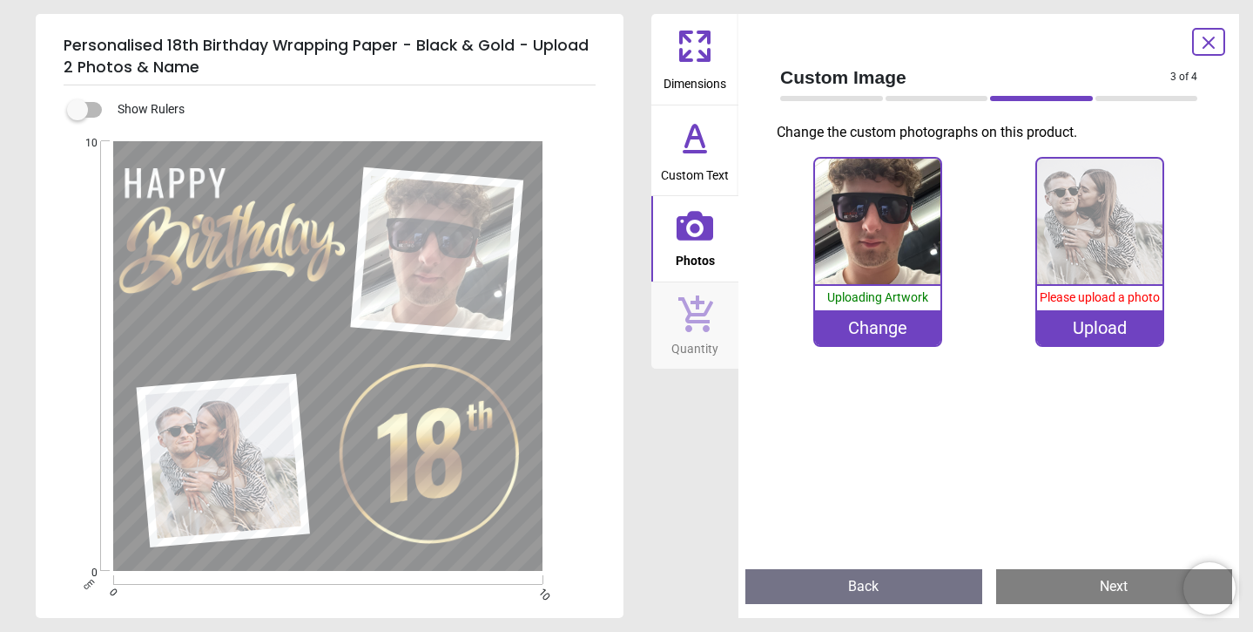
click at [1088, 327] on div "Upload" at bounding box center [1099, 327] width 125 height 35
click at [1090, 282] on img at bounding box center [1099, 221] width 125 height 125
click at [882, 330] on div "Change" at bounding box center [877, 327] width 125 height 35
click at [887, 329] on div "Change" at bounding box center [877, 327] width 125 height 35
click at [1118, 585] on button "Next" at bounding box center [1115, 586] width 237 height 35
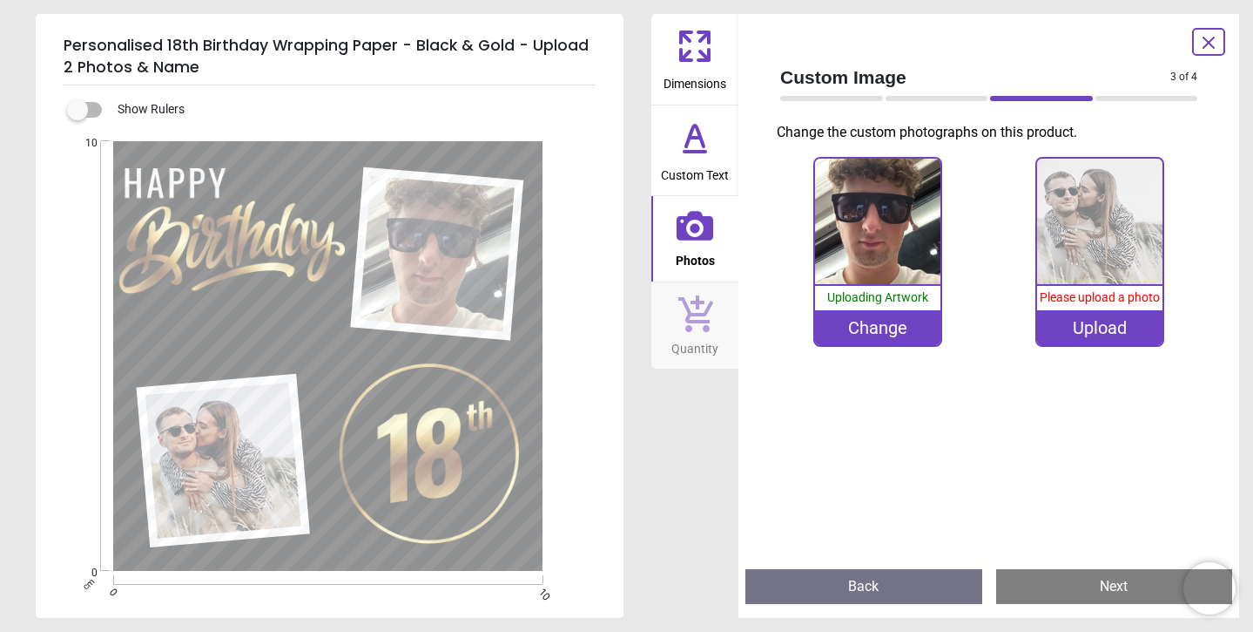
click at [883, 589] on button "Back" at bounding box center [864, 586] width 237 height 35
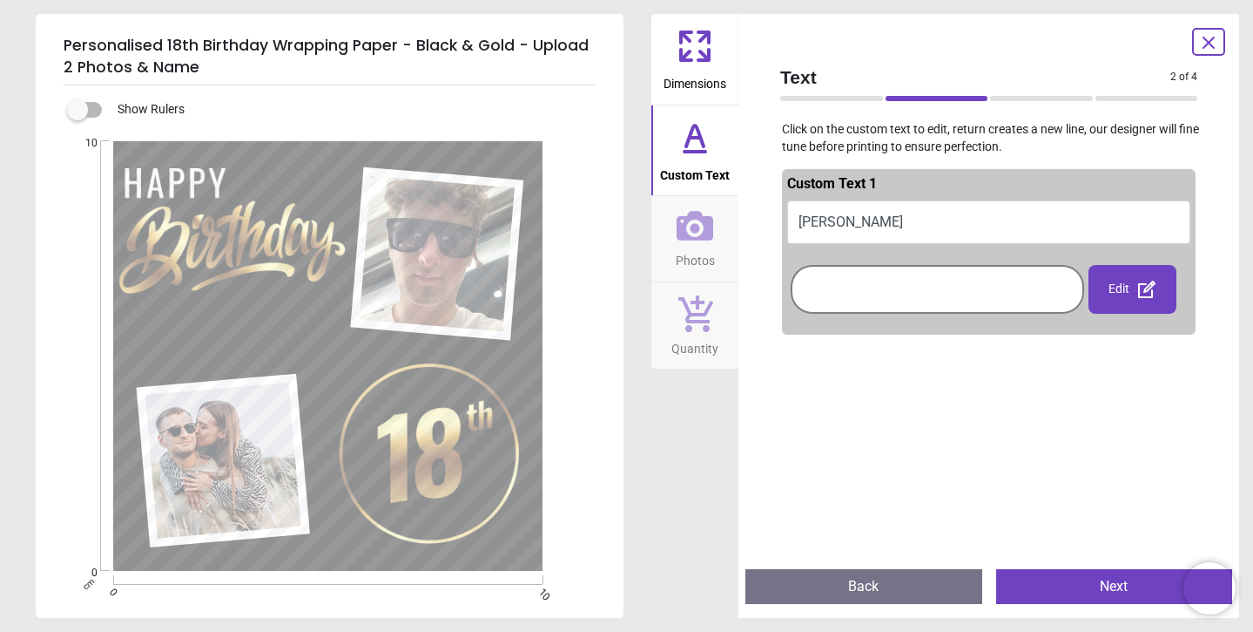
click at [1099, 589] on button "Next" at bounding box center [1115, 586] width 237 height 35
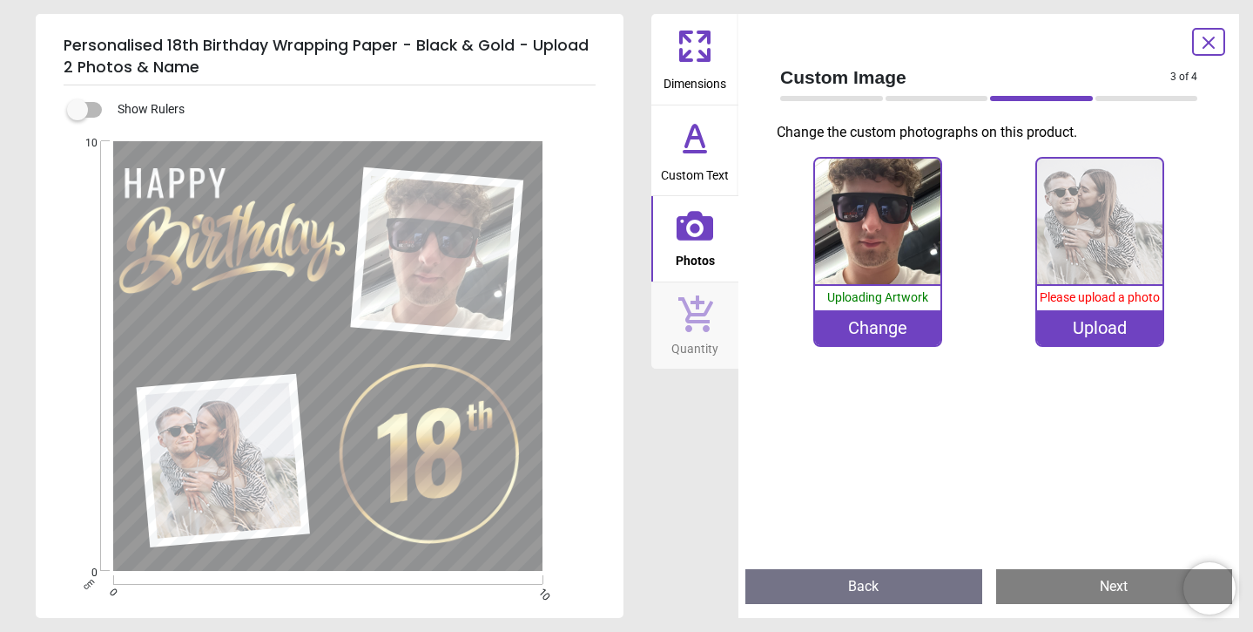
click at [1108, 584] on button "Next" at bounding box center [1115, 586] width 237 height 35
click at [1214, 50] on icon at bounding box center [1209, 42] width 21 height 21
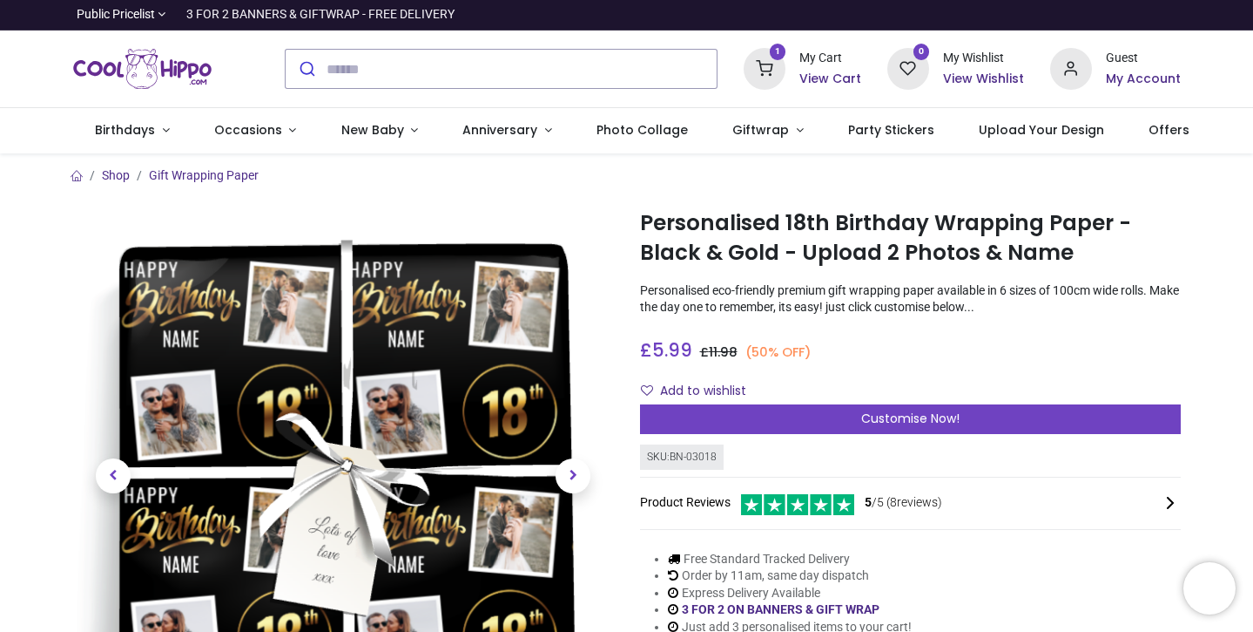
scroll to position [0, 0]
click at [985, 132] on span "Upload Your Design" at bounding box center [1041, 129] width 125 height 17
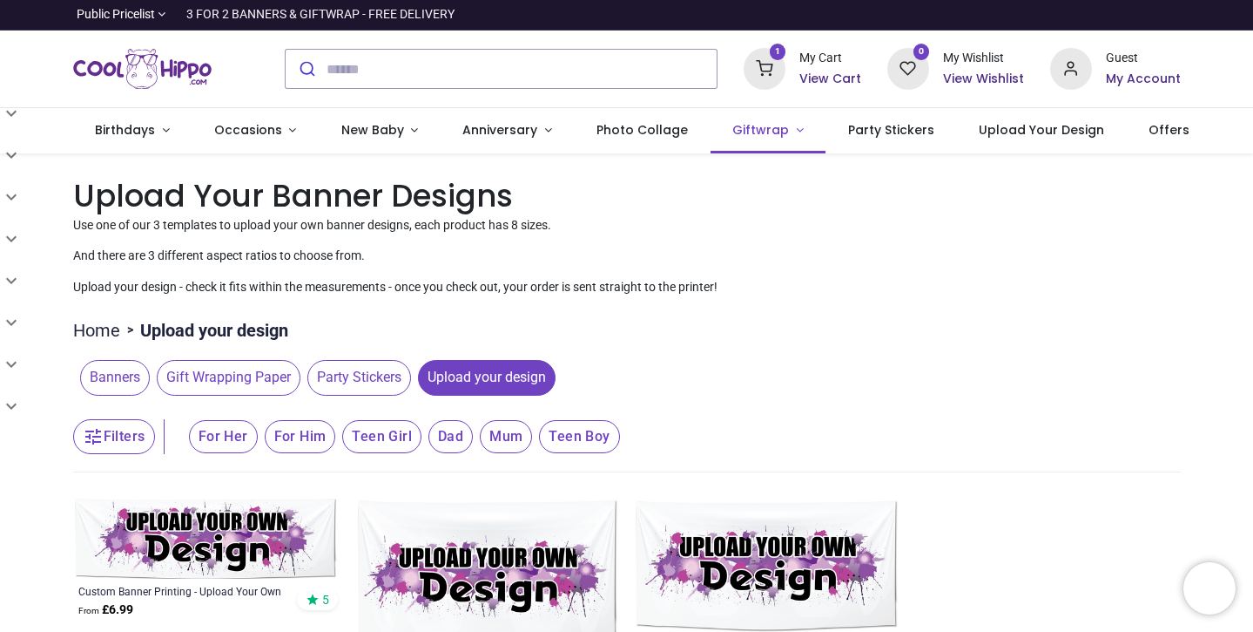
click at [756, 131] on span "Giftwrap" at bounding box center [761, 129] width 57 height 17
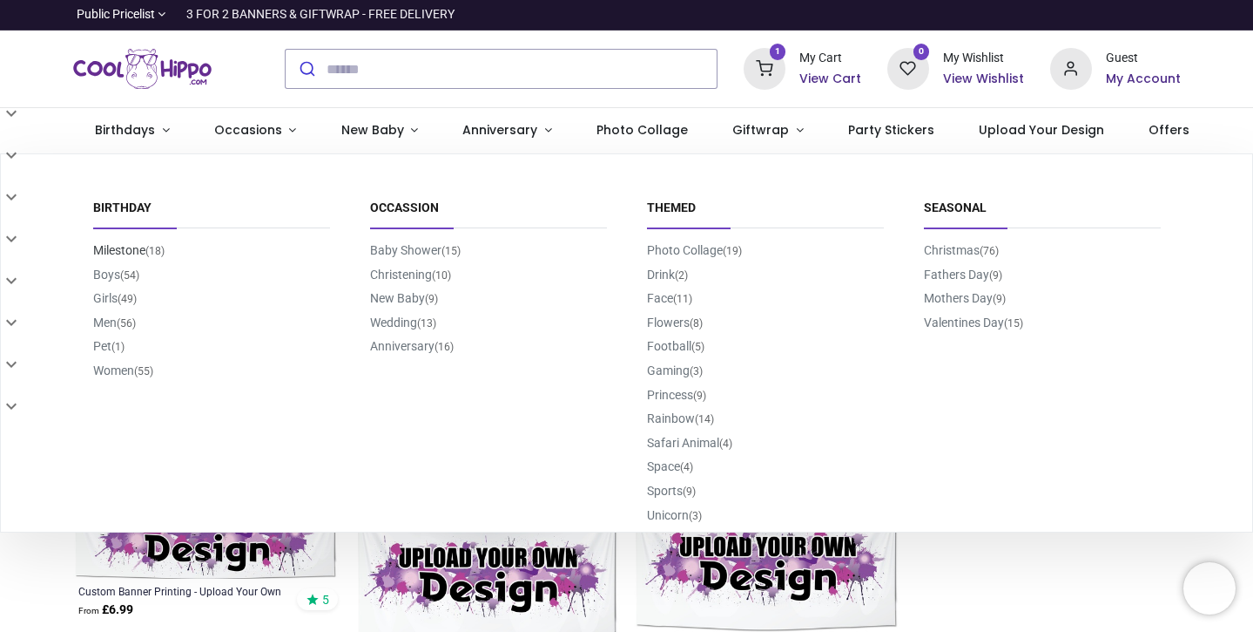
click at [125, 248] on link "Milestone (18)" at bounding box center [128, 250] width 71 height 14
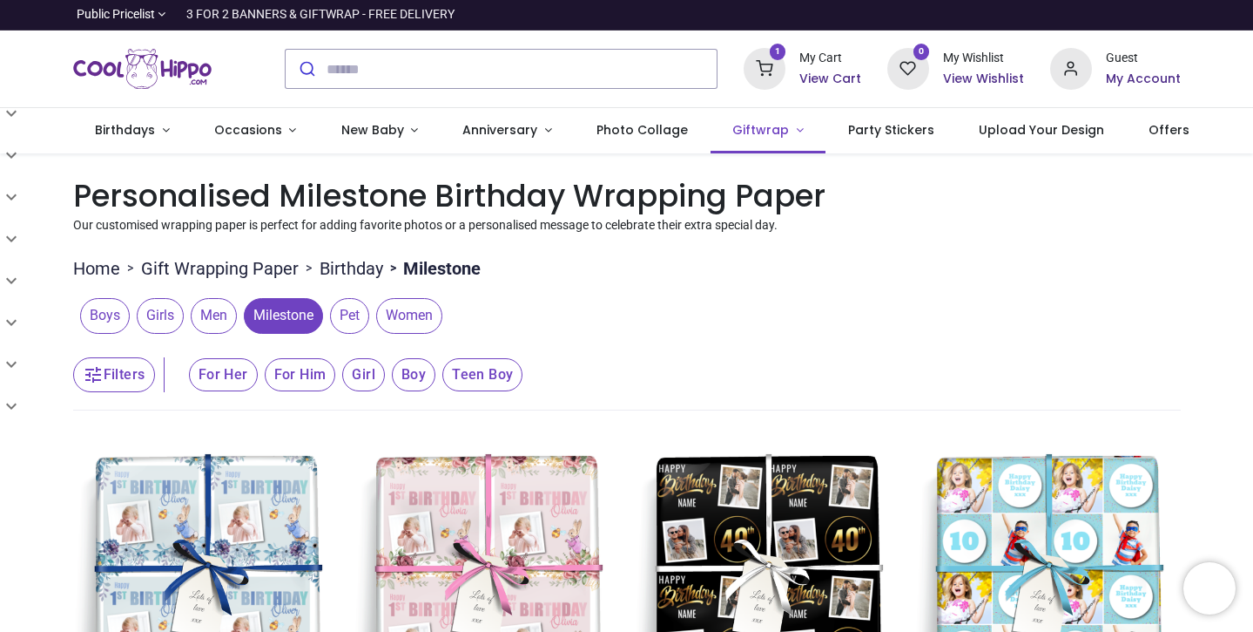
click at [762, 132] on span "Giftwrap" at bounding box center [761, 129] width 57 height 17
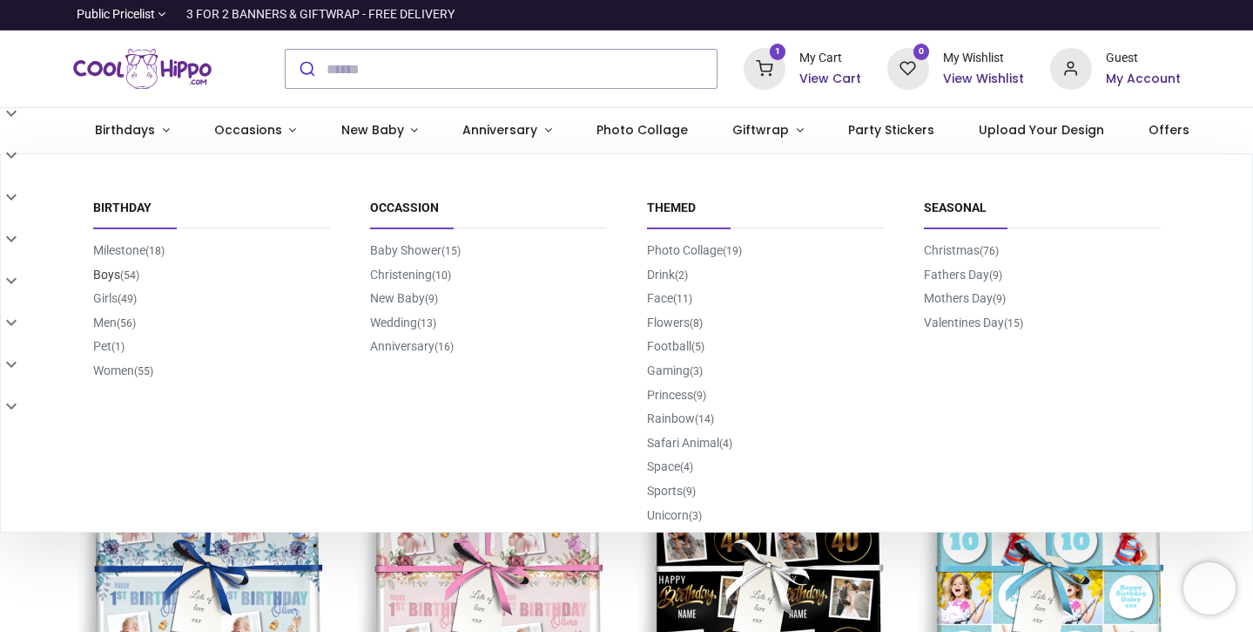
click at [107, 274] on link "Boys (54)" at bounding box center [116, 274] width 46 height 14
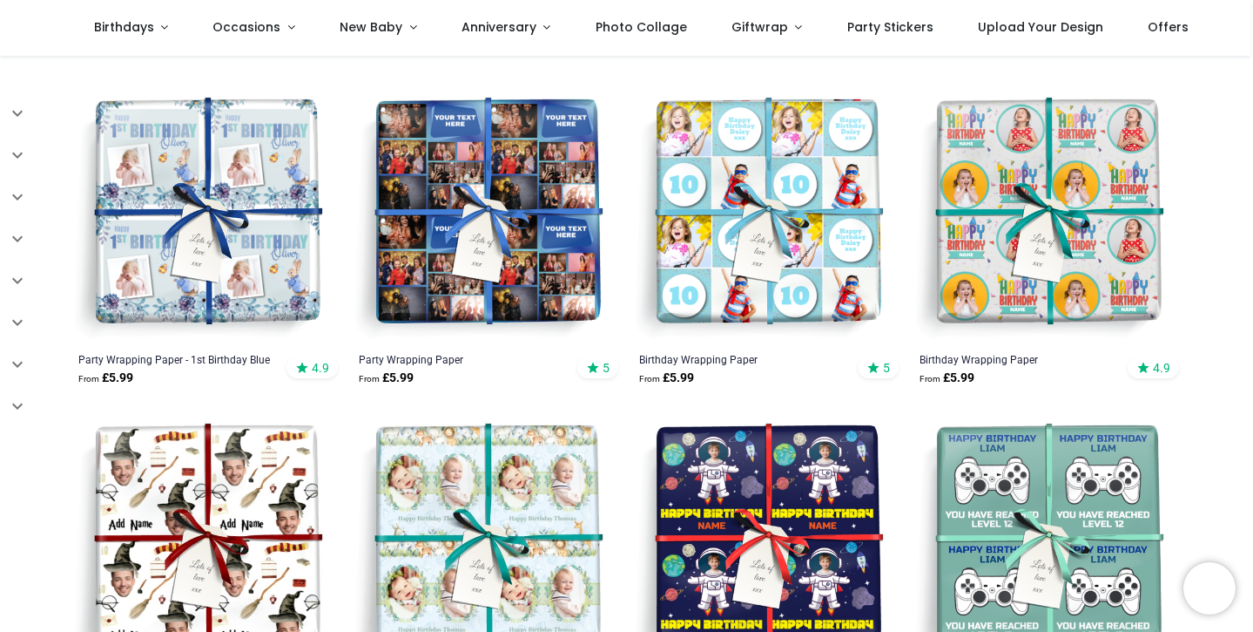
scroll to position [260, 0]
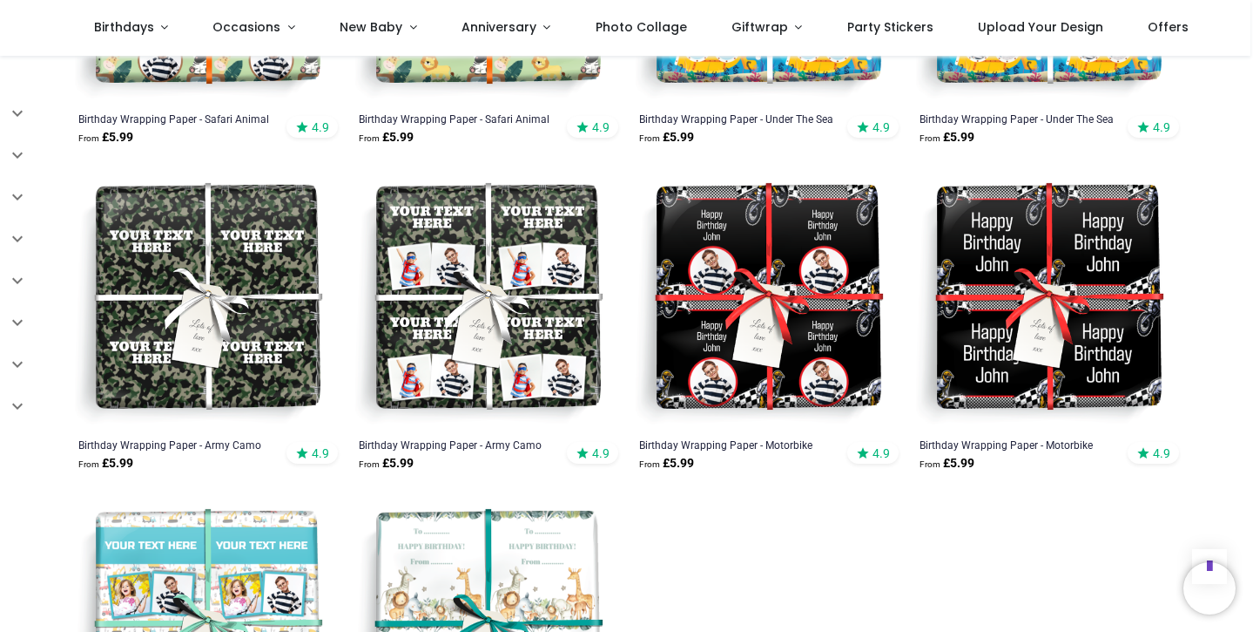
scroll to position [4090, 0]
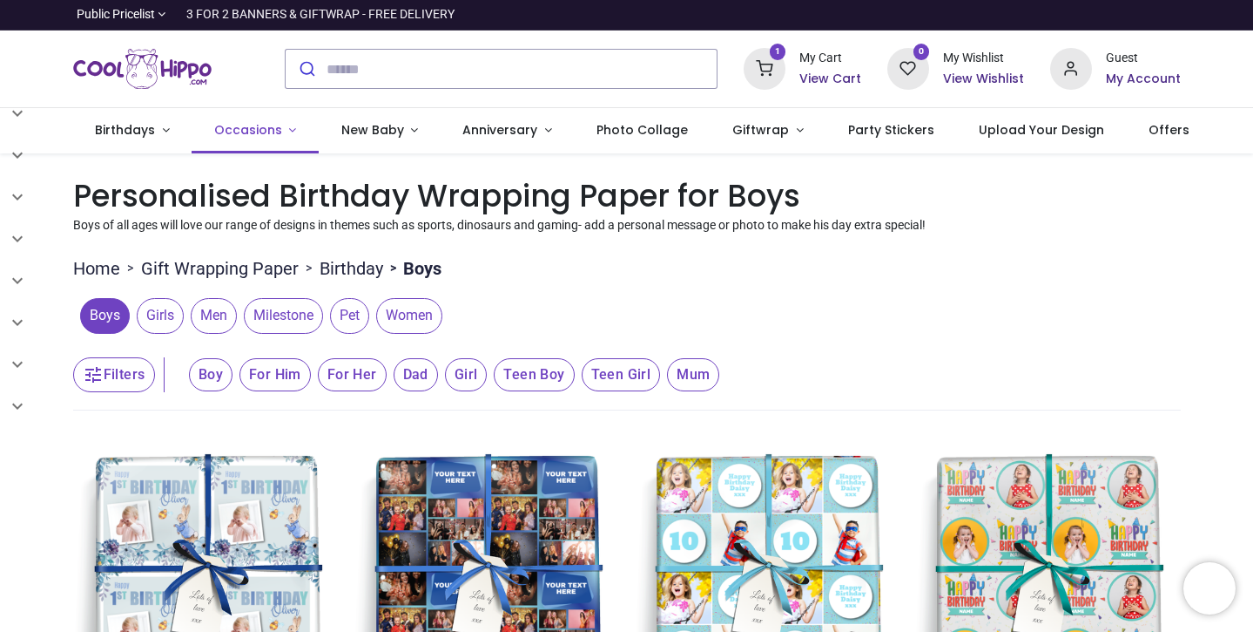
click at [287, 133] on link "Occasions" at bounding box center [255, 130] width 127 height 45
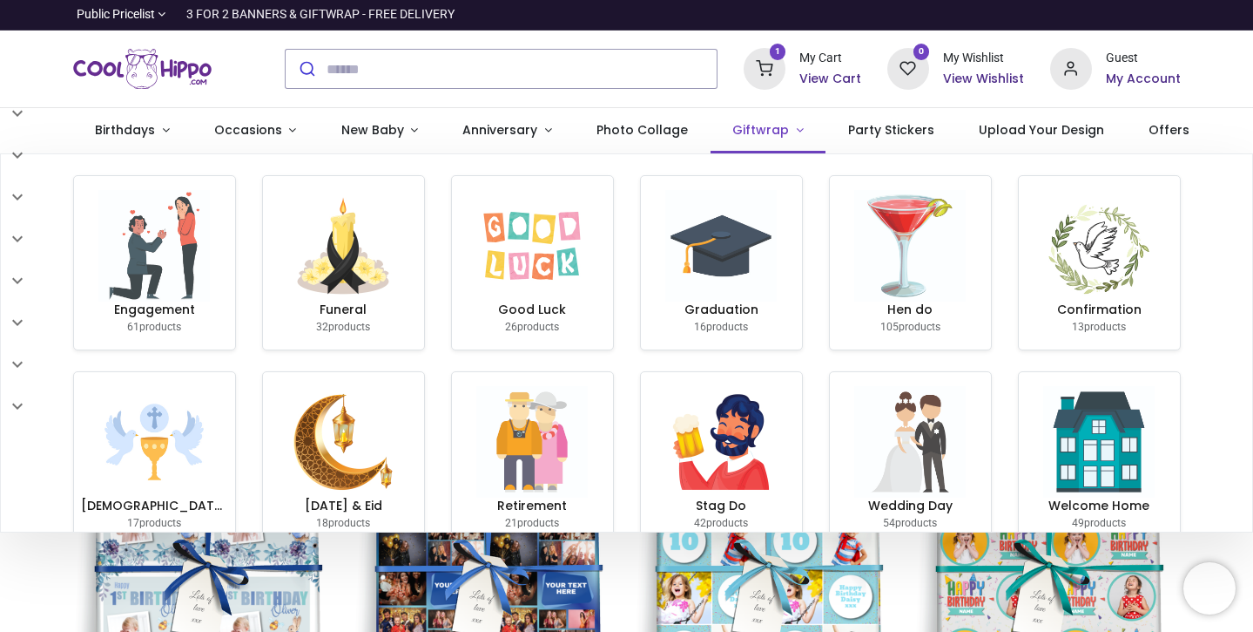
click at [769, 127] on span "Giftwrap" at bounding box center [763, 129] width 60 height 17
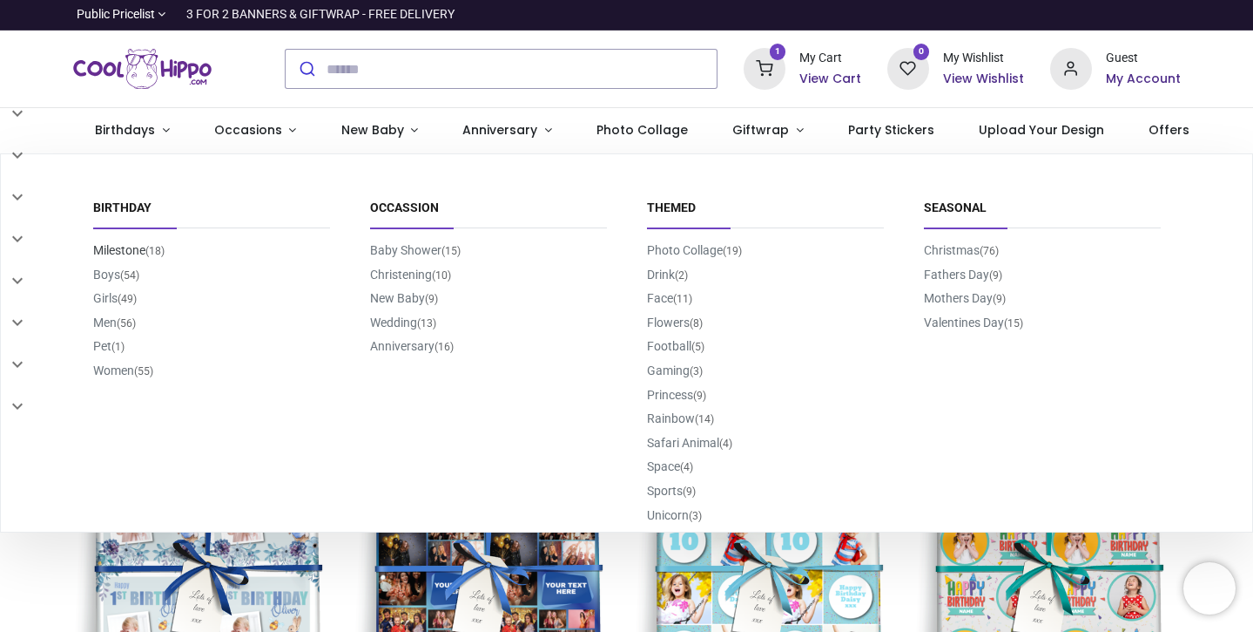
click at [122, 251] on link "Milestone (18)" at bounding box center [128, 250] width 71 height 14
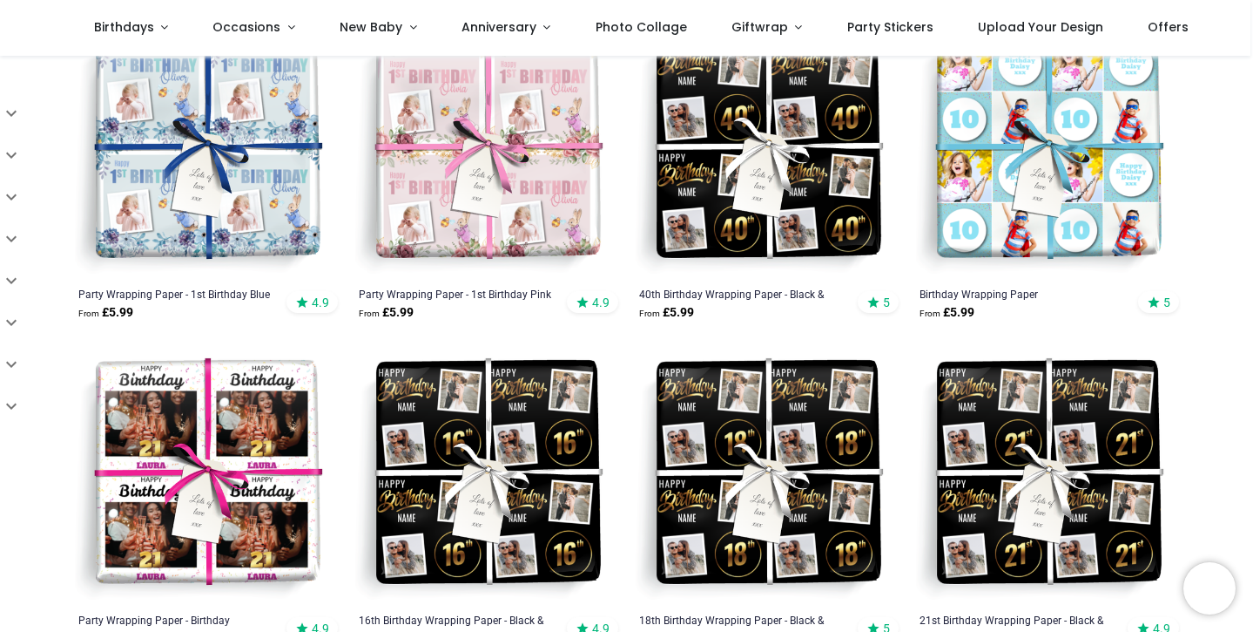
scroll to position [329, 0]
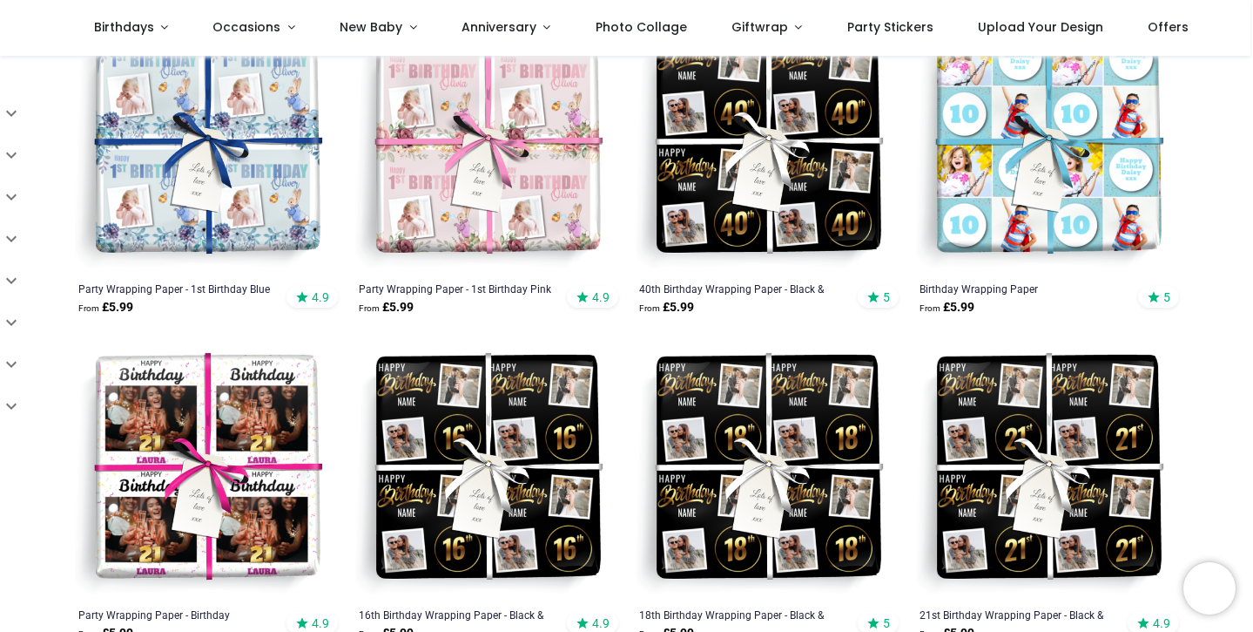
click at [756, 455] on img at bounding box center [767, 468] width 267 height 267
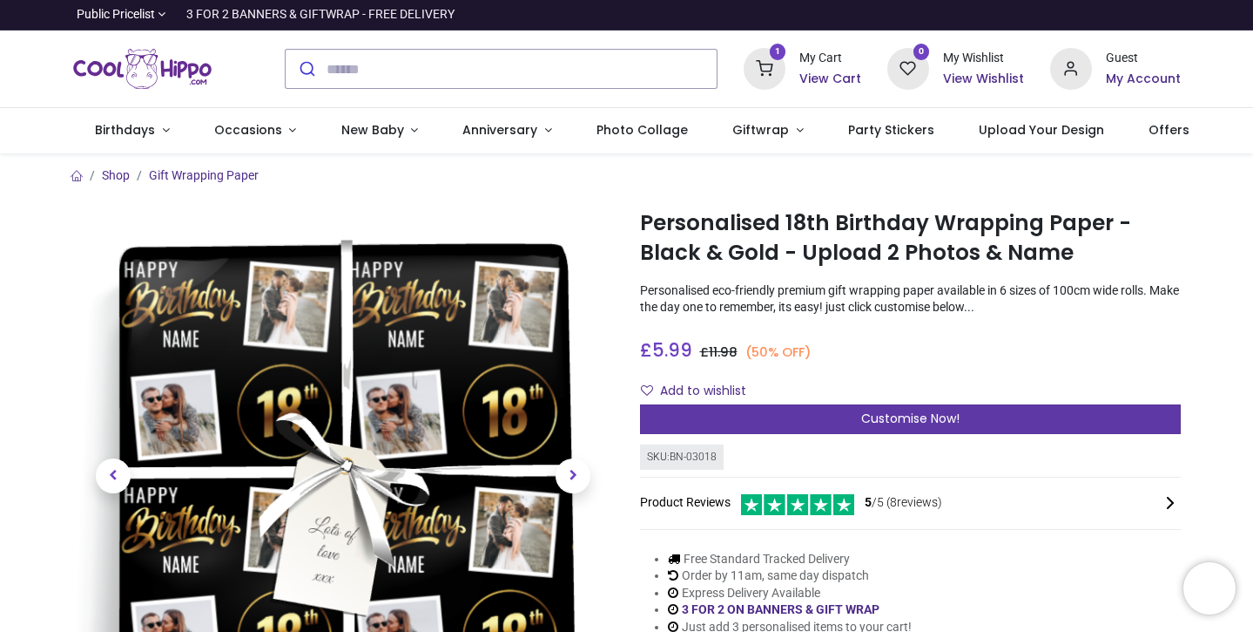
click at [865, 417] on span "Customise Now!" at bounding box center [910, 417] width 98 height 17
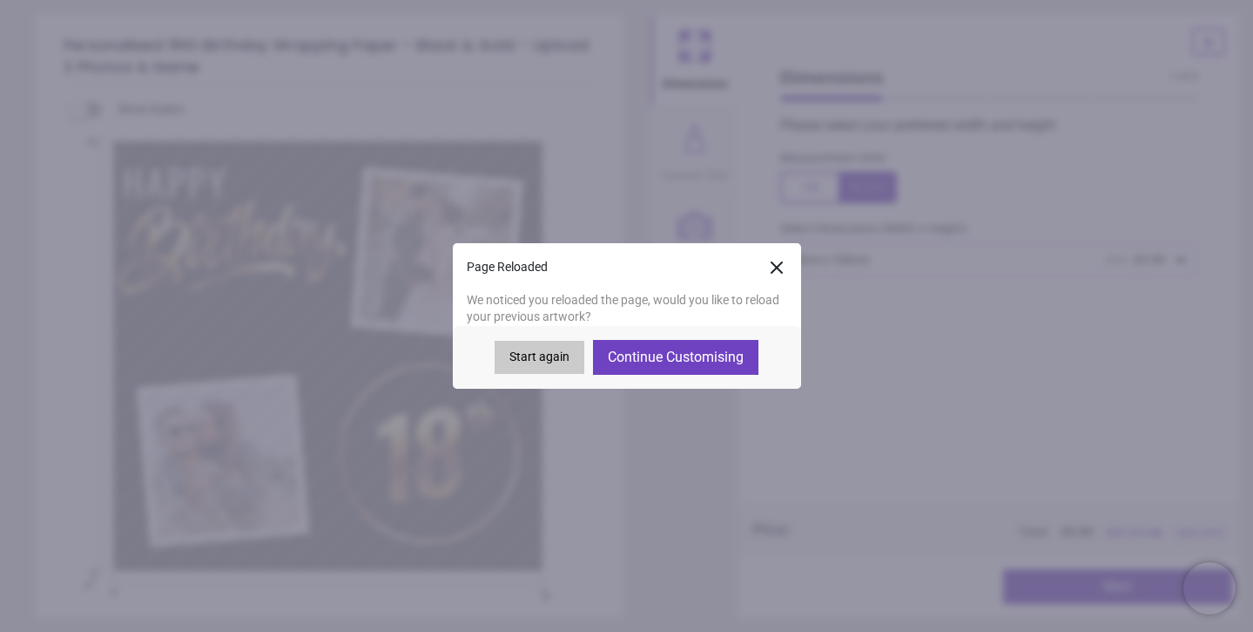
click at [545, 351] on button "Start again" at bounding box center [540, 357] width 90 height 33
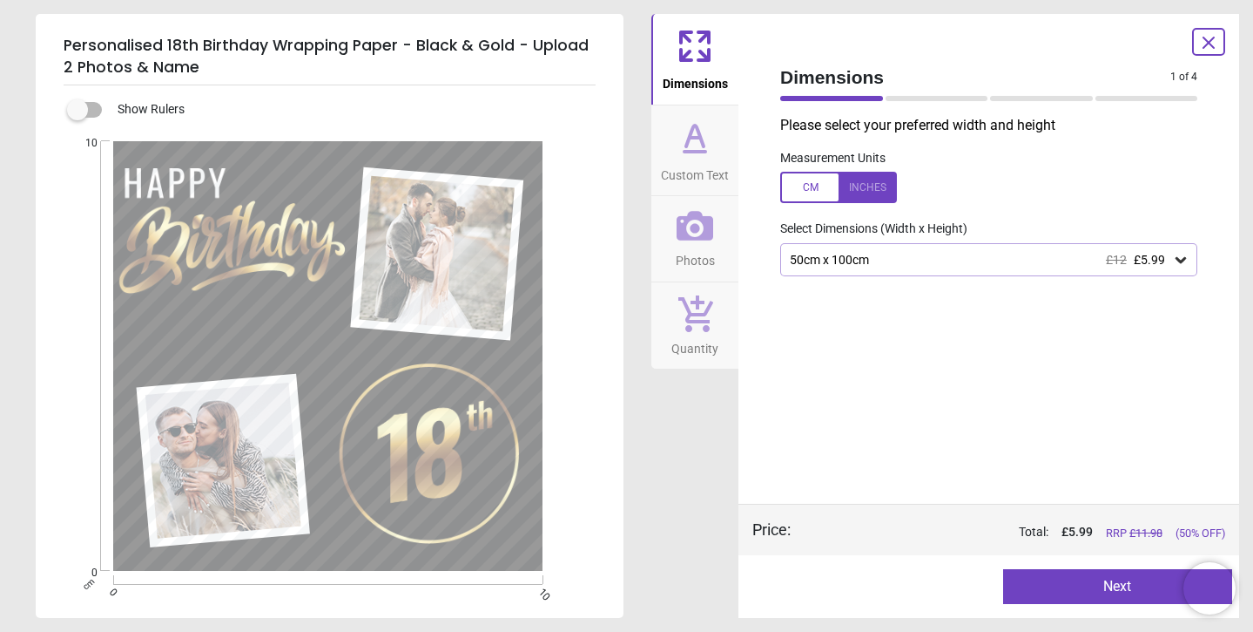
click at [1085, 591] on button "Next" at bounding box center [1118, 586] width 230 height 35
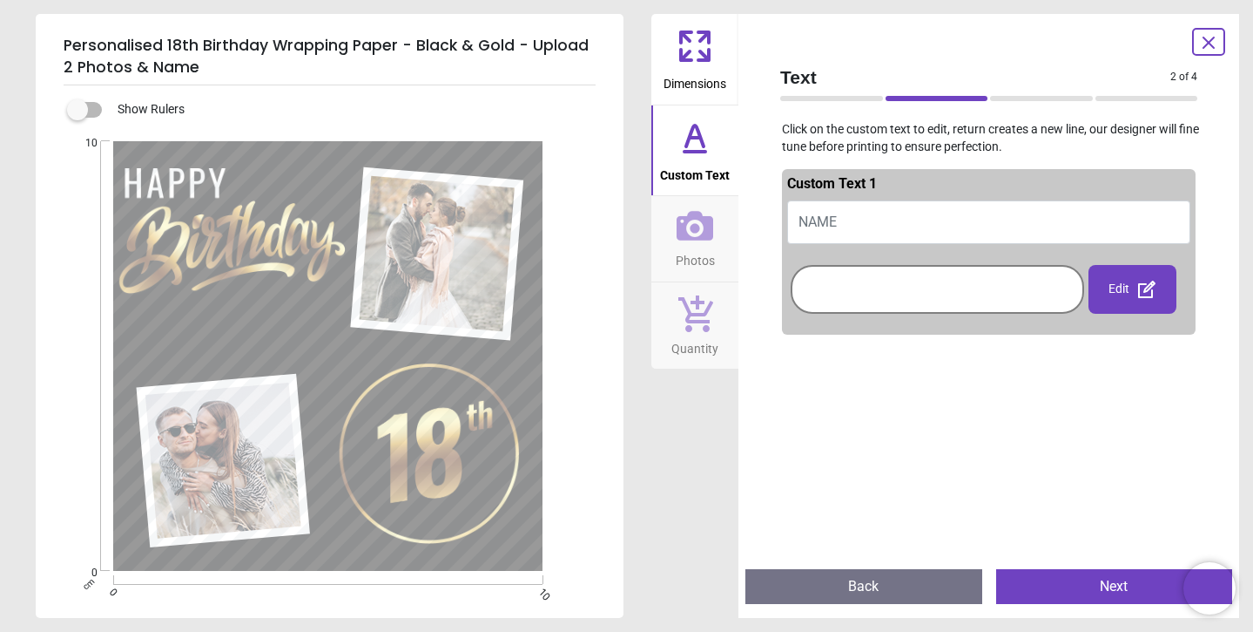
click at [869, 213] on button "NAME" at bounding box center [988, 222] width 403 height 44
type textarea "******"
click at [1000, 273] on div at bounding box center [937, 289] width 285 height 40
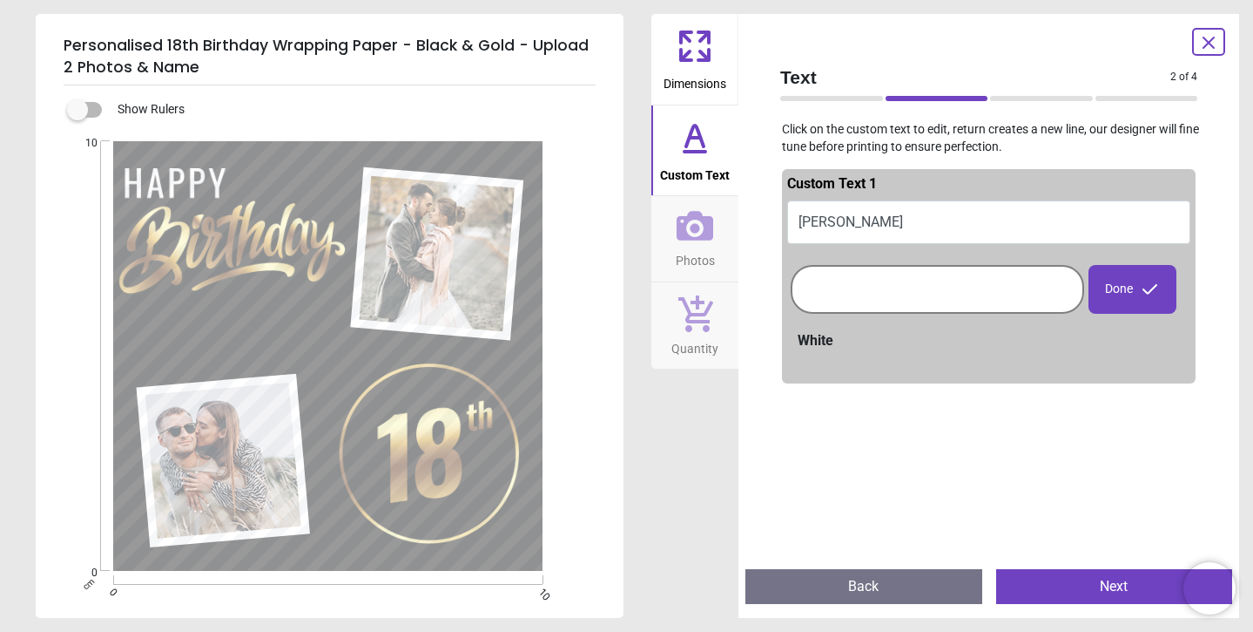
click at [1113, 284] on div "Done" at bounding box center [1133, 289] width 88 height 49
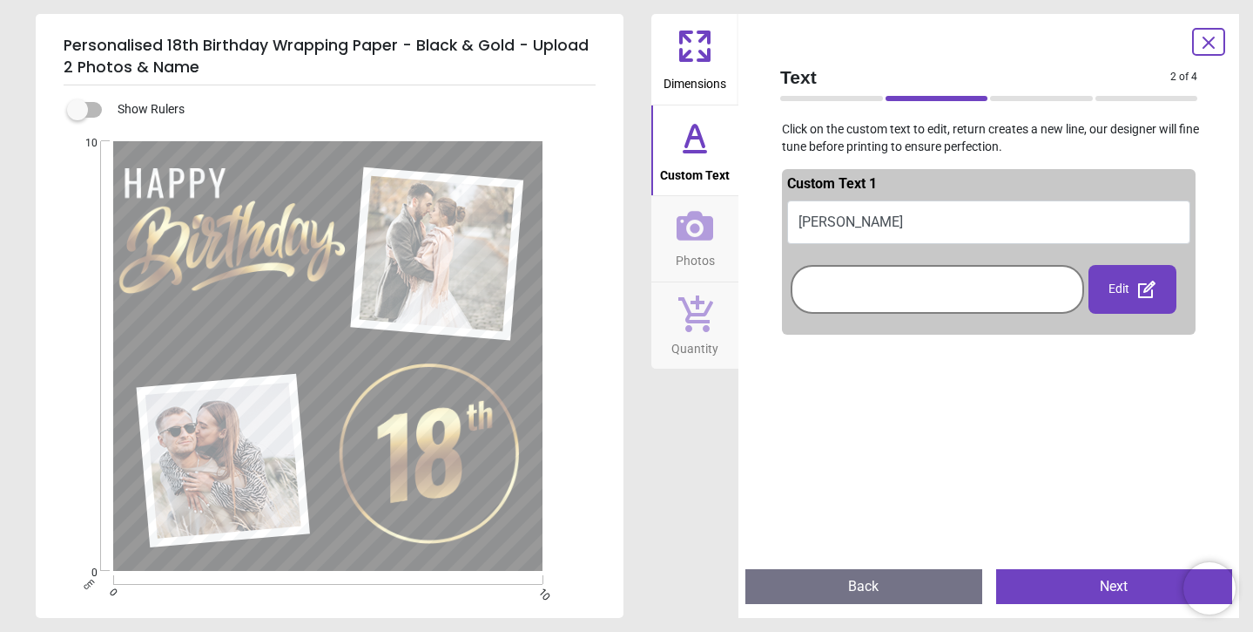
click at [1091, 584] on button "Next" at bounding box center [1115, 586] width 237 height 35
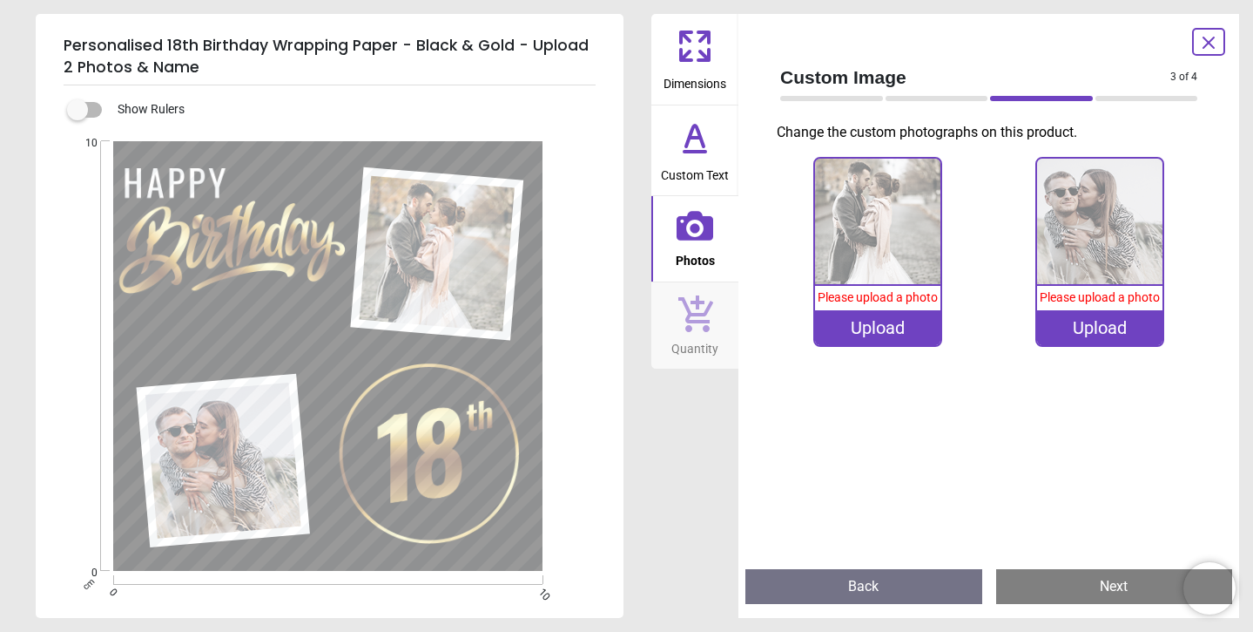
click at [877, 325] on div "Upload" at bounding box center [877, 327] width 125 height 35
click at [1091, 328] on div "Upload" at bounding box center [1099, 327] width 125 height 35
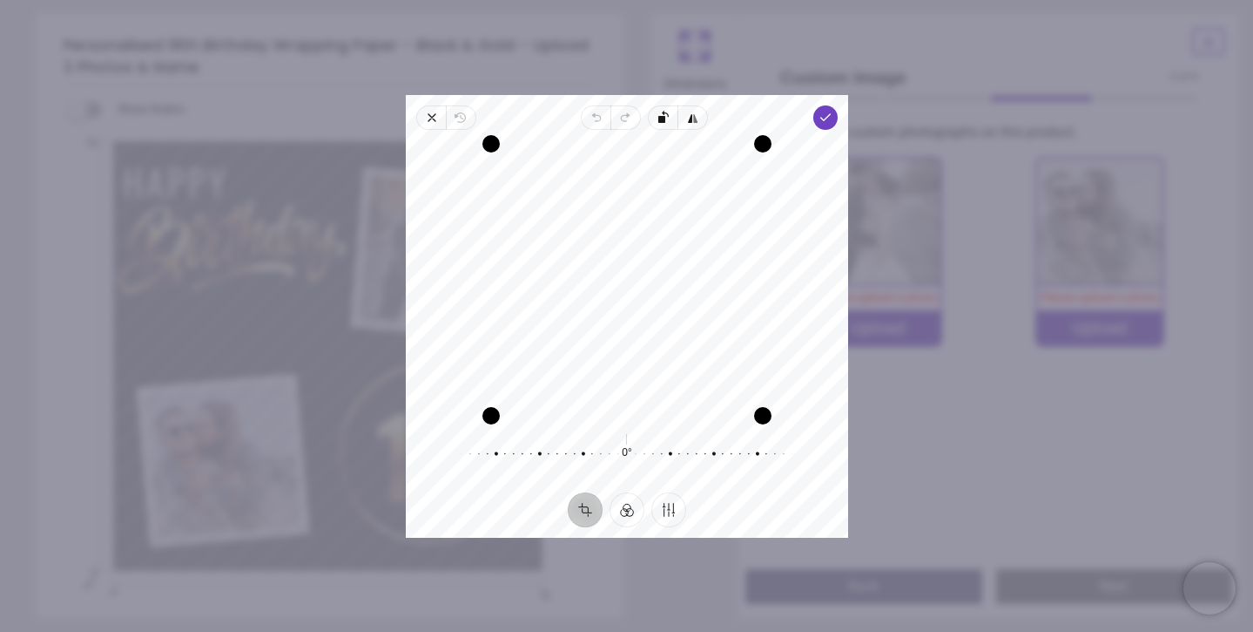
drag, startPoint x: 659, startPoint y: 297, endPoint x: 669, endPoint y: 272, distance: 27.0
click at [669, 272] on div "Recenter" at bounding box center [627, 280] width 415 height 272
click at [632, 509] on button "Filter" at bounding box center [627, 508] width 35 height 35
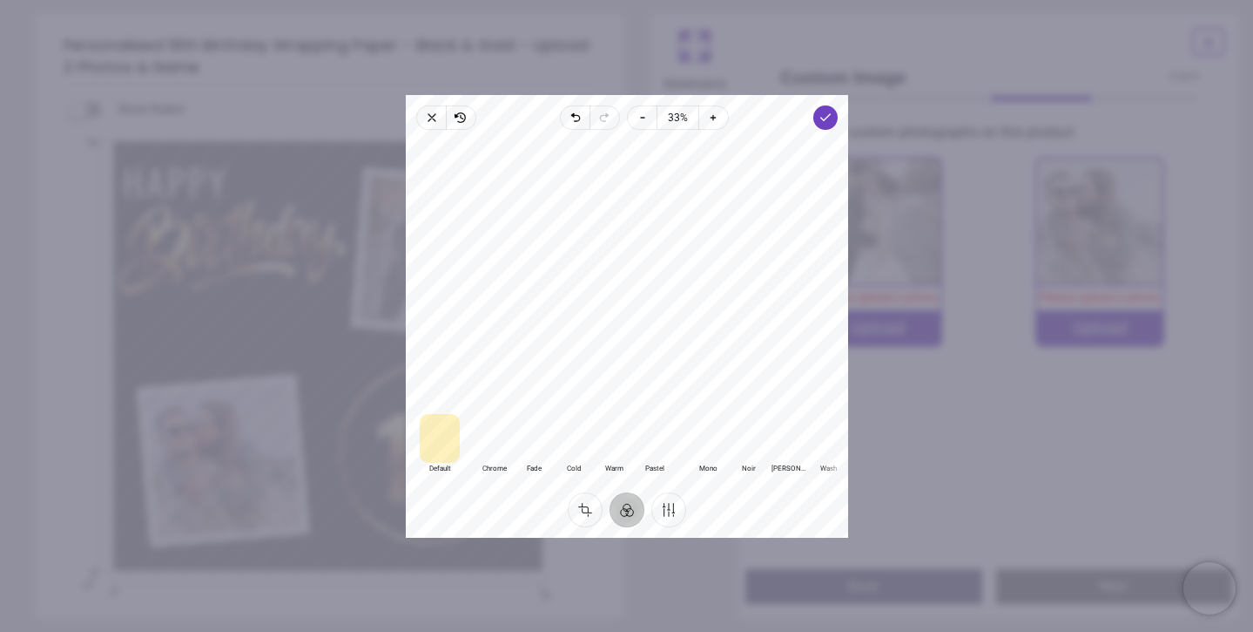
click at [788, 457] on div at bounding box center [788, 437] width 40 height 49
click at [820, 119] on icon "button" at bounding box center [825, 118] width 14 height 14
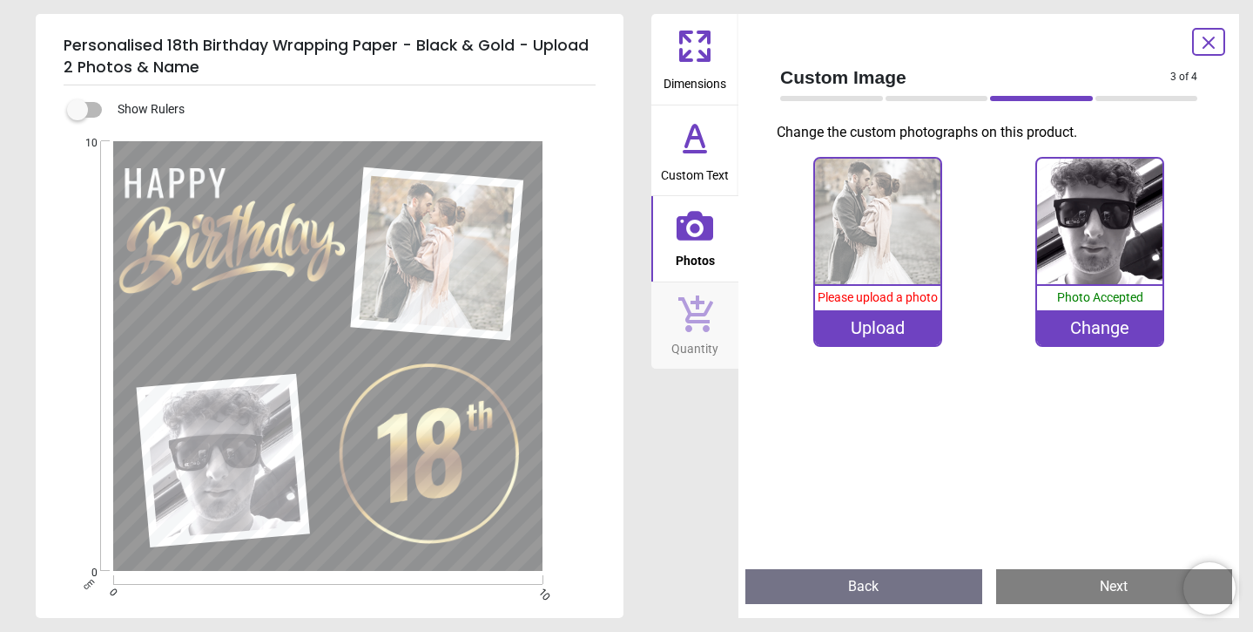
click at [449, 261] on image at bounding box center [437, 253] width 155 height 155
click at [440, 240] on image at bounding box center [437, 253] width 155 height 155
click at [877, 322] on div "Upload" at bounding box center [877, 327] width 125 height 35
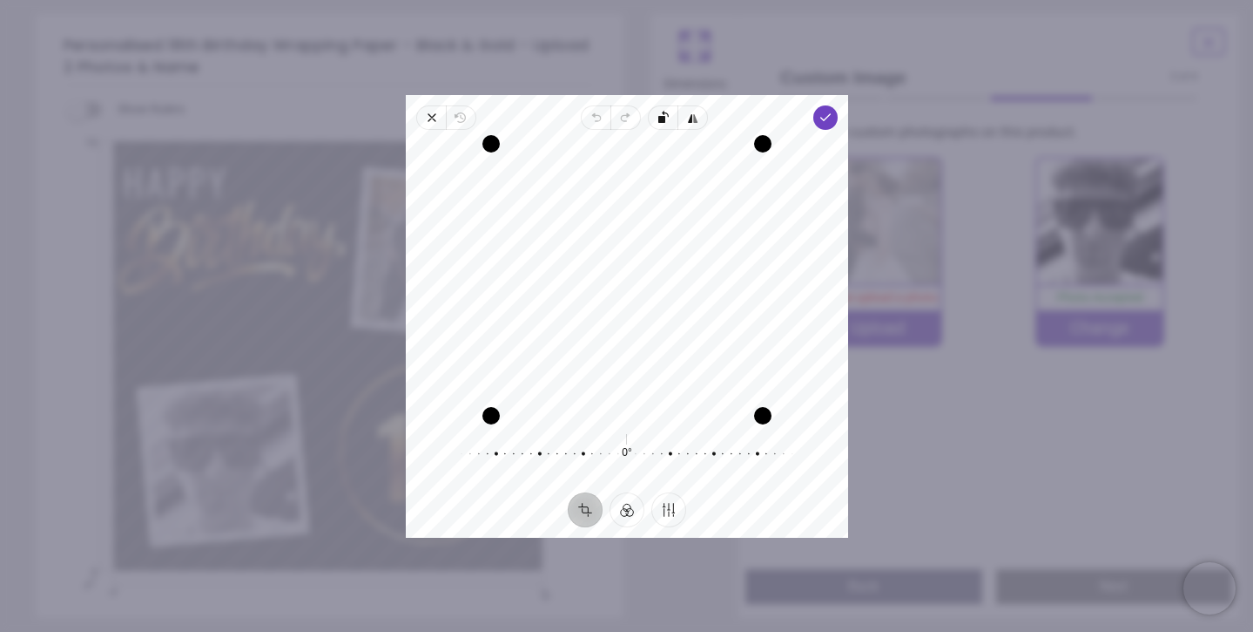
drag, startPoint x: 609, startPoint y: 258, endPoint x: 609, endPoint y: 268, distance: 10.5
click at [609, 268] on div "Recenter" at bounding box center [627, 280] width 415 height 272
click at [625, 506] on button "Filter" at bounding box center [627, 508] width 35 height 35
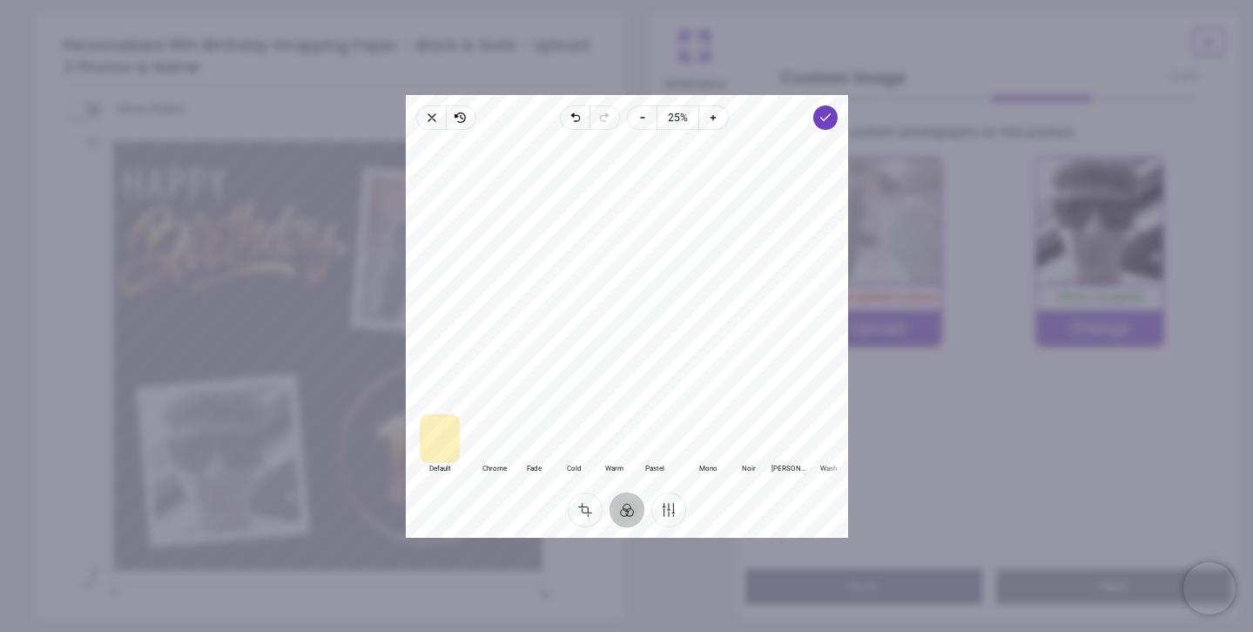
click at [786, 444] on div at bounding box center [788, 437] width 40 height 49
click at [824, 120] on polyline "button" at bounding box center [826, 117] width 10 height 6
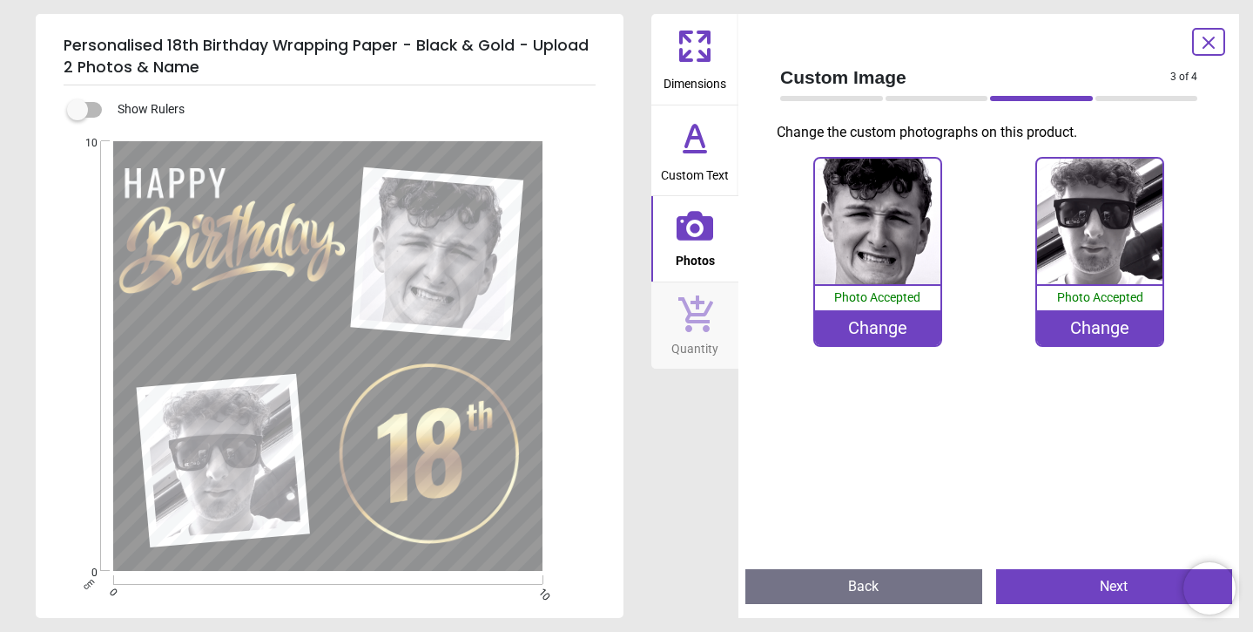
click at [1097, 587] on button "Next" at bounding box center [1115, 586] width 237 height 35
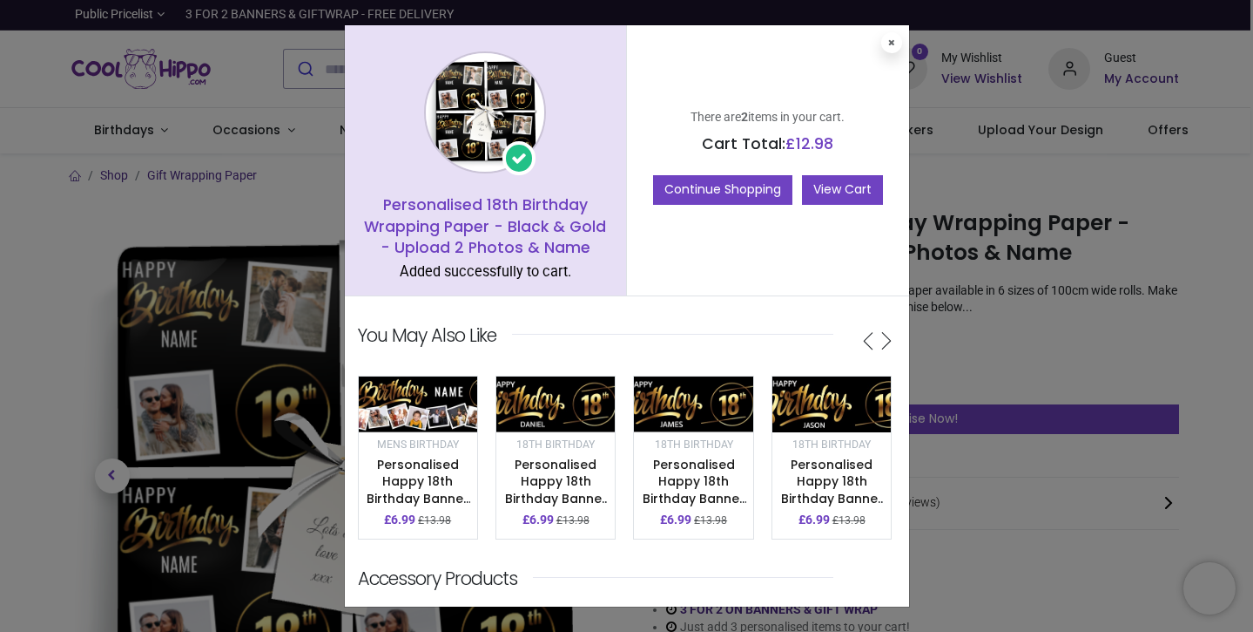
click at [843, 194] on link "View Cart" at bounding box center [842, 190] width 81 height 30
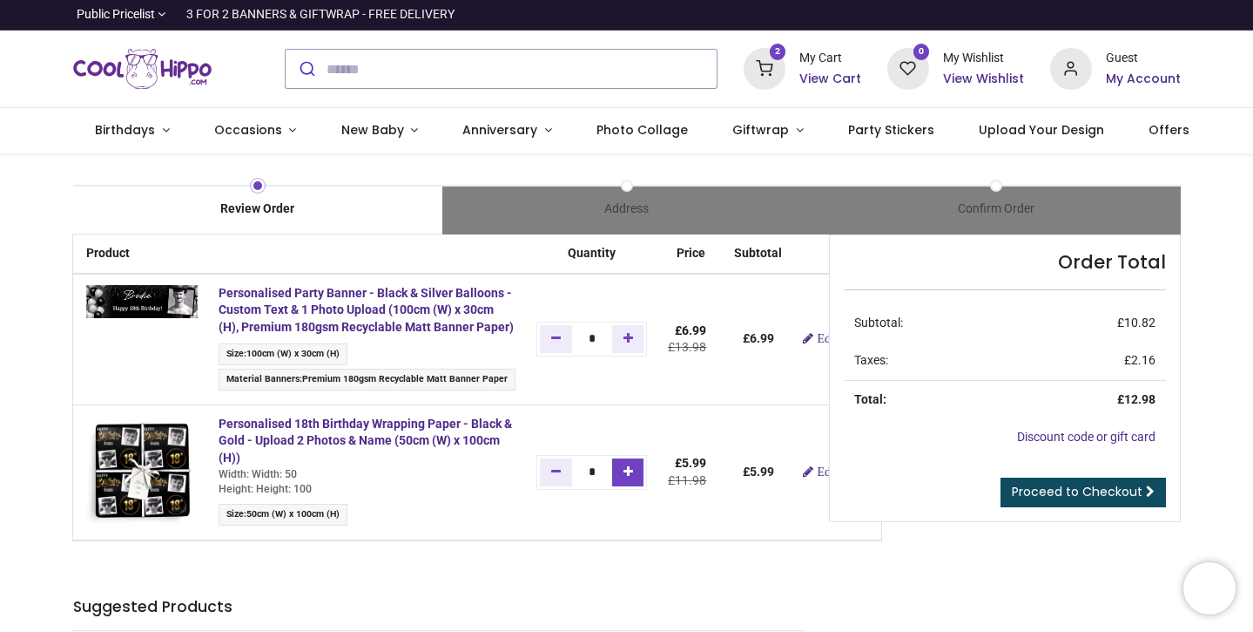
click at [633, 472] on icon "Add one" at bounding box center [629, 471] width 10 height 12
type input "*"
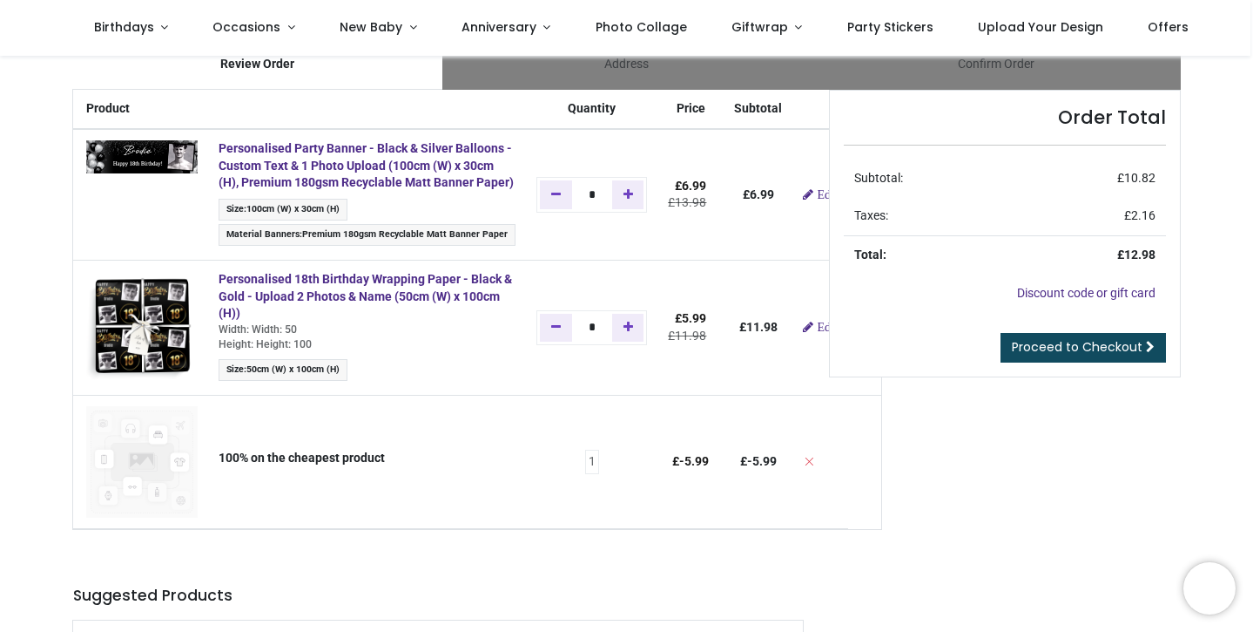
scroll to position [48, 0]
click at [1109, 341] on span "Proceed to Checkout" at bounding box center [1077, 345] width 131 height 17
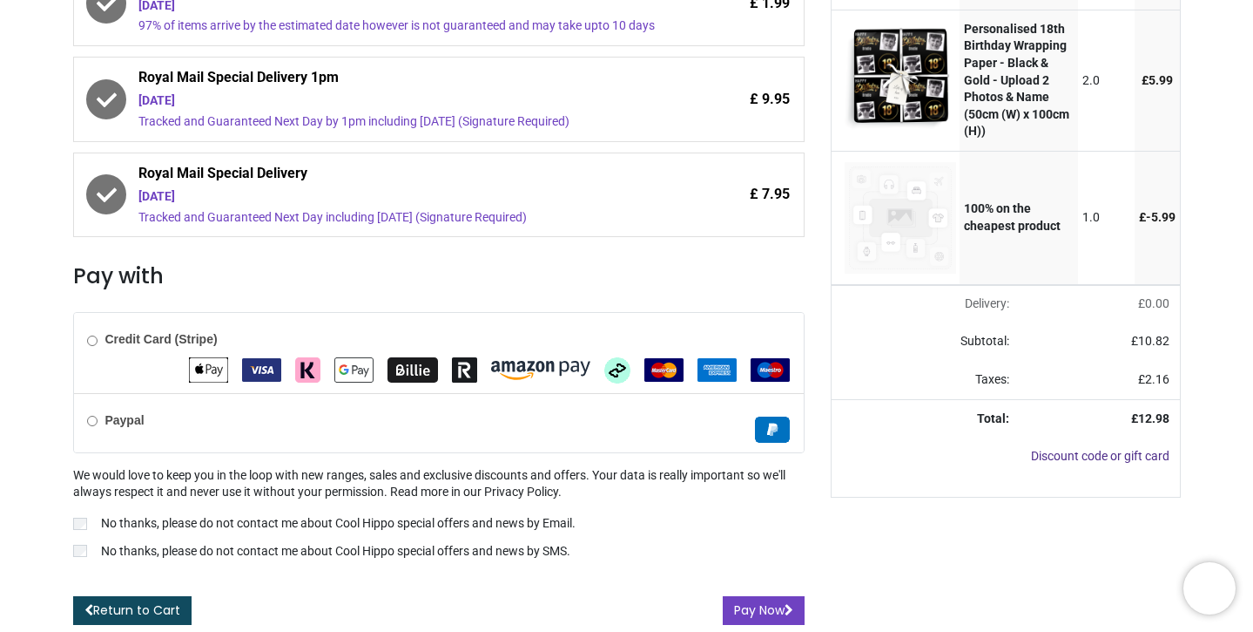
scroll to position [450, 0]
click at [753, 608] on button "Pay Now" at bounding box center [764, 611] width 82 height 30
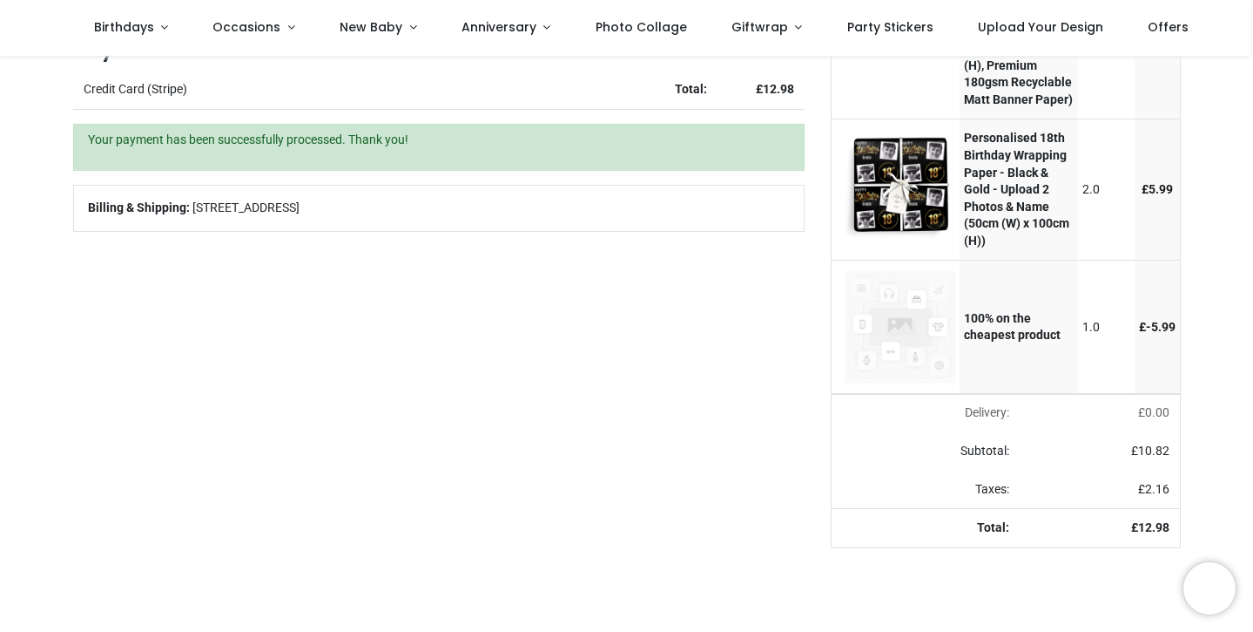
scroll to position [199, 0]
